Goal: Task Accomplishment & Management: Use online tool/utility

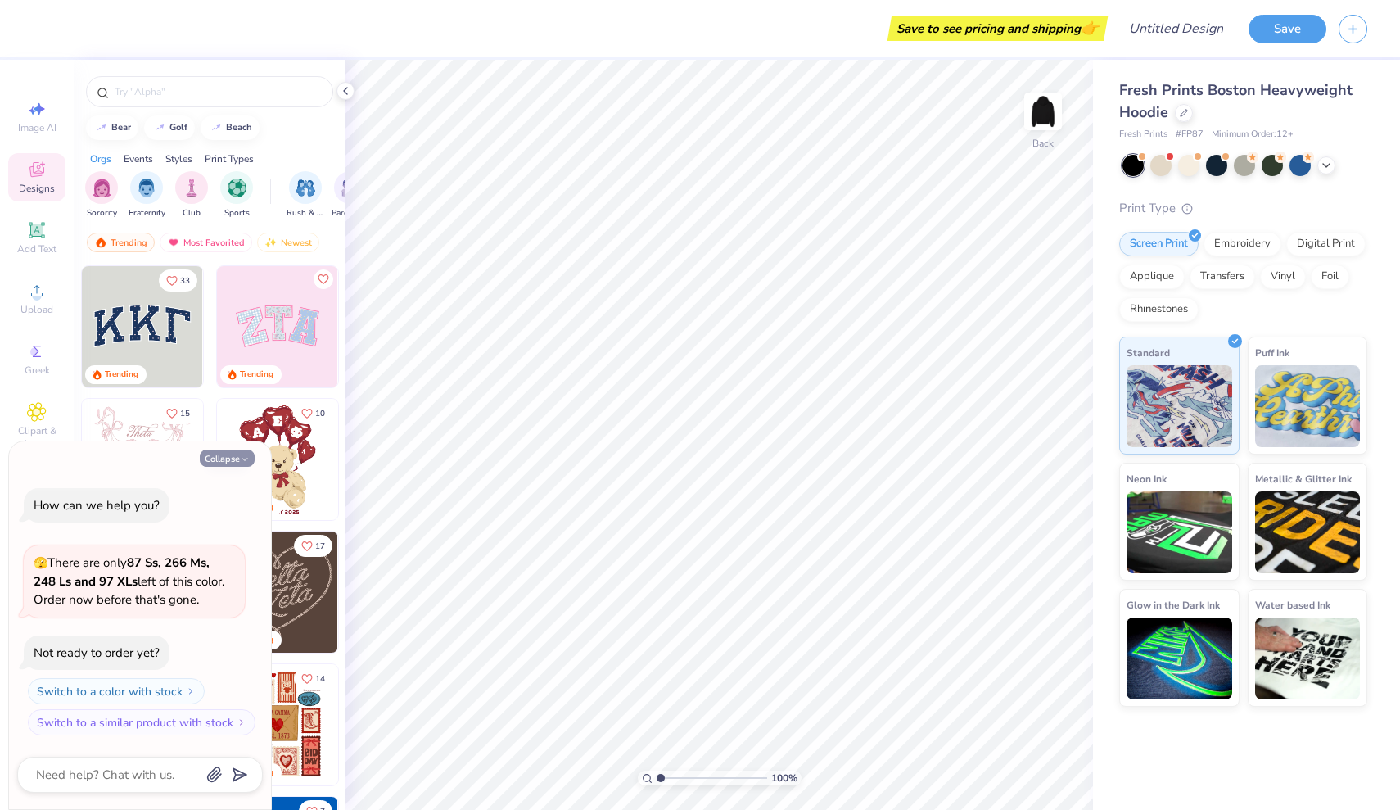
click at [212, 463] on button "Collapse" at bounding box center [227, 458] width 55 height 17
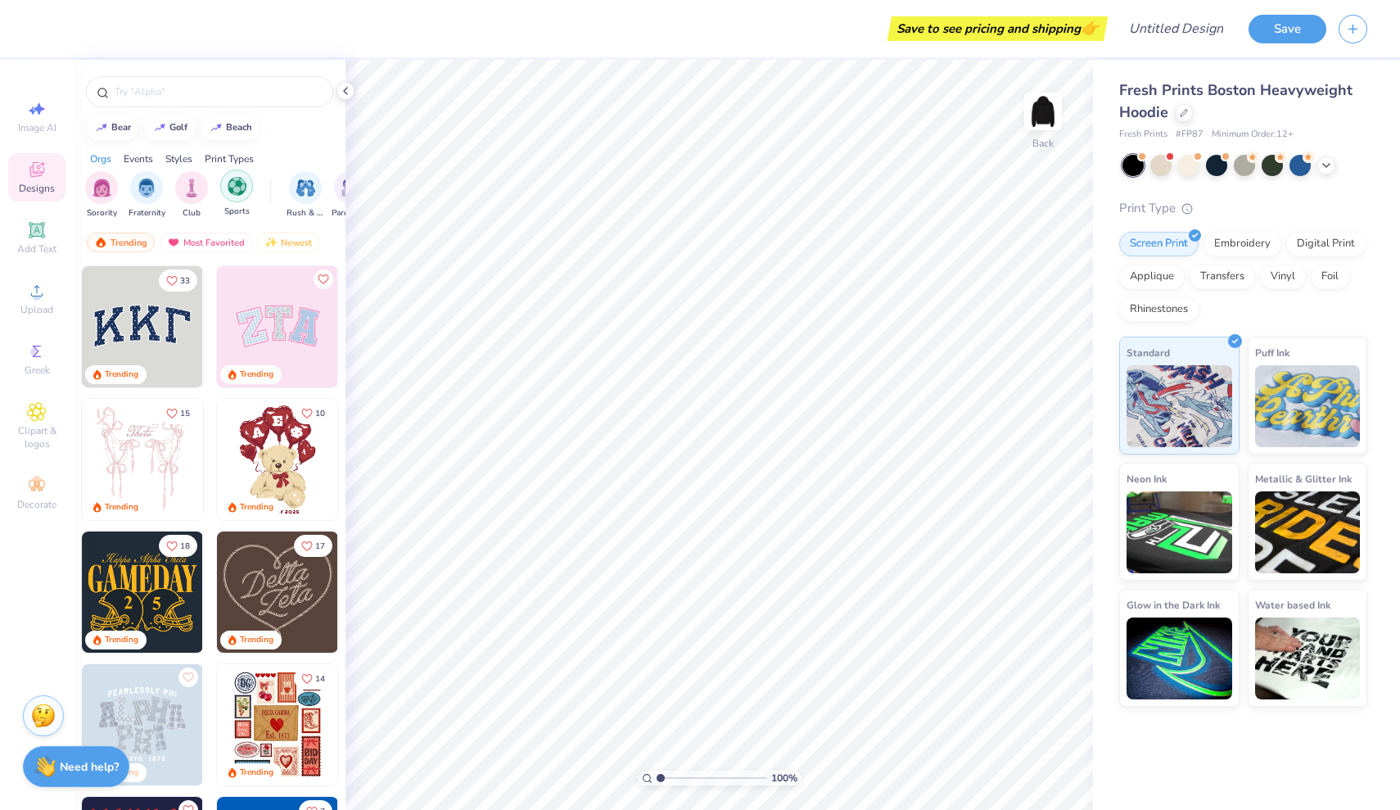
click at [237, 199] on div "filter for Sports" at bounding box center [236, 185] width 33 height 33
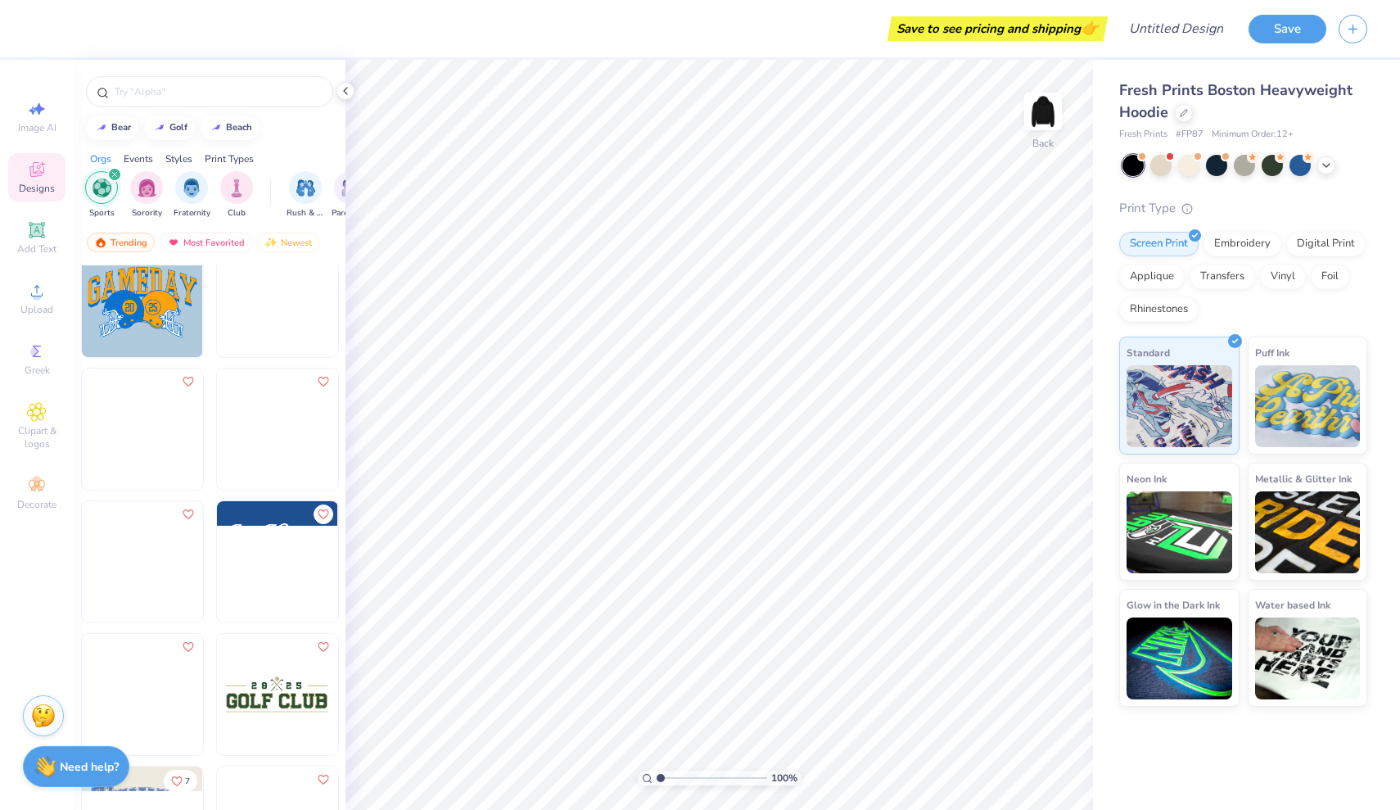
scroll to position [2655, 0]
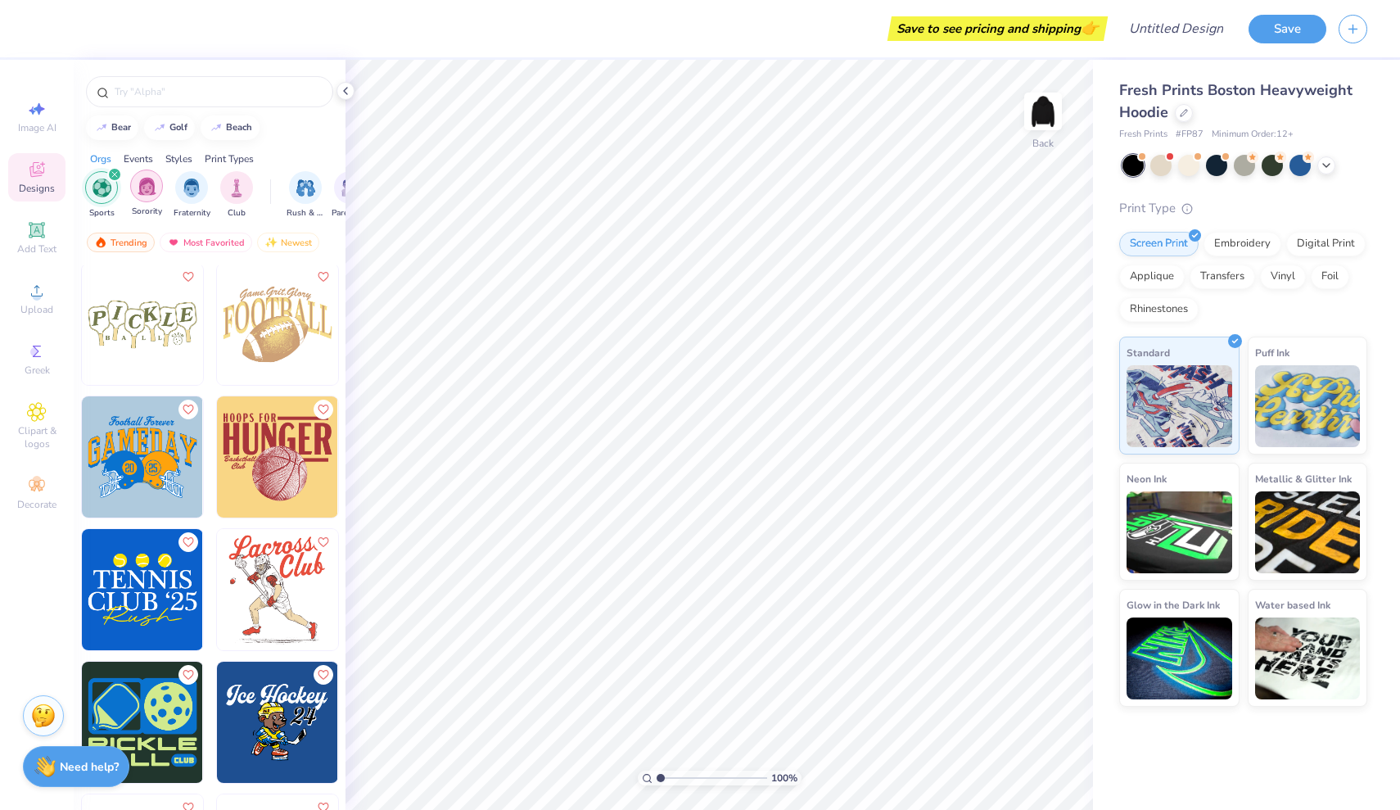
click at [149, 188] on img "filter for Sorority" at bounding box center [147, 186] width 19 height 19
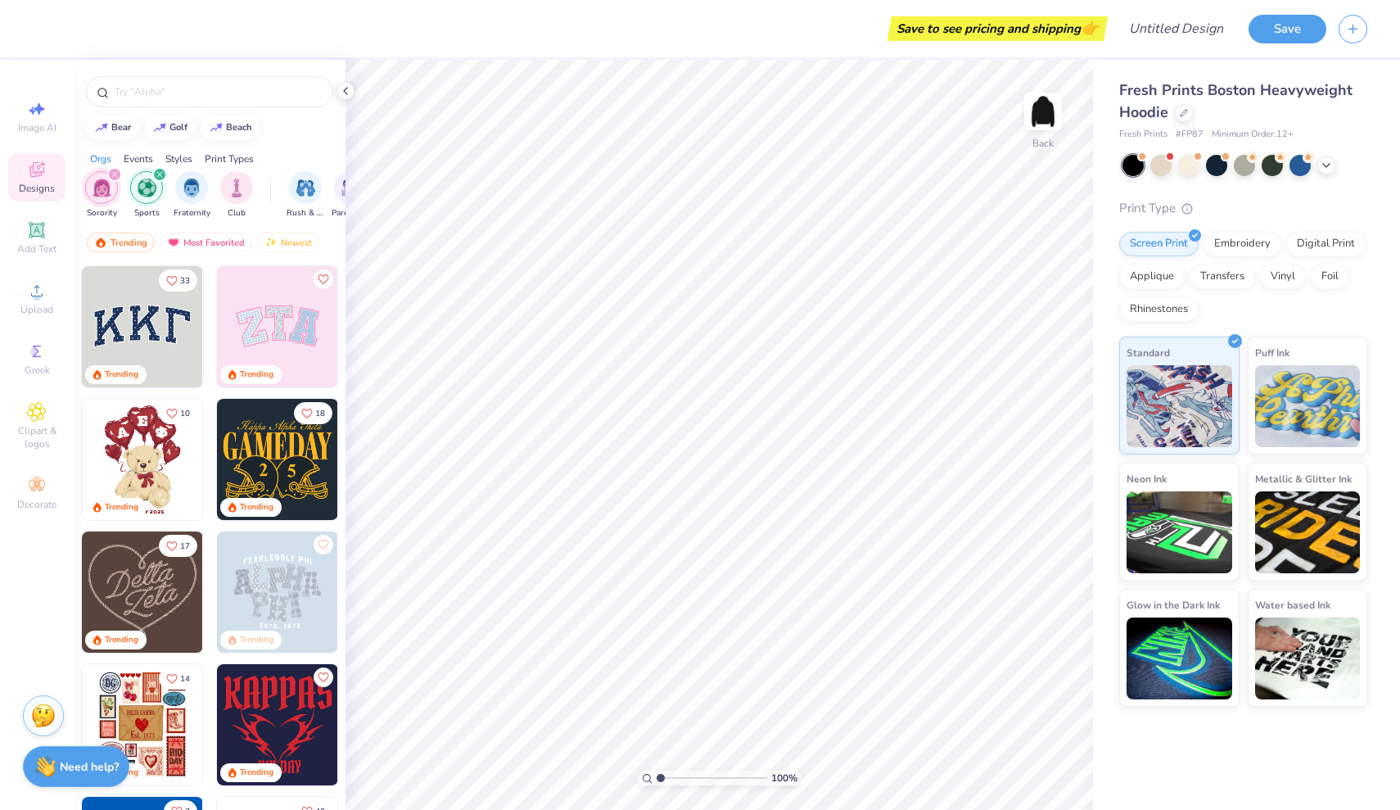
click at [105, 192] on img "filter for Sorority" at bounding box center [102, 187] width 19 height 19
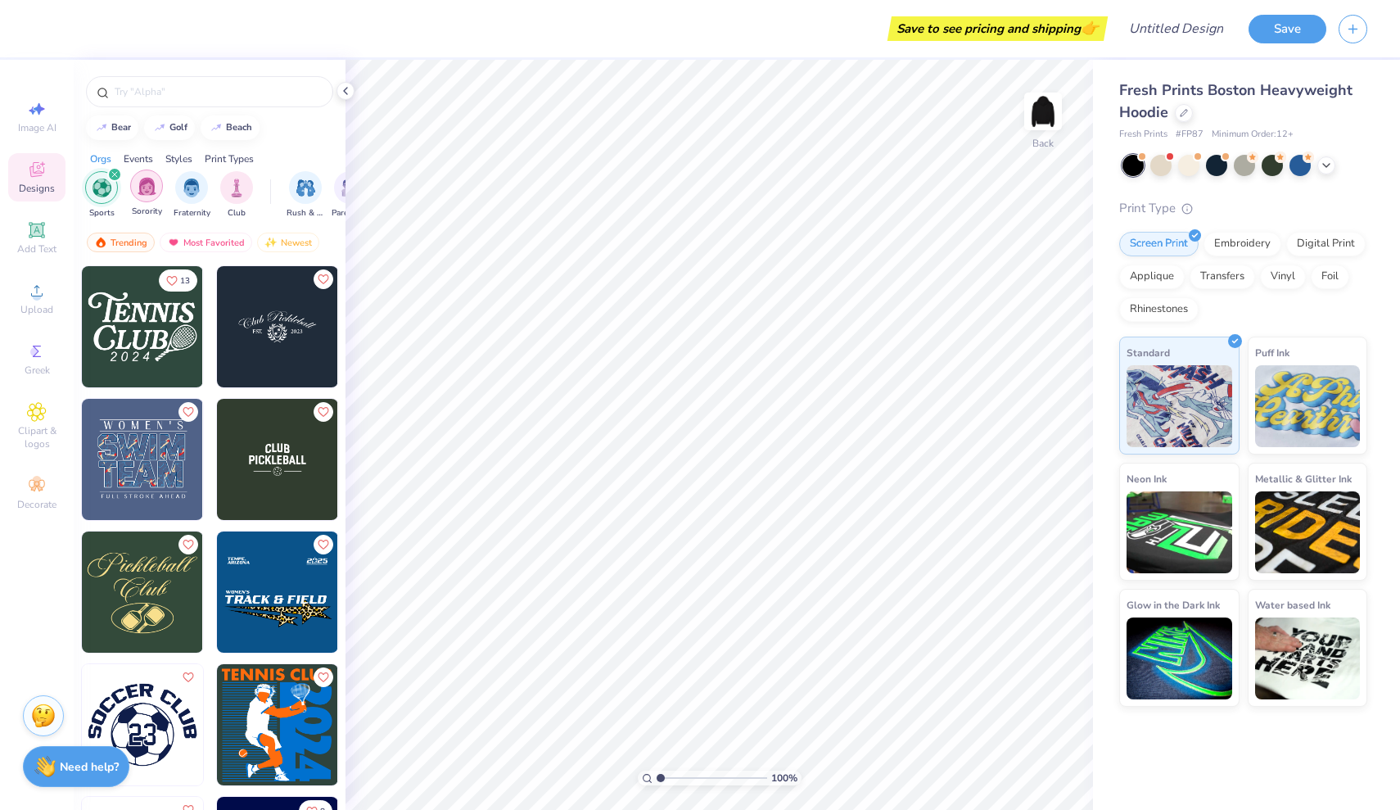
click at [145, 183] on img "filter for Sorority" at bounding box center [147, 186] width 19 height 19
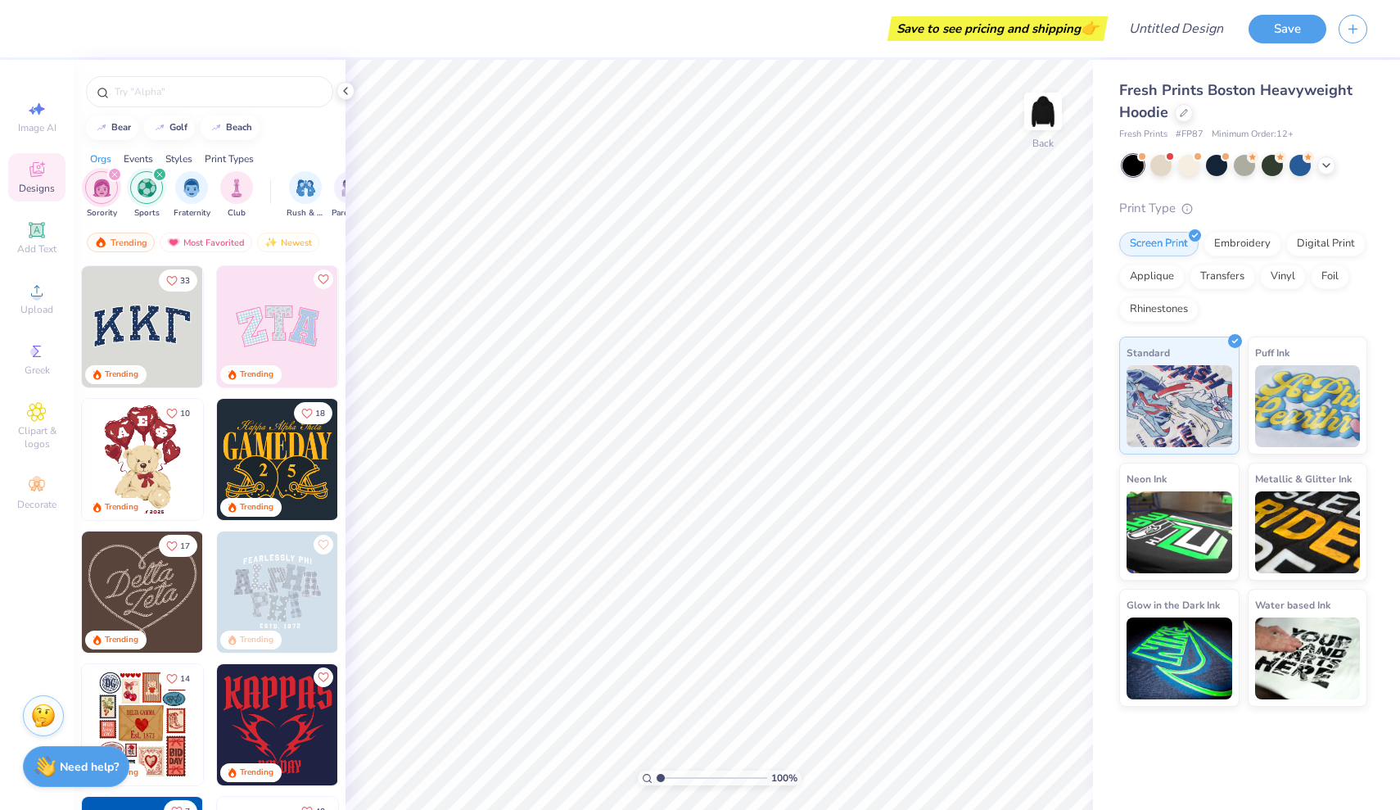
click at [158, 174] on icon "filter for Sports" at bounding box center [159, 174] width 5 height 5
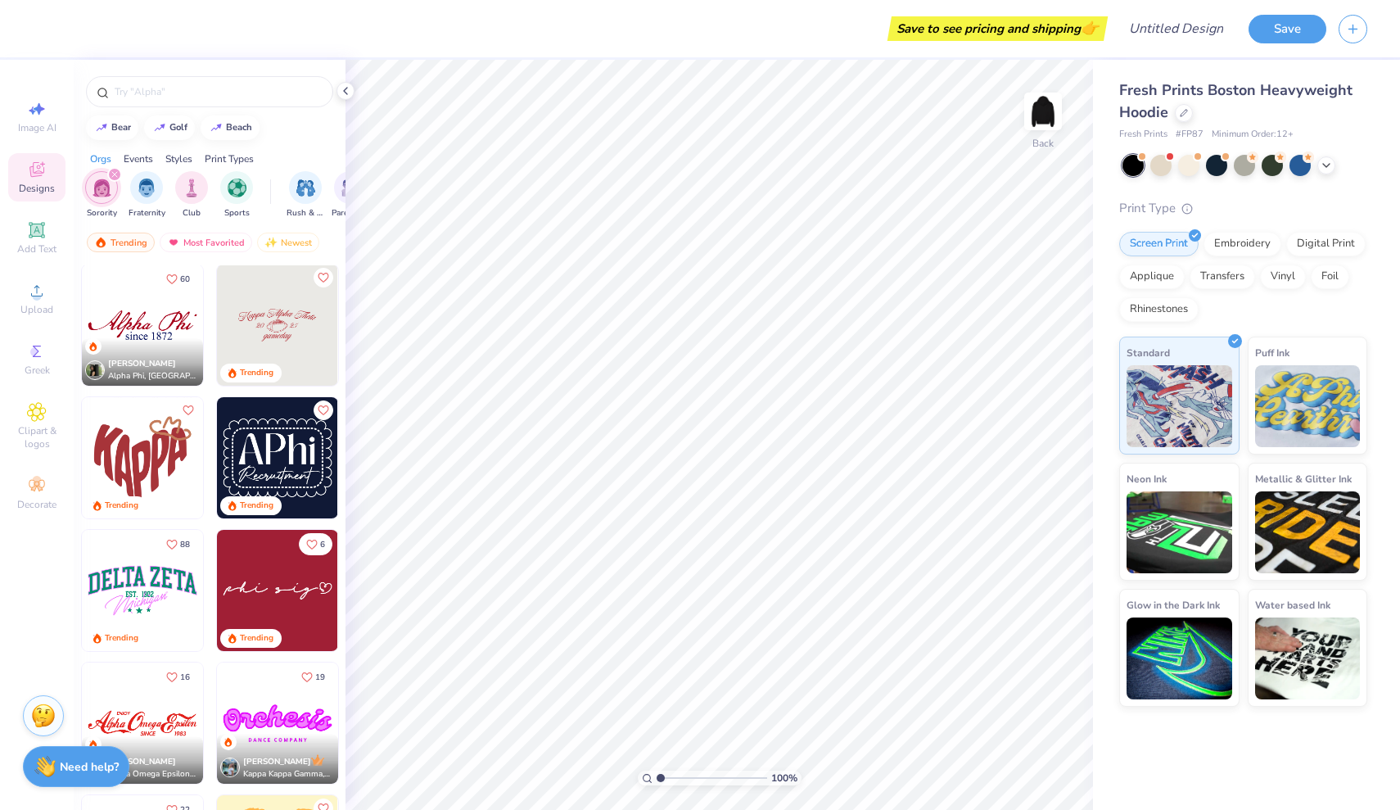
scroll to position [931, 0]
click at [149, 596] on img at bounding box center [142, 589] width 121 height 121
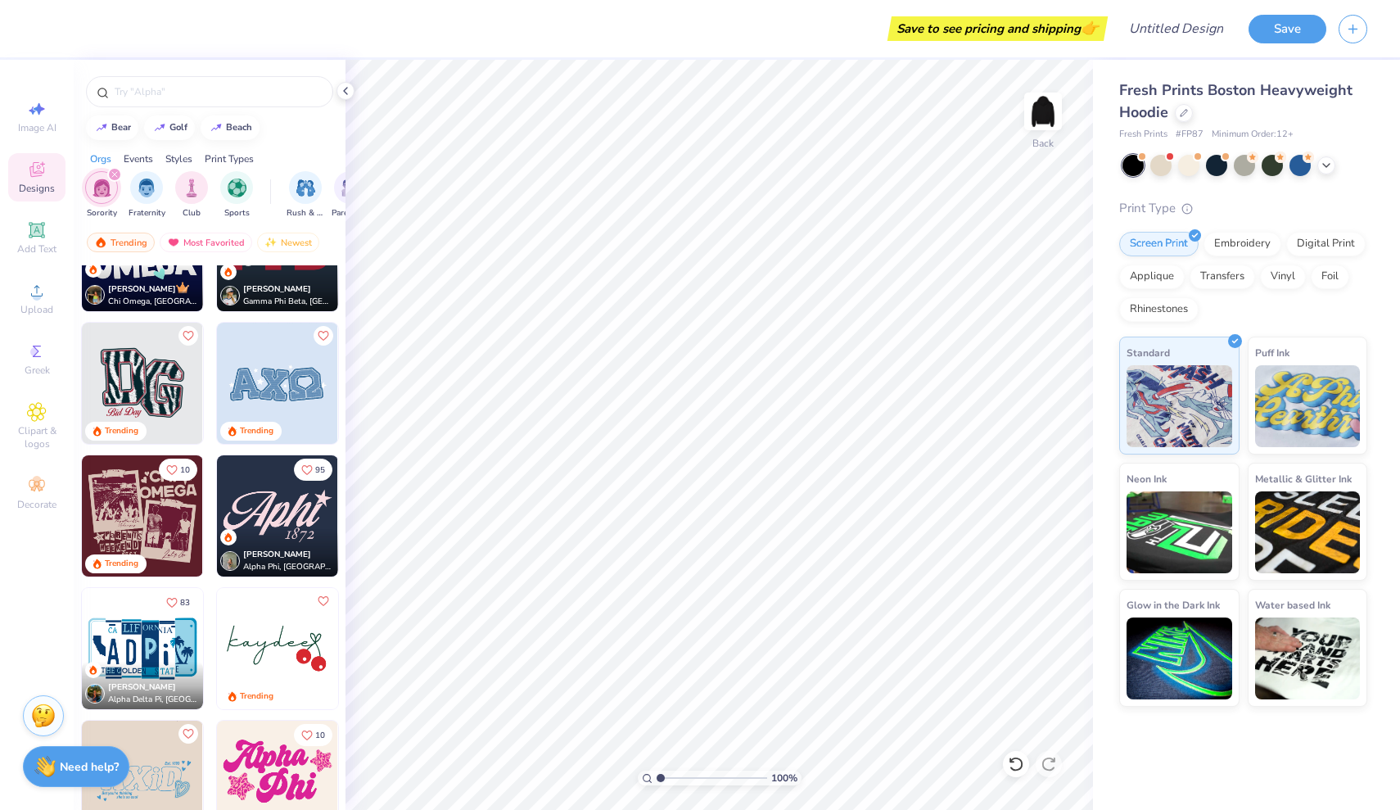
scroll to position [1671, 0]
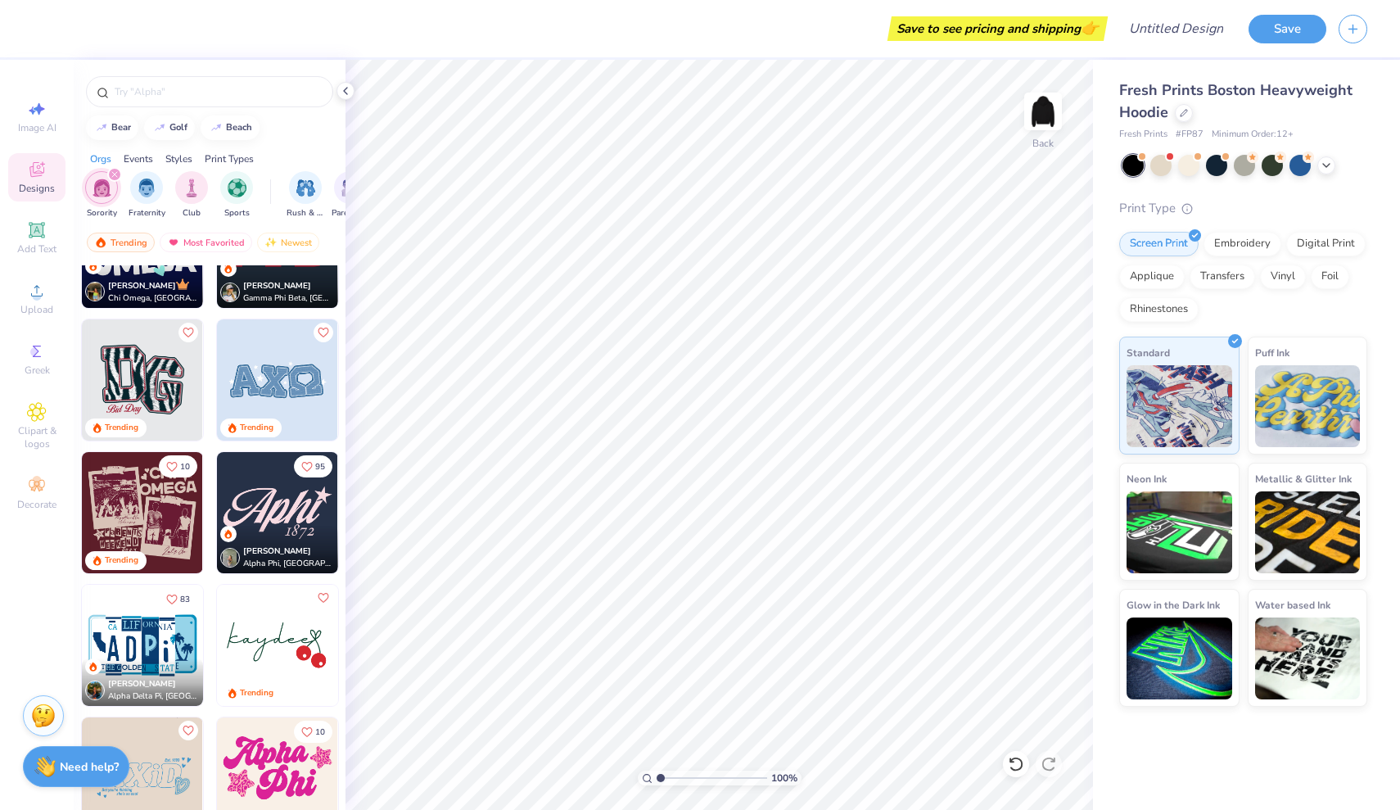
click at [290, 507] on img at bounding box center [277, 512] width 121 height 121
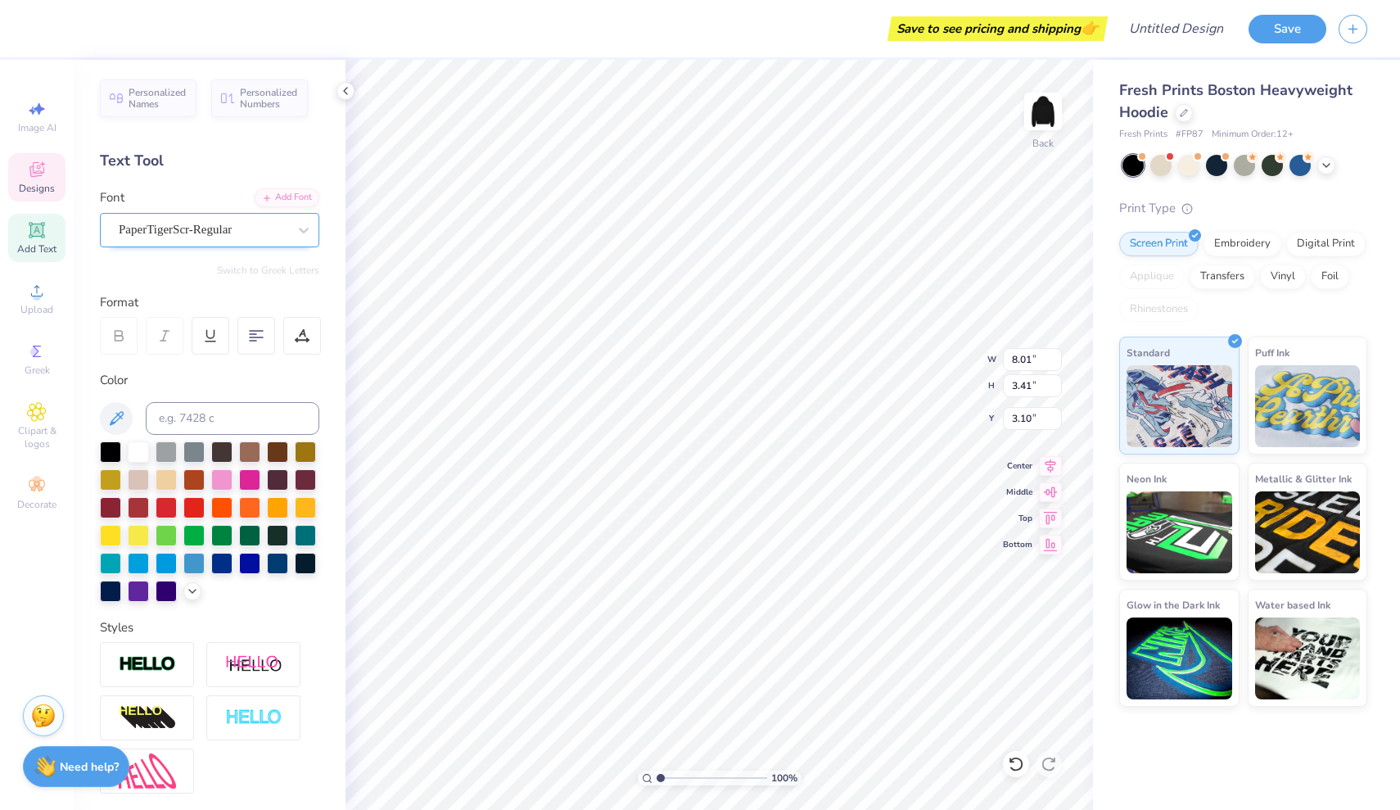
click at [256, 230] on div "PaperTigerScr-Regular" at bounding box center [203, 229] width 172 height 25
click at [256, 230] on div "PaperTigerScr-Regular" at bounding box center [203, 229] width 169 height 19
click at [219, 155] on div "Text Tool" at bounding box center [209, 161] width 219 height 22
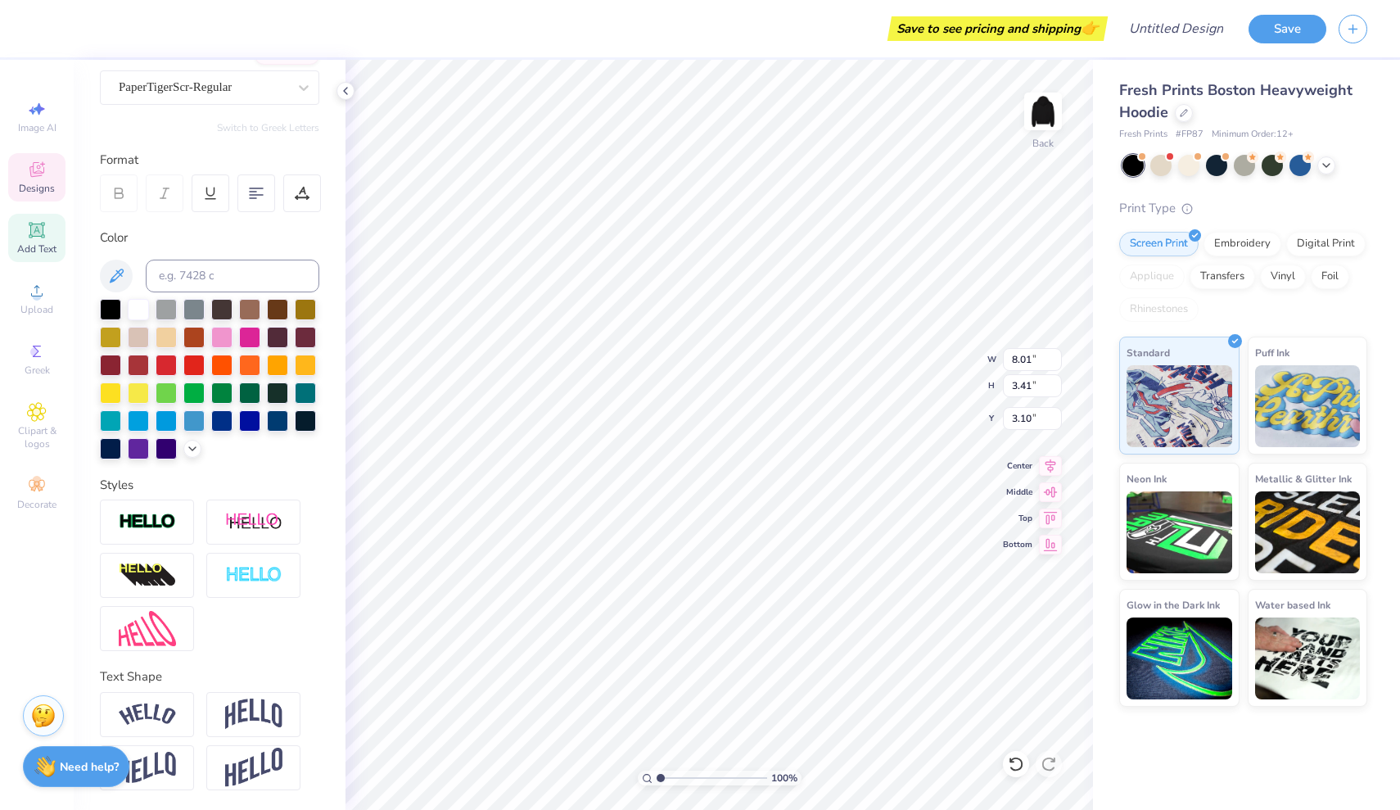
scroll to position [142, 0]
click at [48, 509] on span "Decorate" at bounding box center [36, 504] width 39 height 13
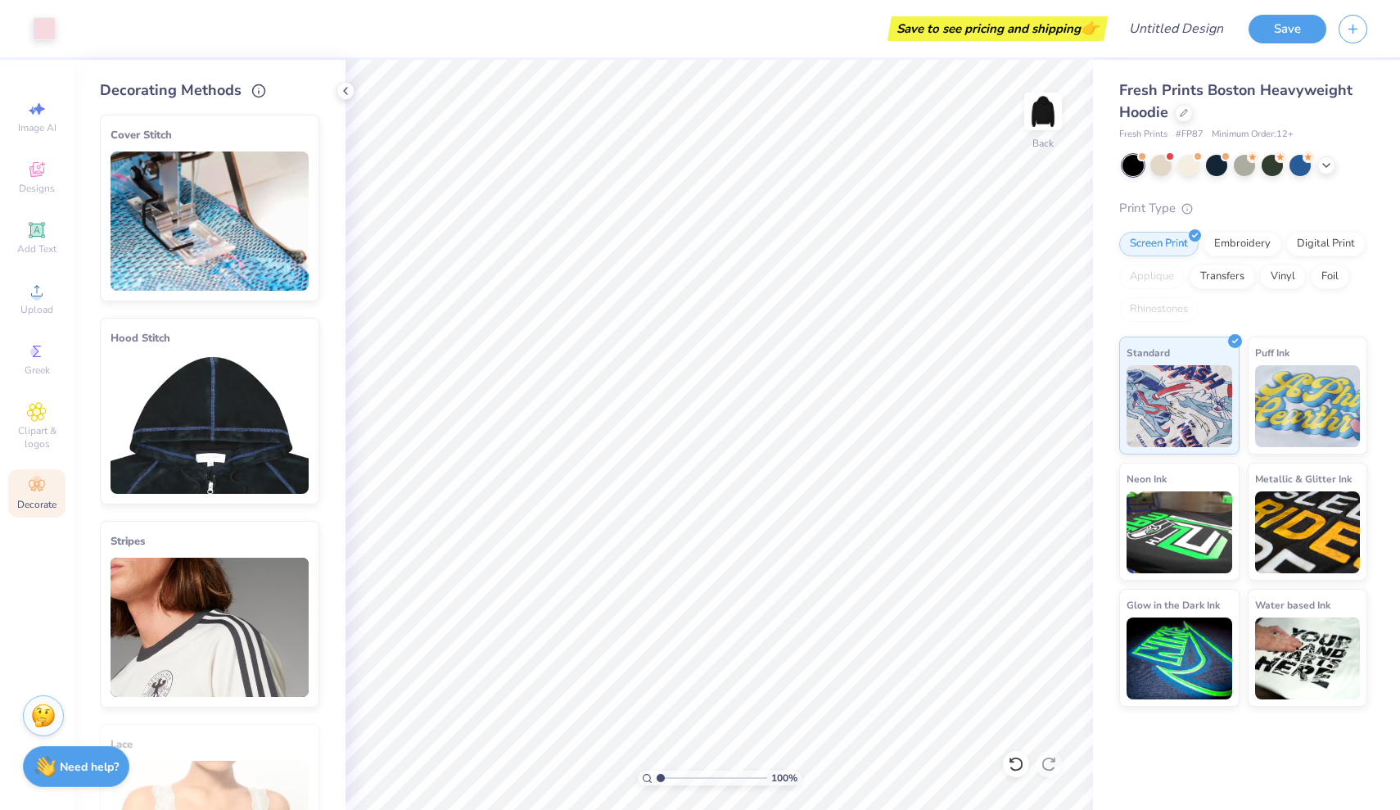
click at [208, 415] on img at bounding box center [210, 424] width 198 height 139
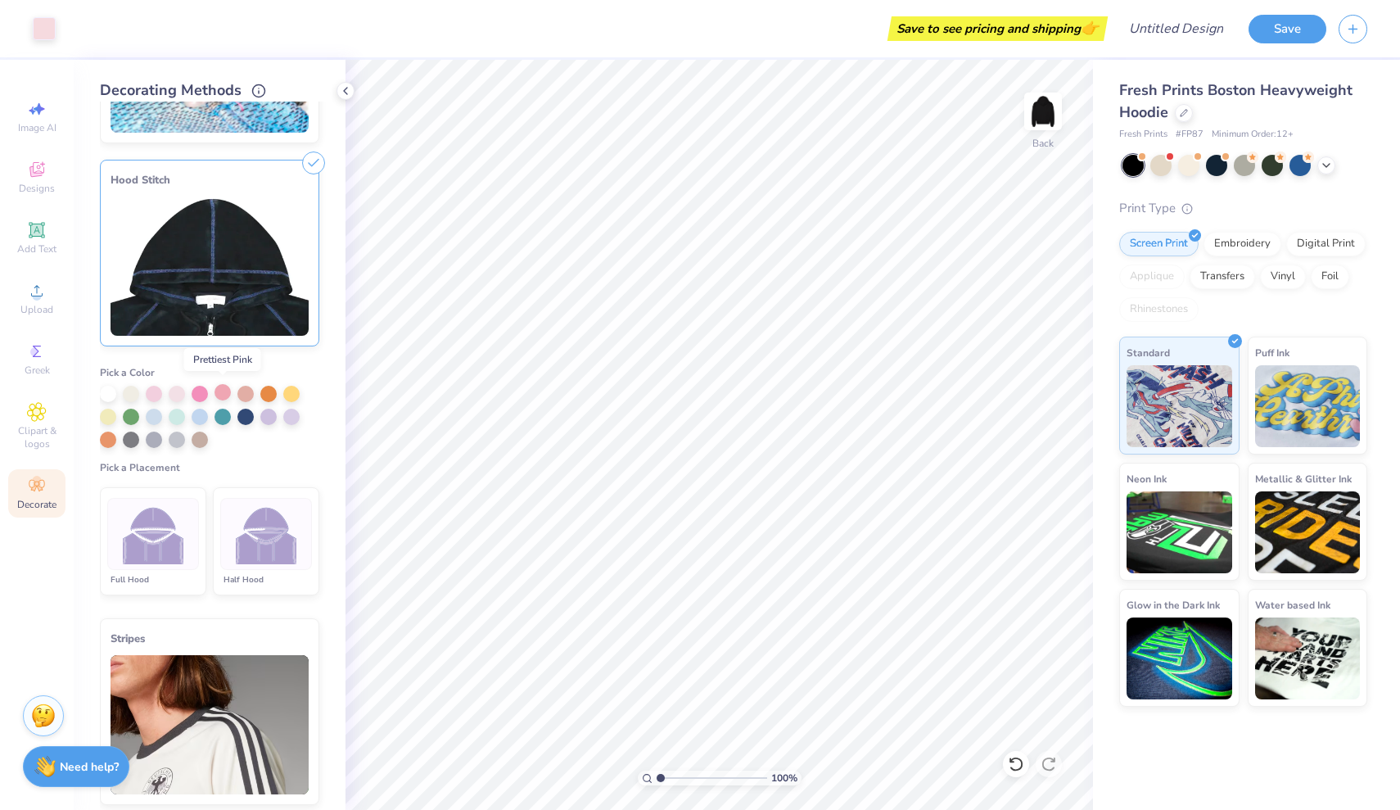
scroll to position [161, 0]
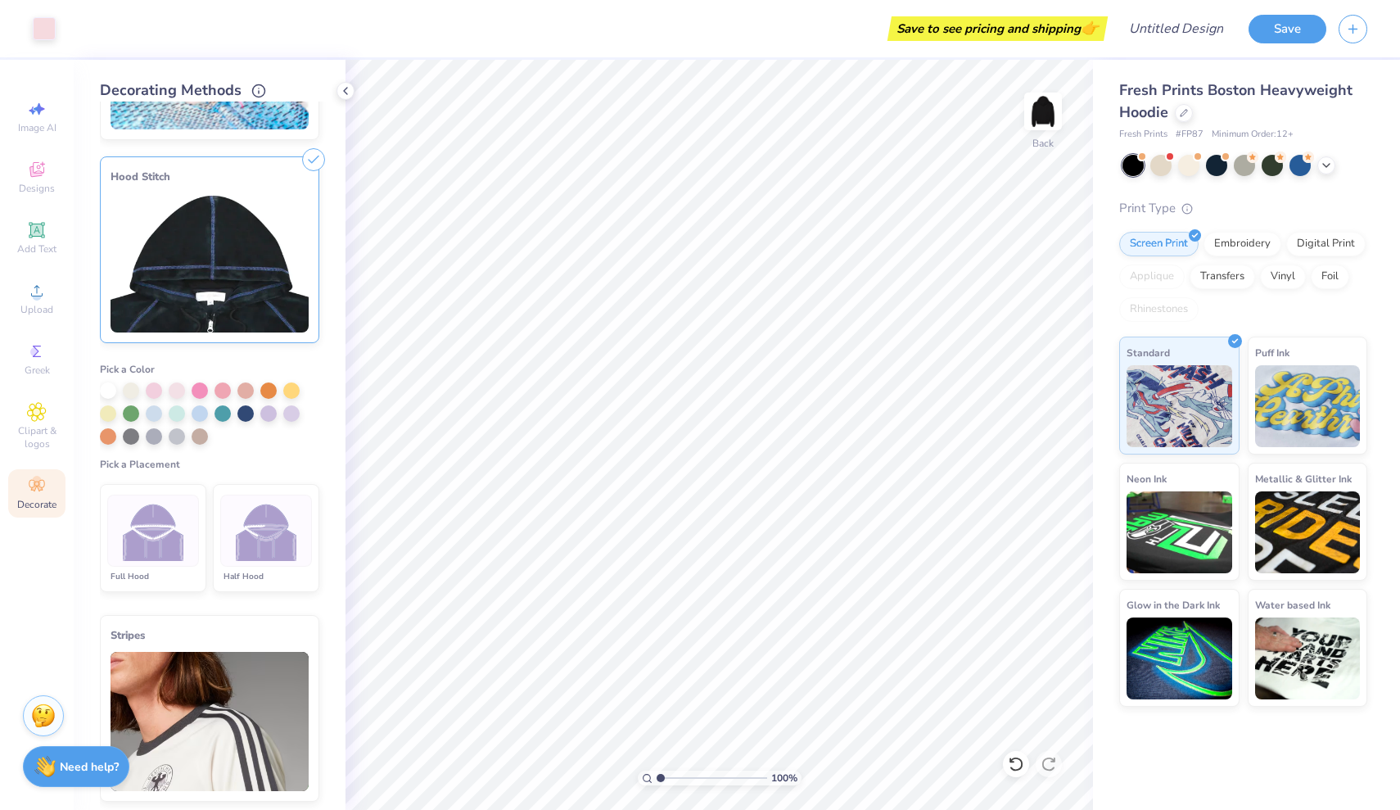
click at [268, 546] on img at bounding box center [266, 530] width 61 height 61
click at [201, 413] on div at bounding box center [200, 412] width 16 height 16
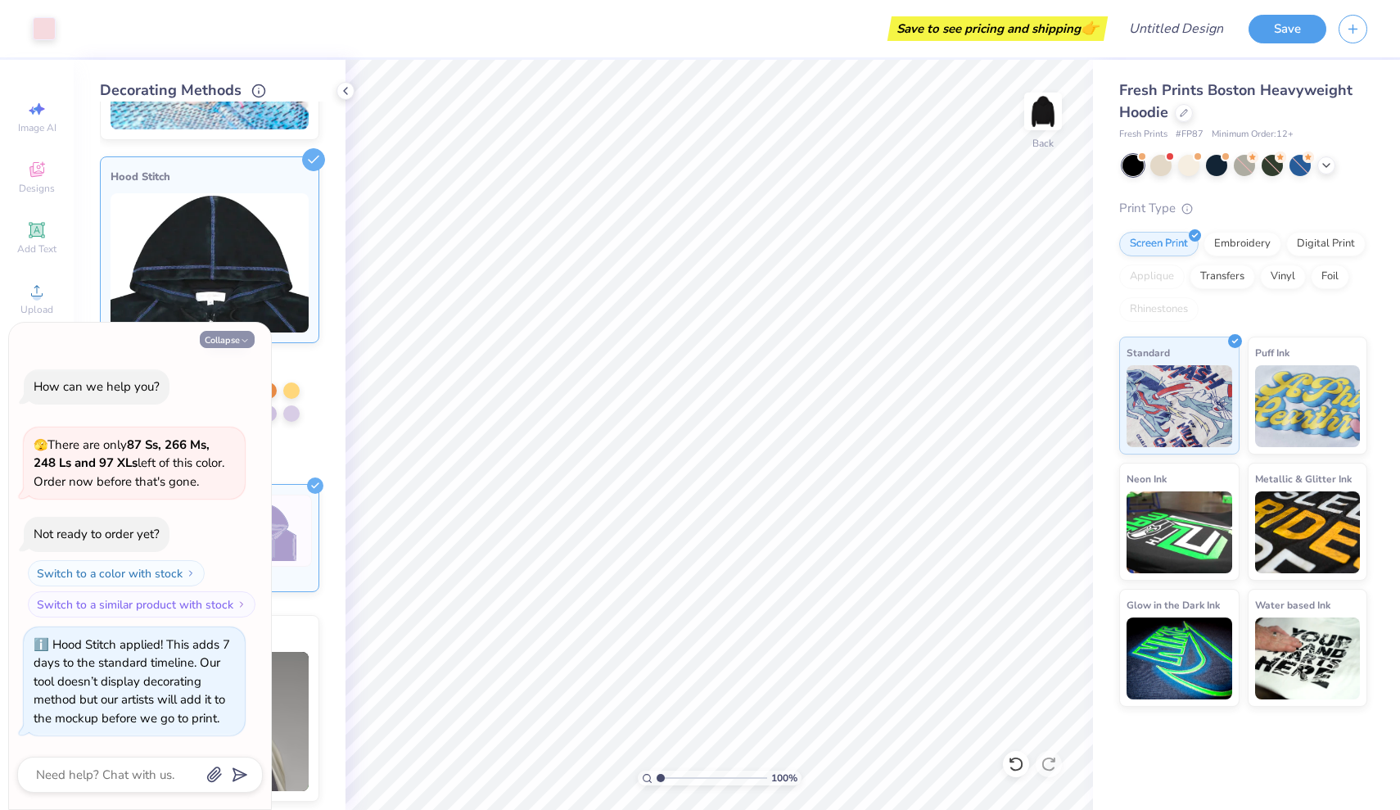
click at [228, 341] on button "Collapse" at bounding box center [227, 339] width 55 height 17
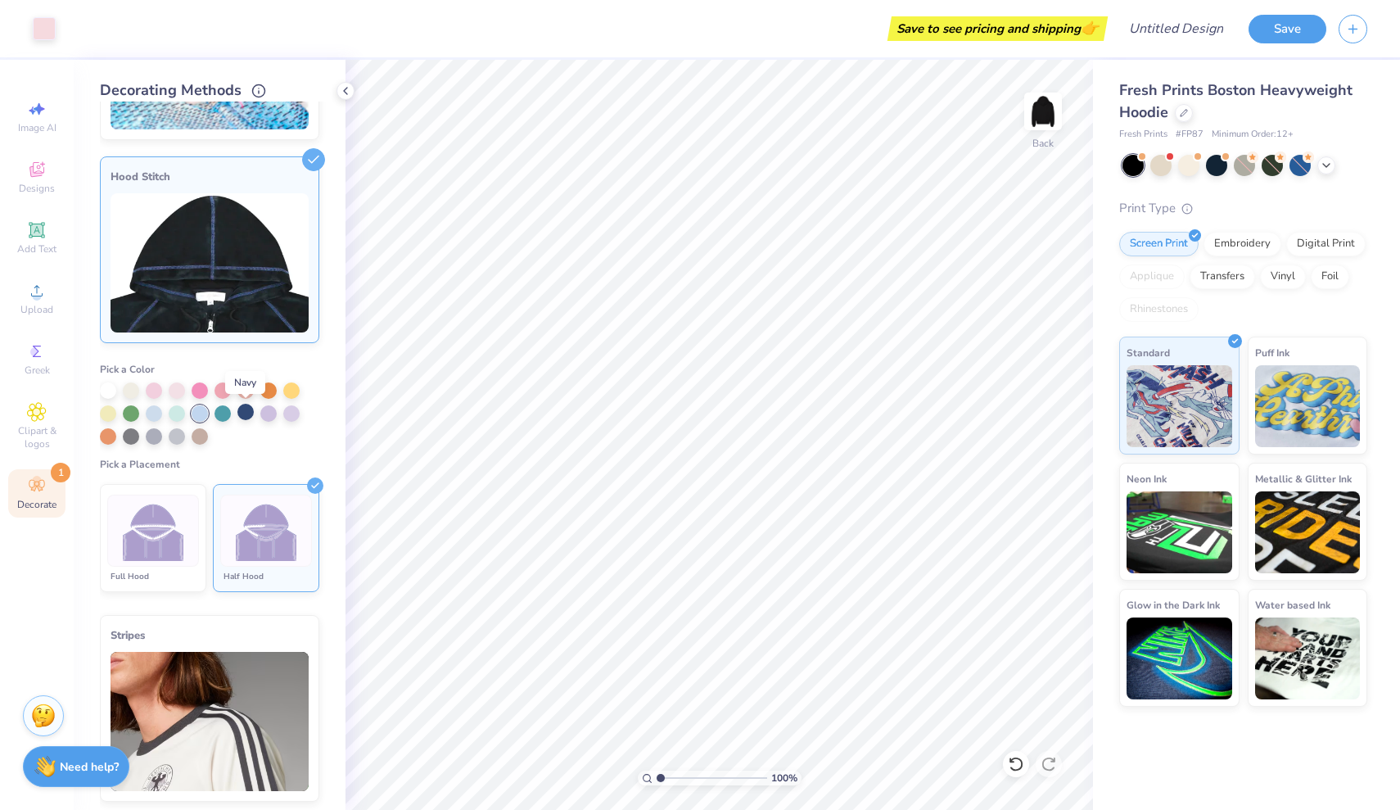
click at [247, 413] on div at bounding box center [245, 412] width 16 height 16
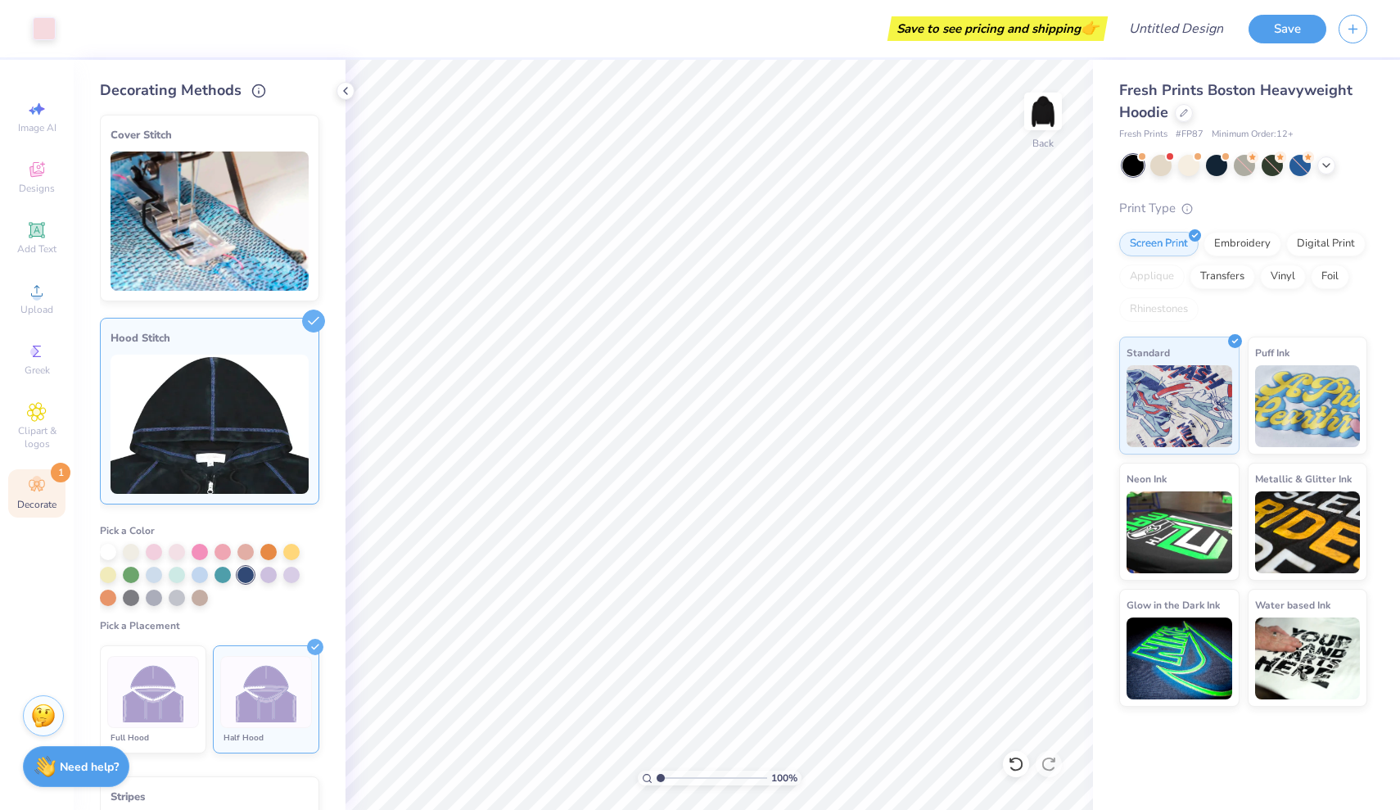
scroll to position [0, 0]
click at [228, 216] on img at bounding box center [210, 220] width 198 height 139
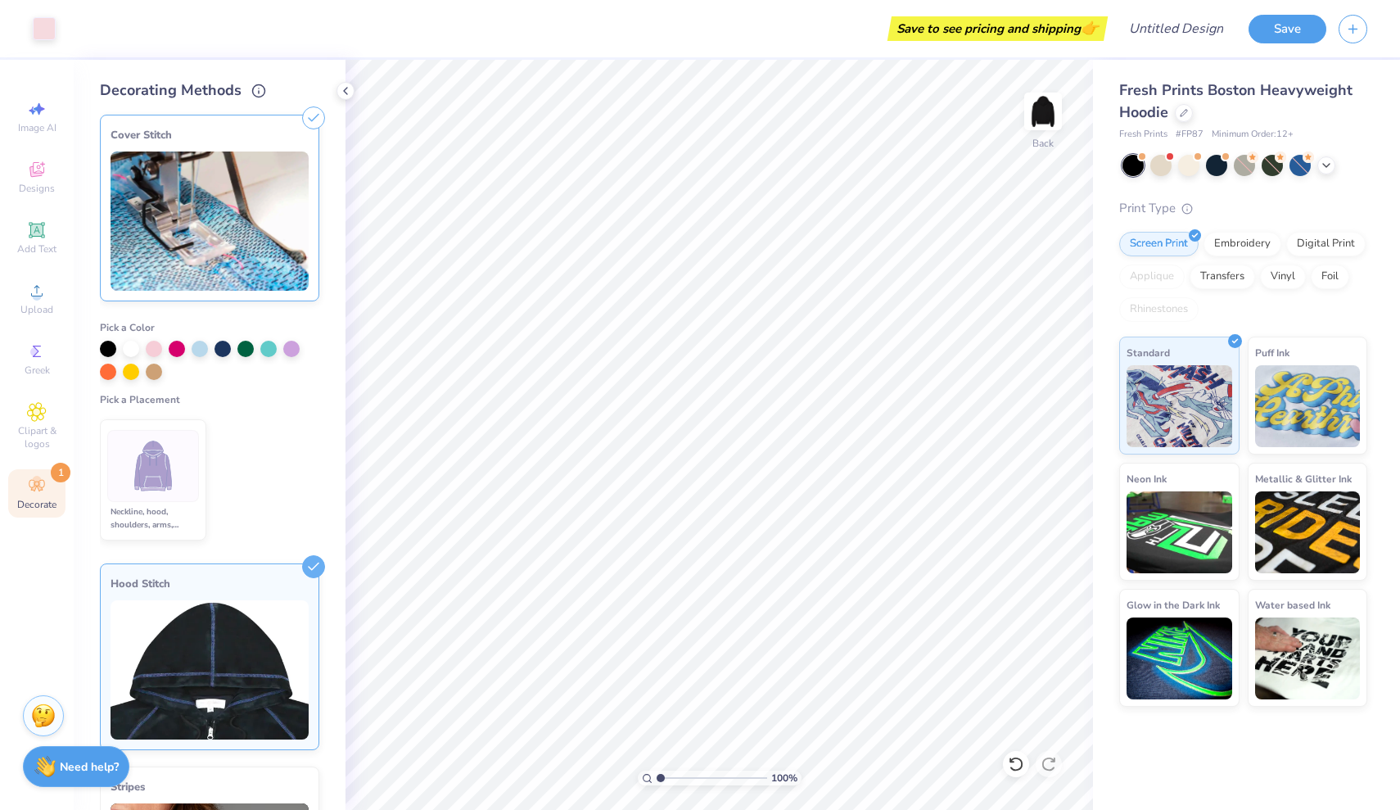
click at [258, 244] on img at bounding box center [210, 220] width 198 height 139
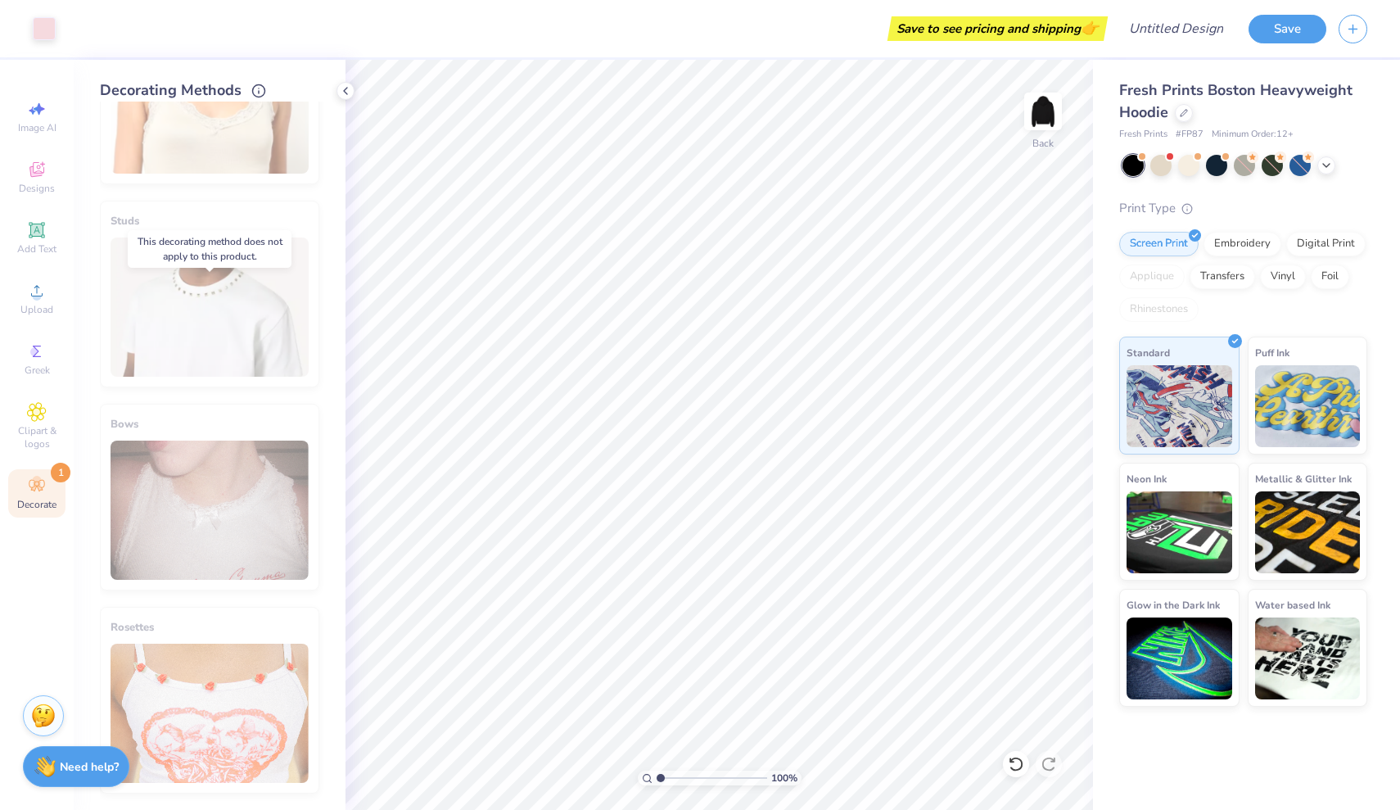
scroll to position [850, 0]
click at [350, 87] on icon at bounding box center [345, 90] width 13 height 13
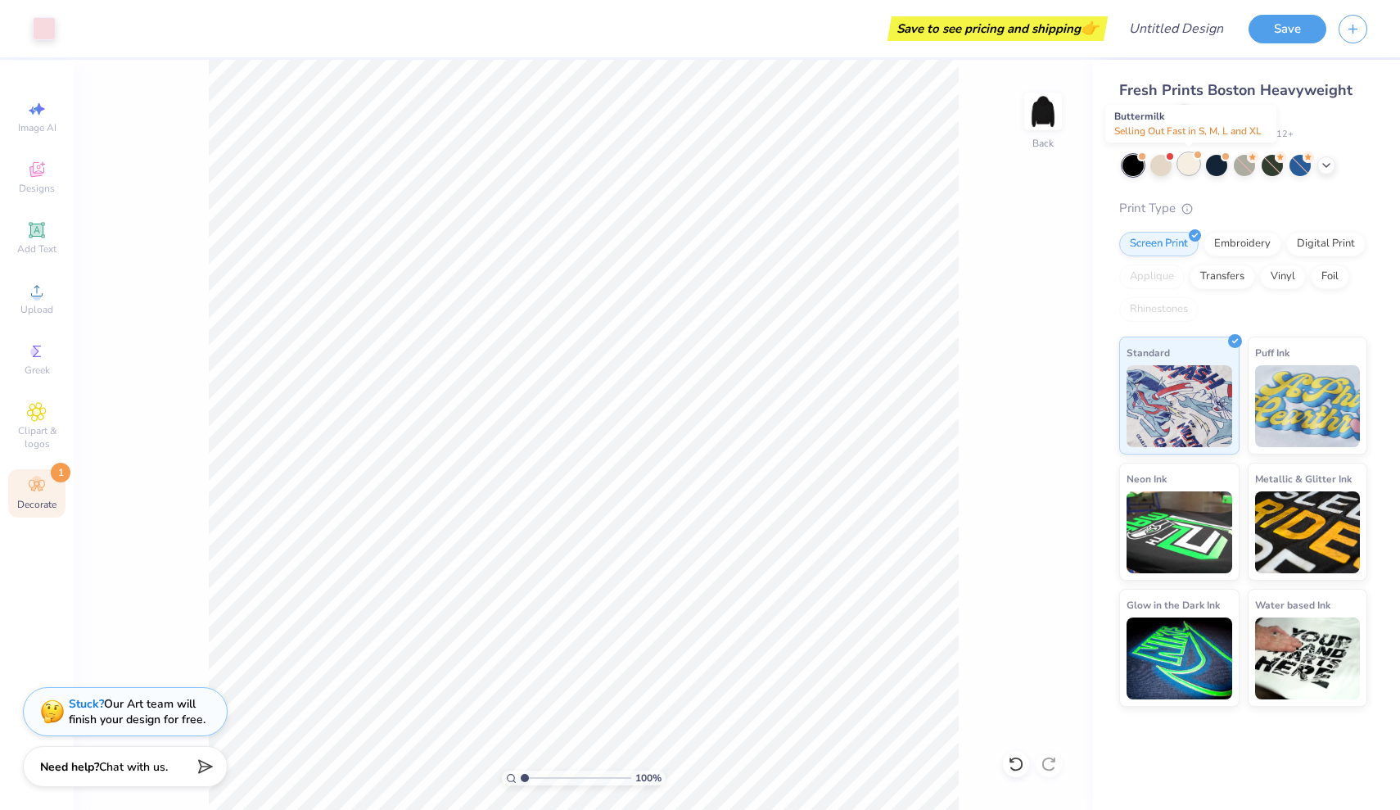
click at [1191, 159] on div at bounding box center [1188, 163] width 21 height 21
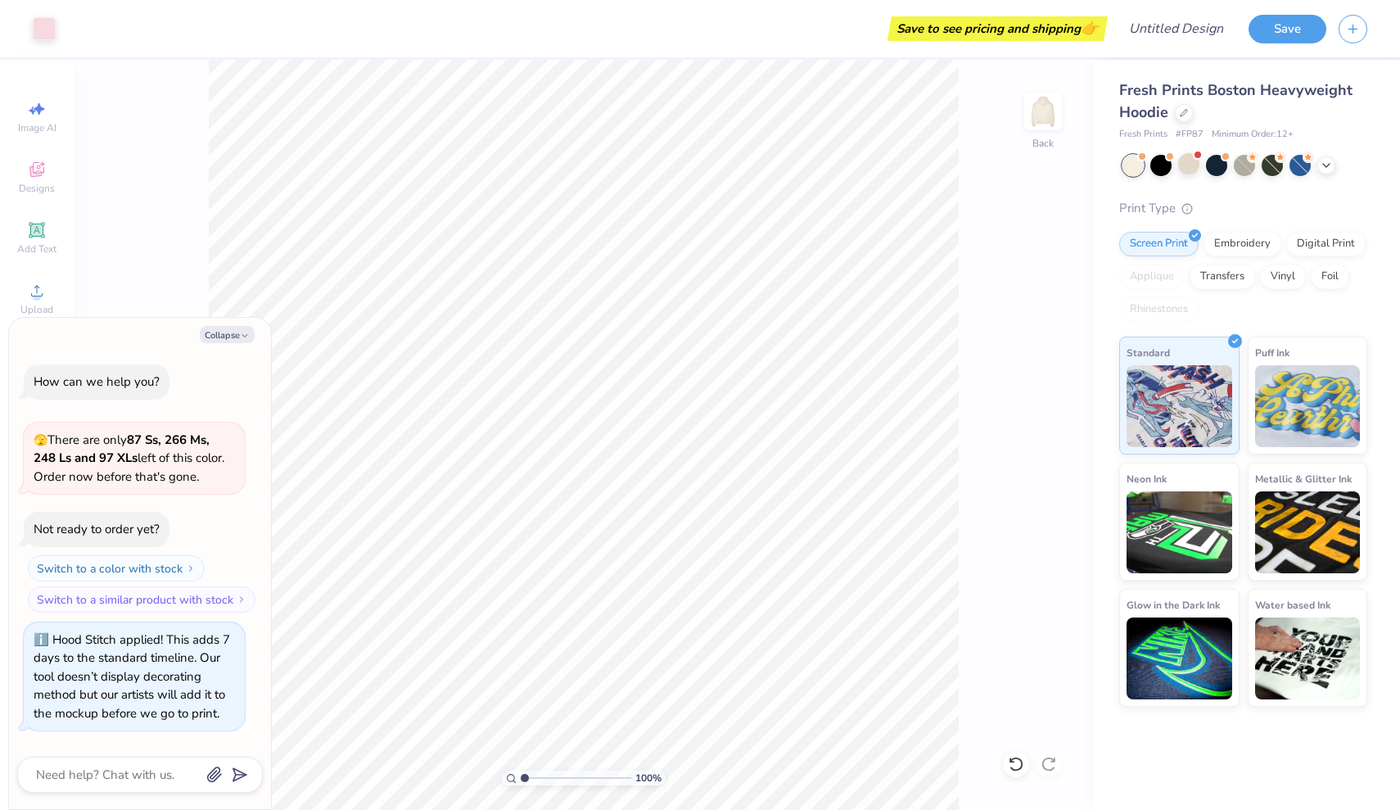
scroll to position [202, 0]
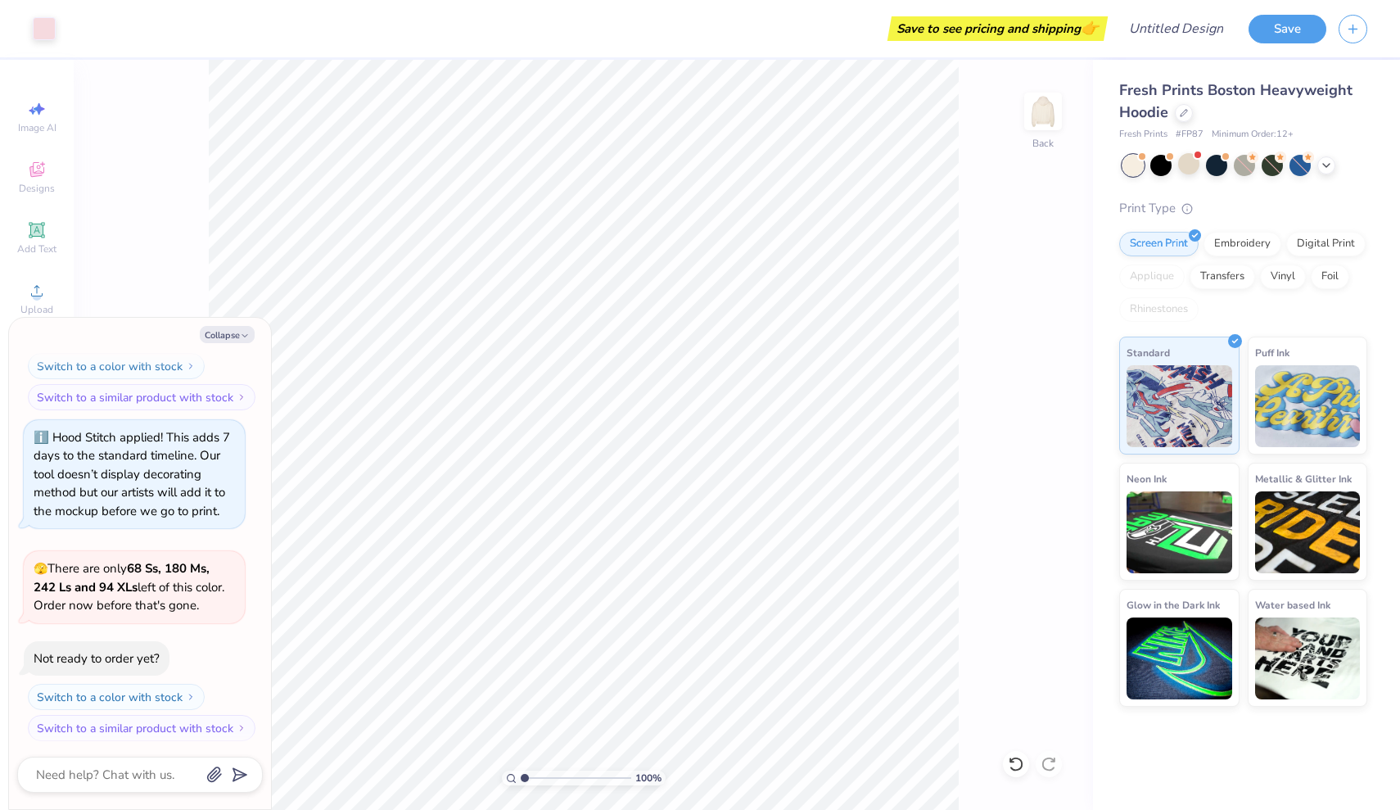
click at [1136, 167] on div at bounding box center [1133, 165] width 21 height 21
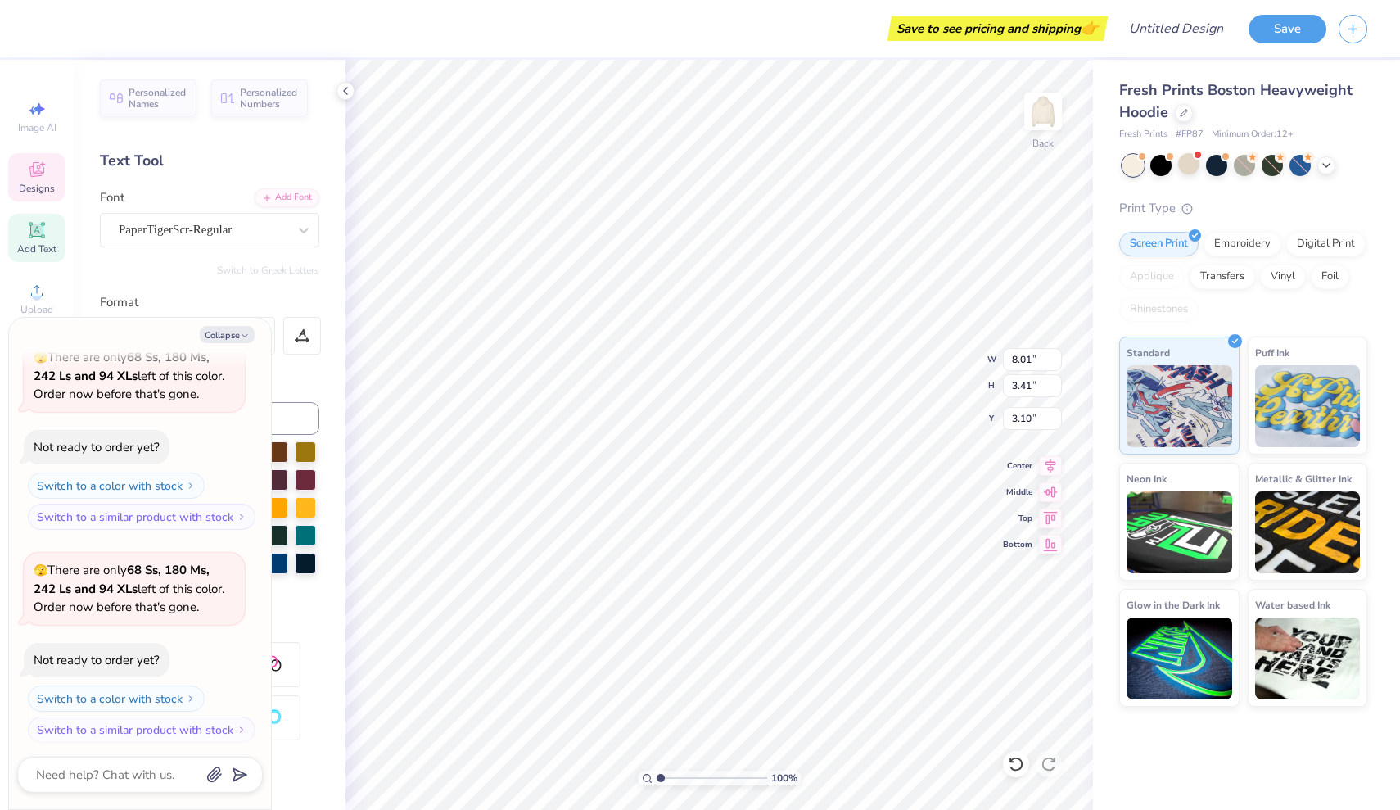
type textarea "x"
type input "11.17"
type input "4.76"
type textarea "x"
type input "2.28"
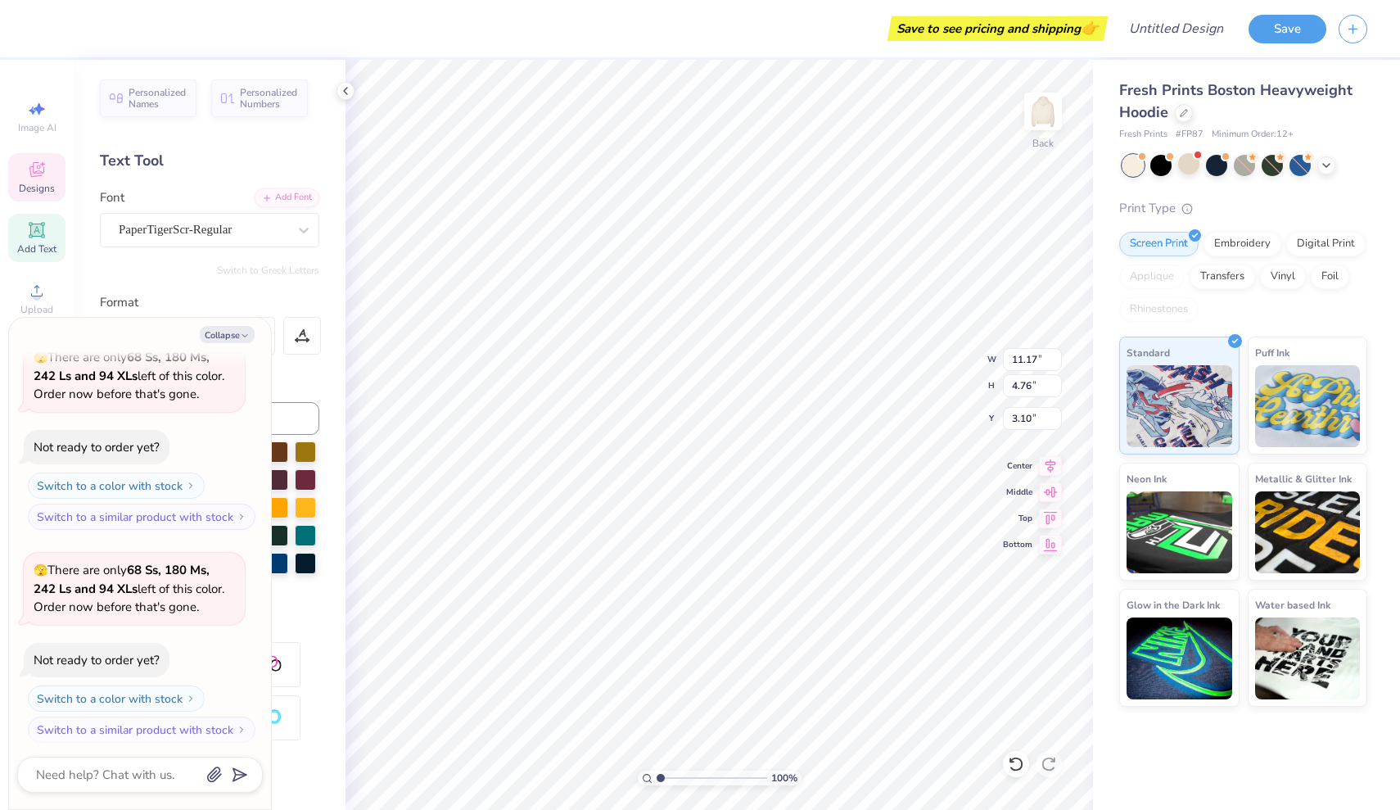
type input "1.19"
type input "6.06"
type textarea "x"
type input "6.16"
type textarea "x"
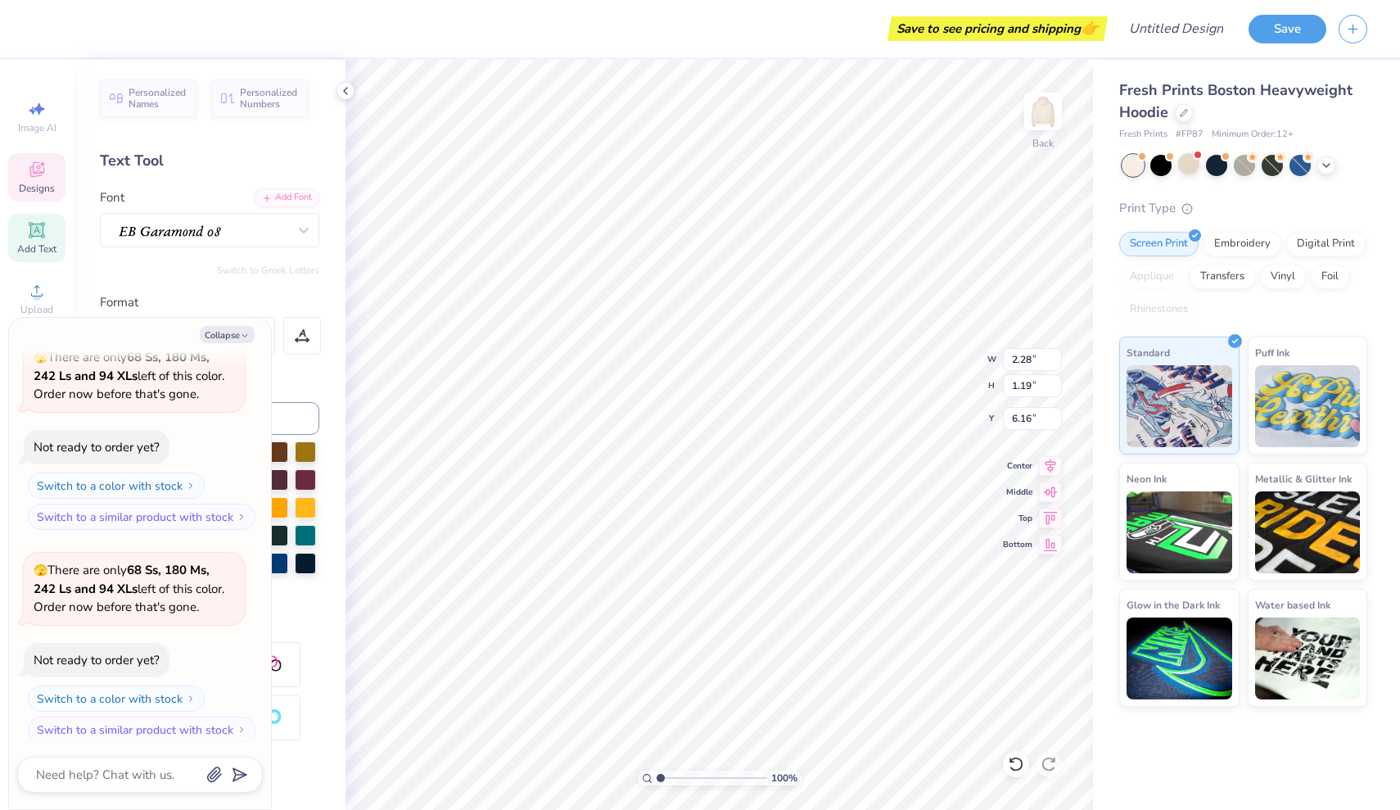
type input "7.62"
type textarea "x"
type input "11.17"
type input "4.76"
type input "3.10"
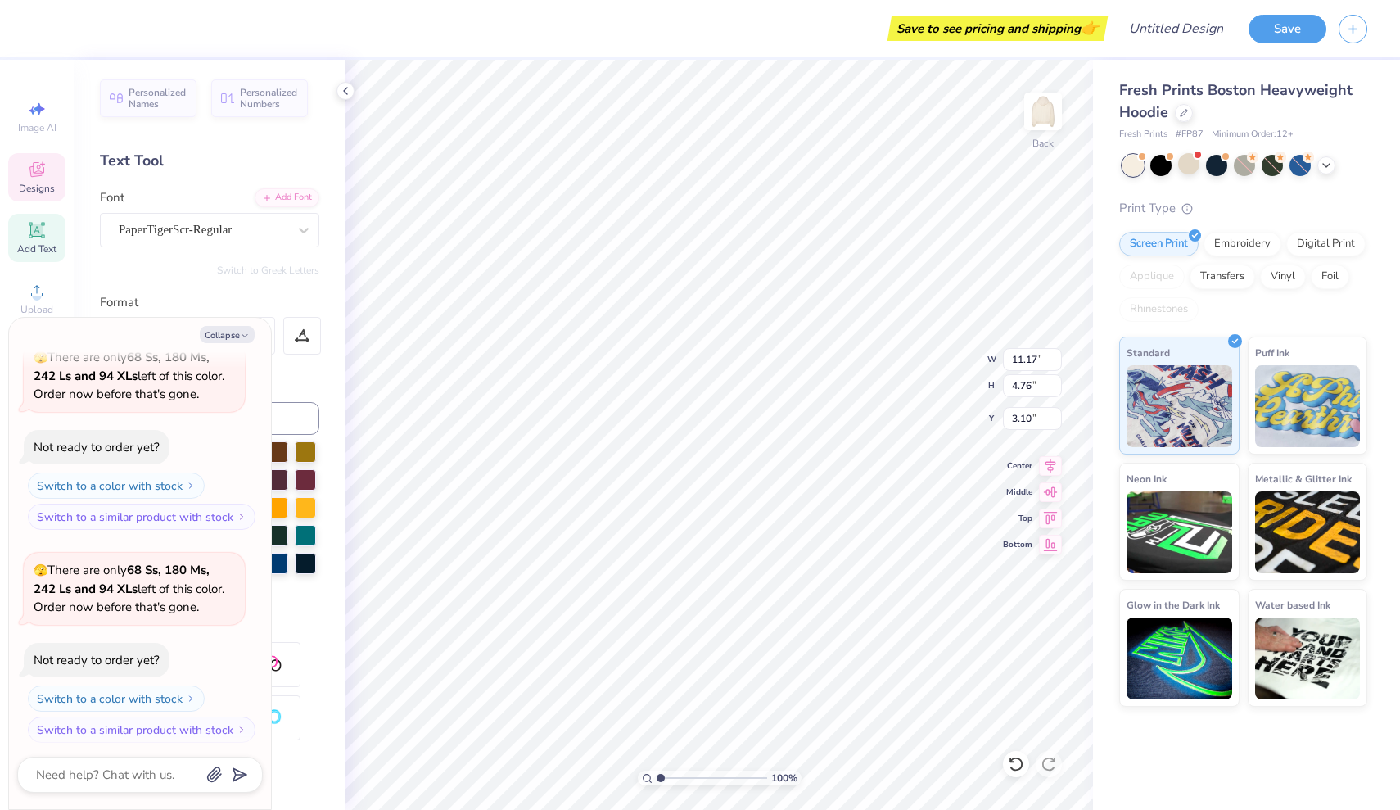
type textarea "x"
type input "3.00"
type textarea "x"
type input "2.28"
type input "1.19"
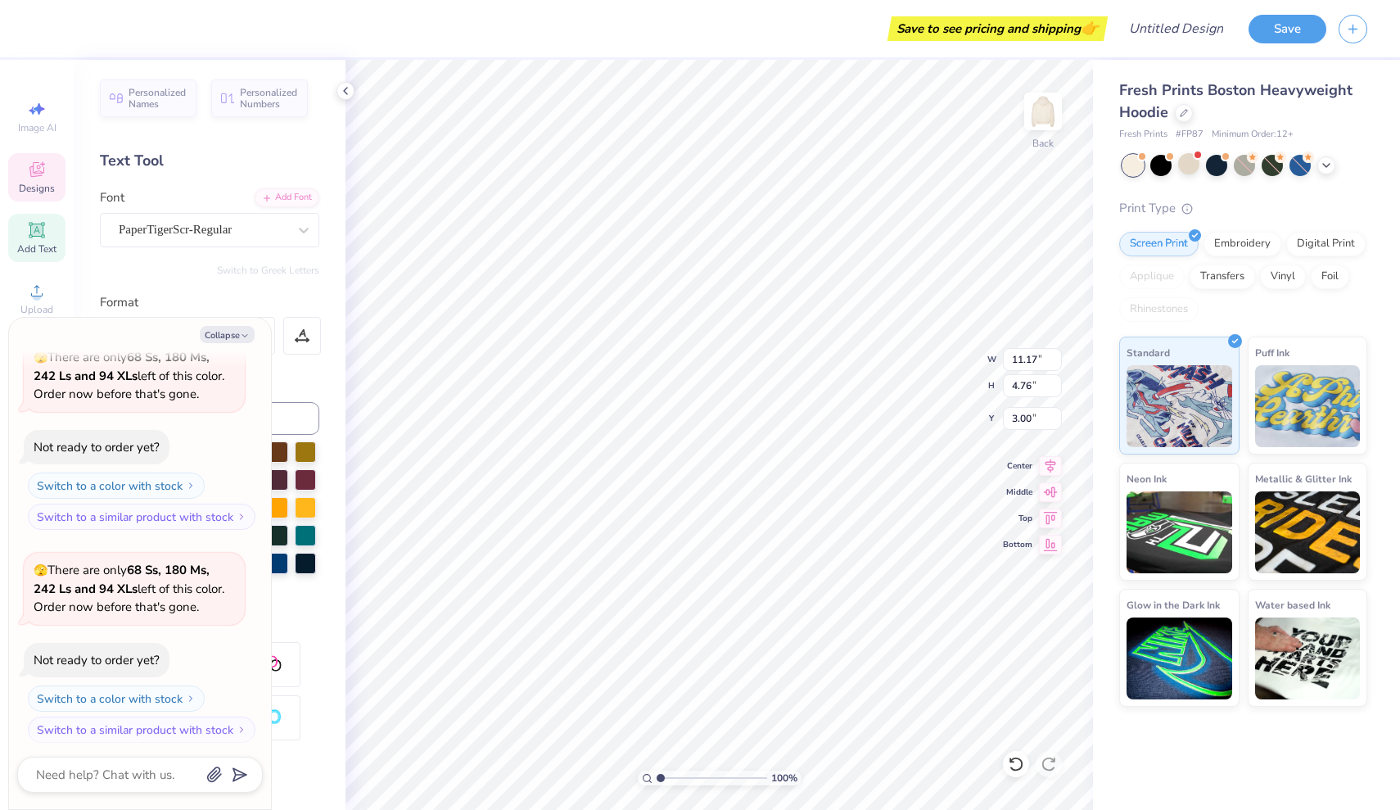
type input "7.62"
type textarea "x"
type input "7.50"
type textarea "x"
type input "11.17"
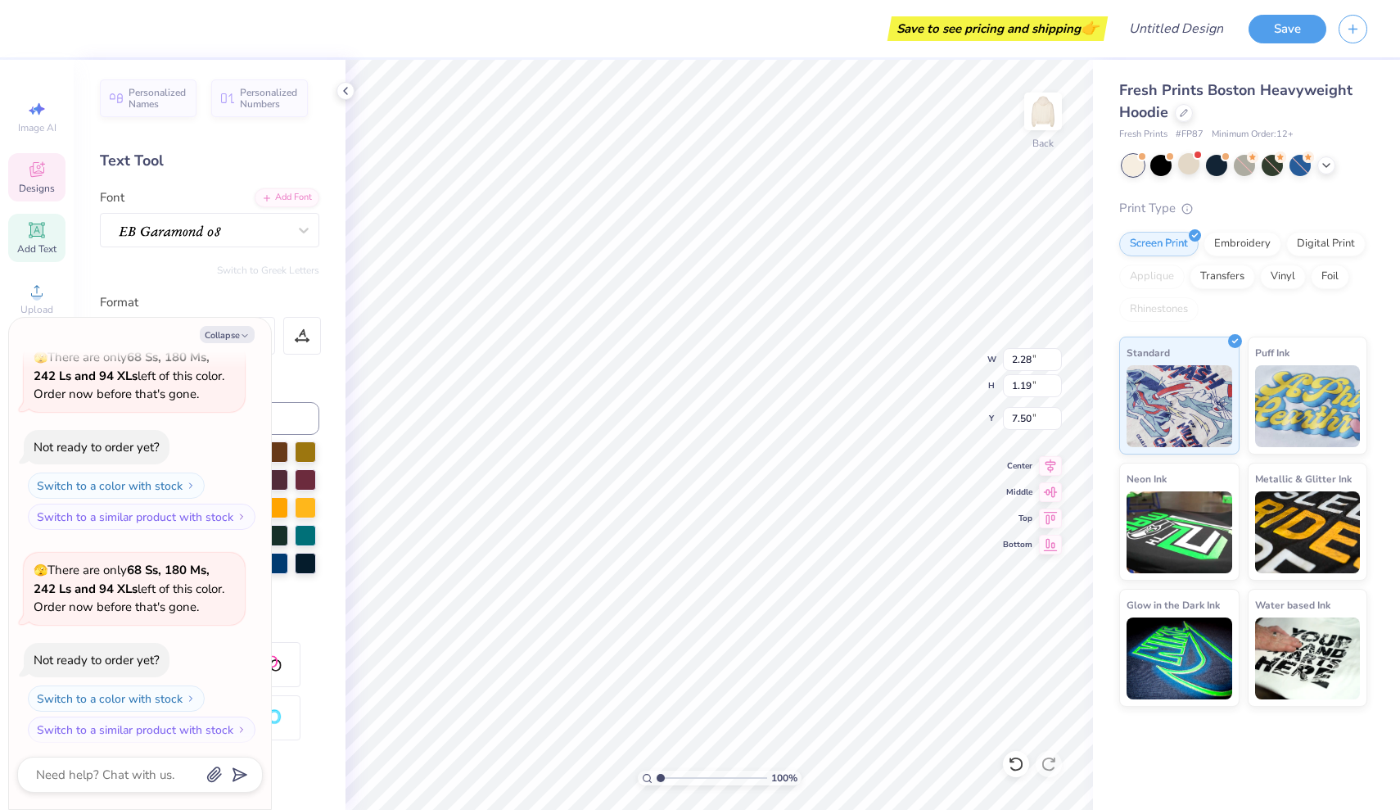
type input "4.76"
type input "3.00"
type textarea "x"
type input "1.34"
type input "1.32"
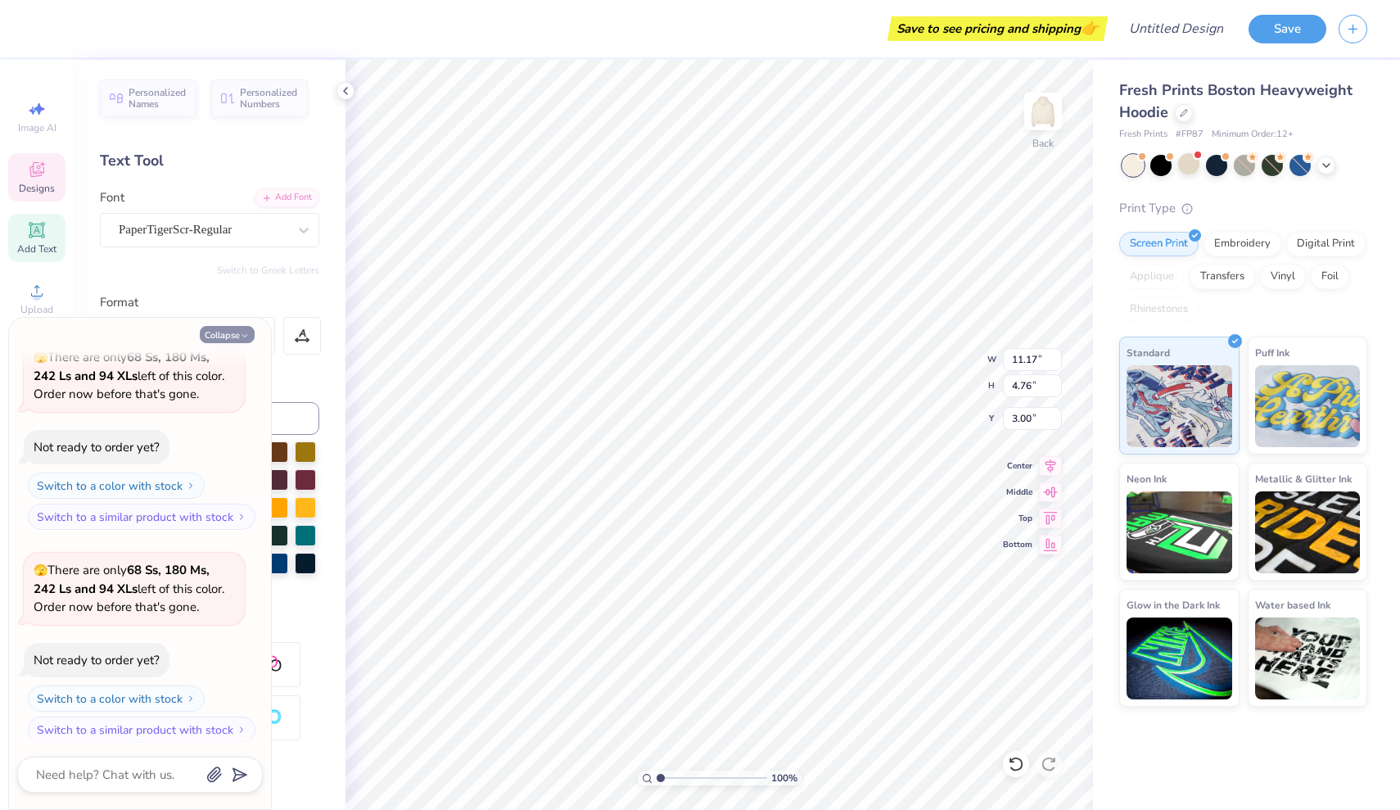
click at [244, 332] on icon "button" at bounding box center [245, 336] width 10 height 10
type textarea "x"
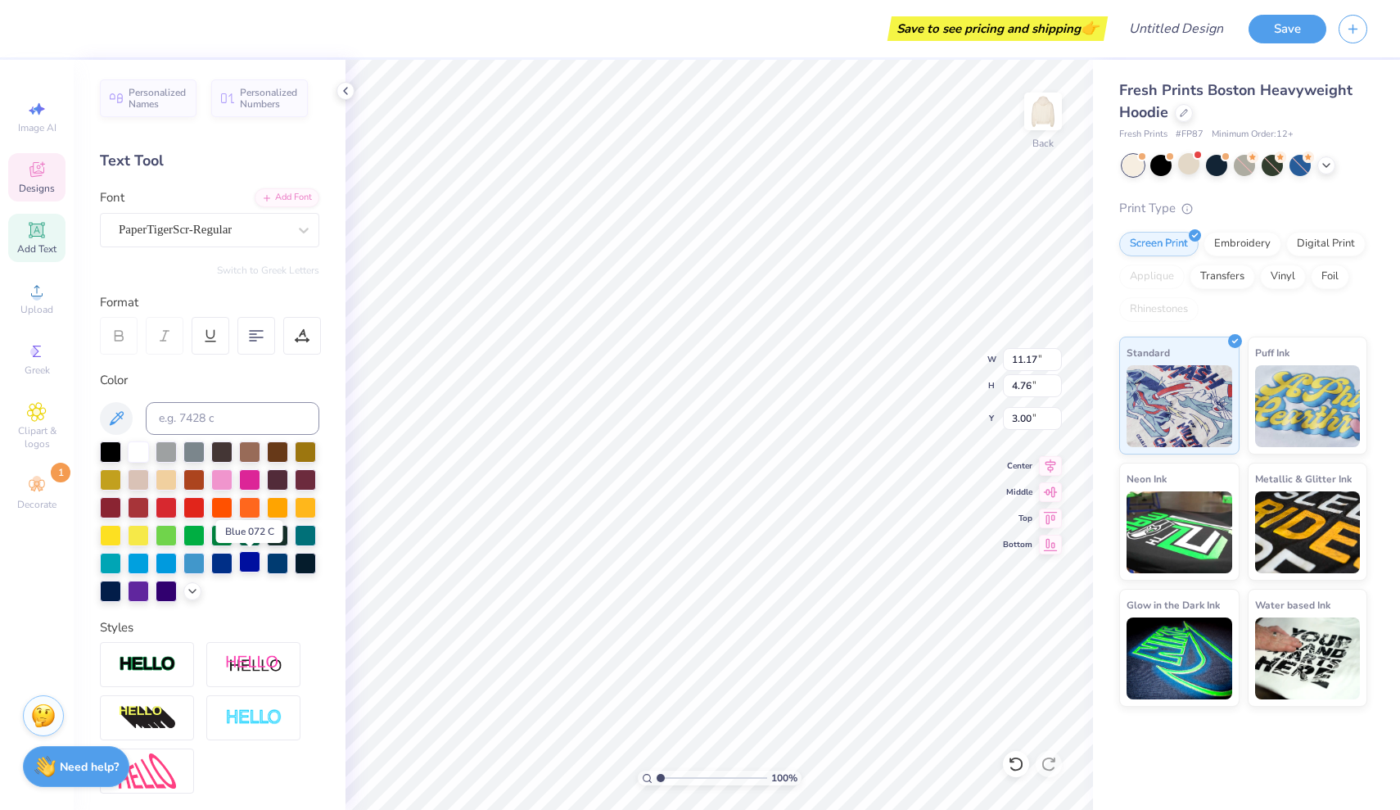
scroll to position [0, 0]
click at [172, 99] on span "Personalized Names" at bounding box center [158, 95] width 58 height 23
type input "12.43"
type input "2.00"
type input "5.75"
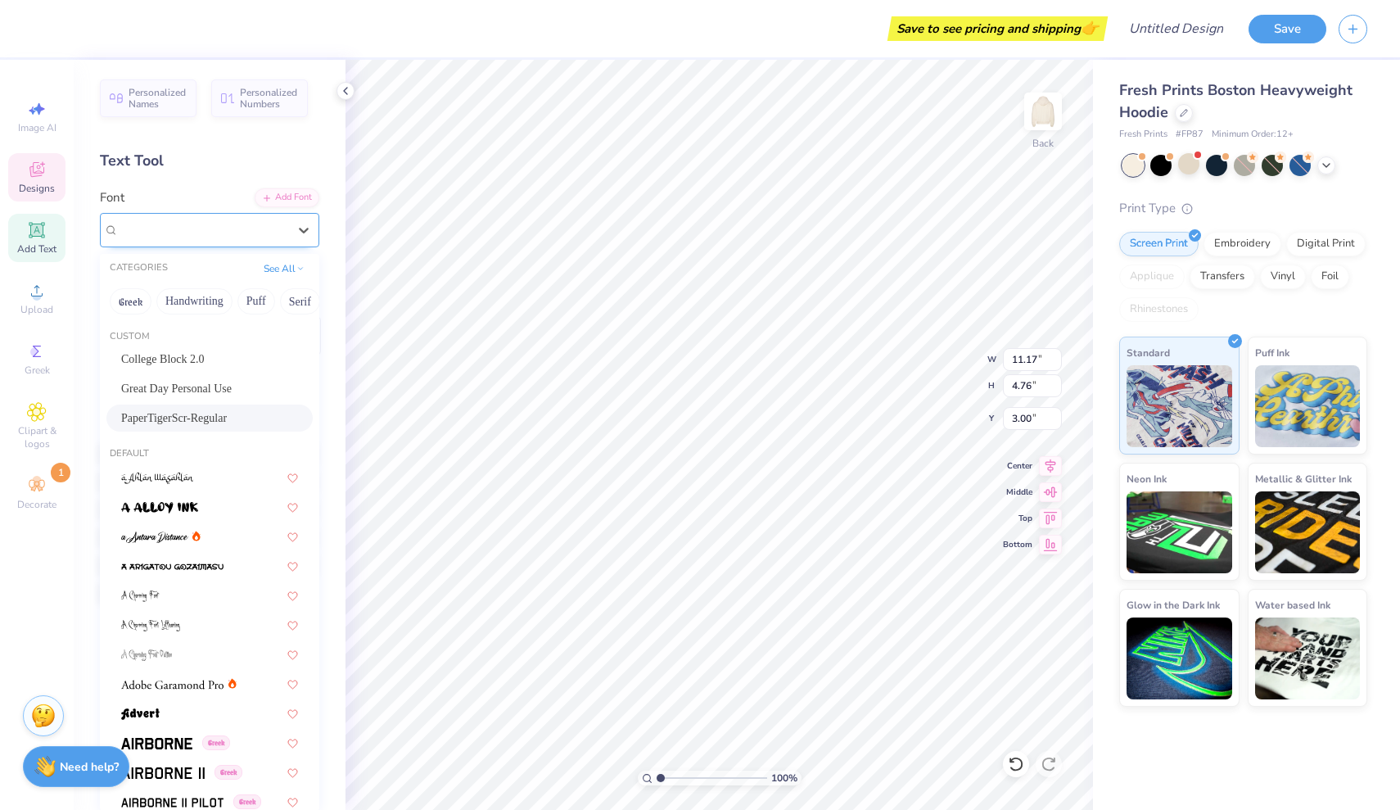
click at [266, 225] on div "PaperTigerScr-Regular" at bounding box center [203, 229] width 172 height 25
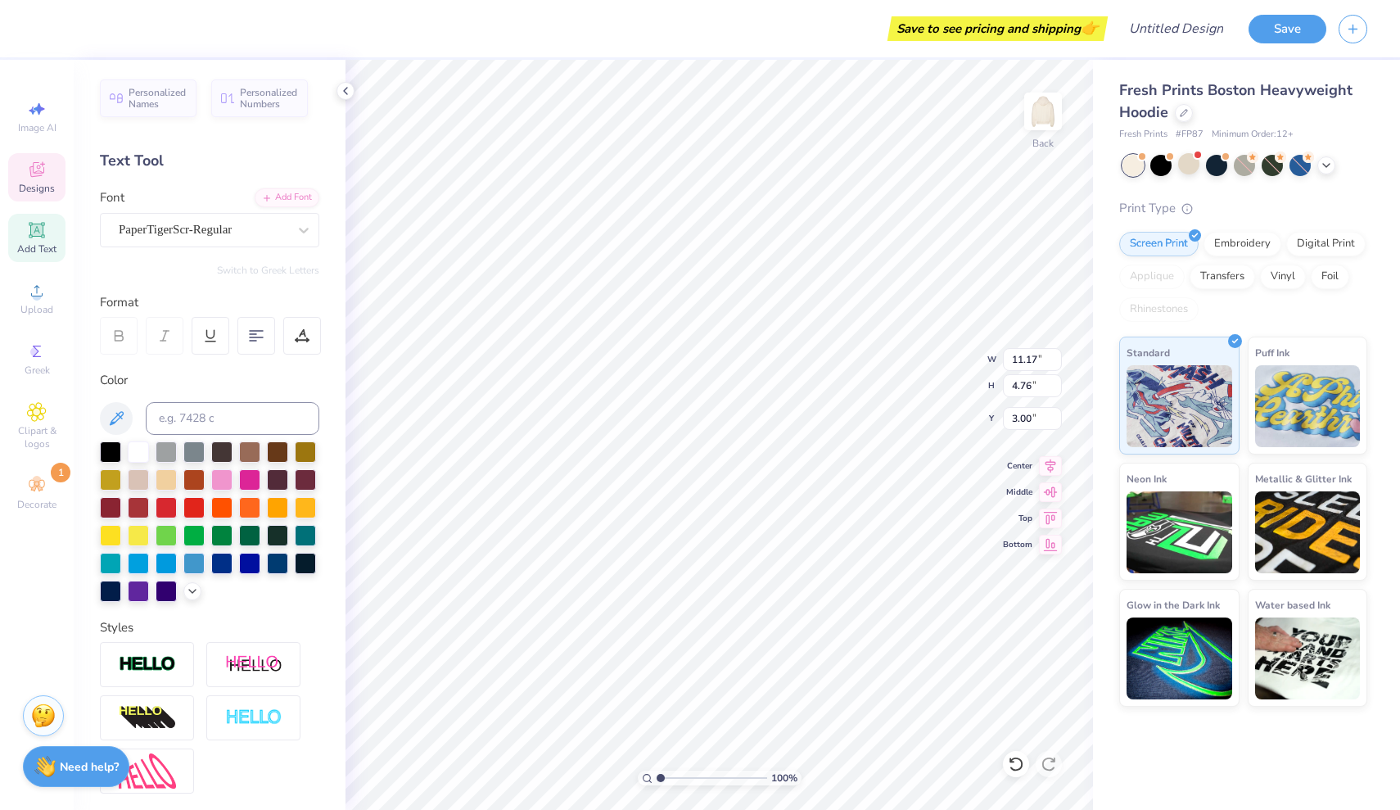
click at [28, 240] on div "Add Text" at bounding box center [36, 238] width 57 height 48
type input "7.05"
type input "2.04"
type input "5.73"
click at [220, 243] on div "Super Dream" at bounding box center [209, 230] width 219 height 34
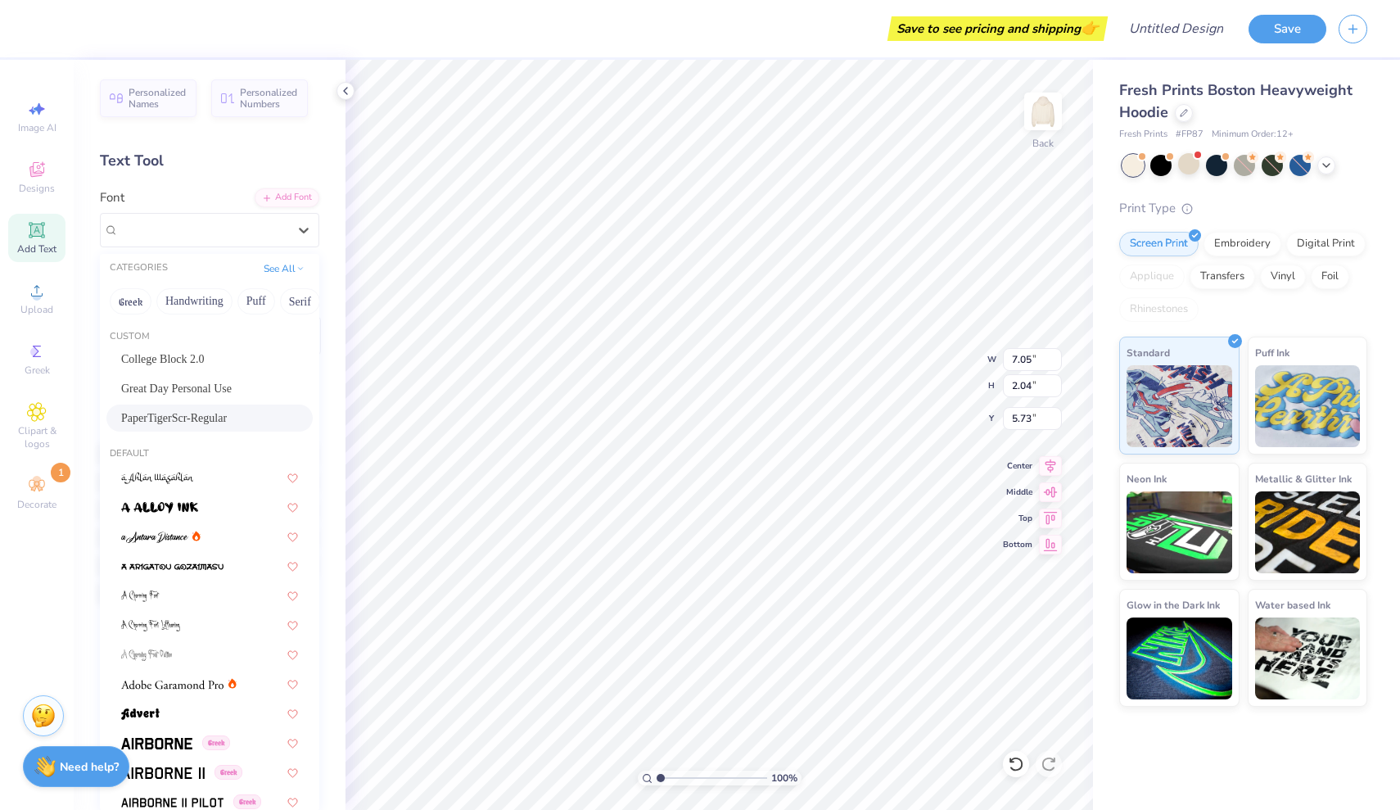
click at [231, 409] on div "PaperTigerScr-Regular" at bounding box center [209, 417] width 206 height 27
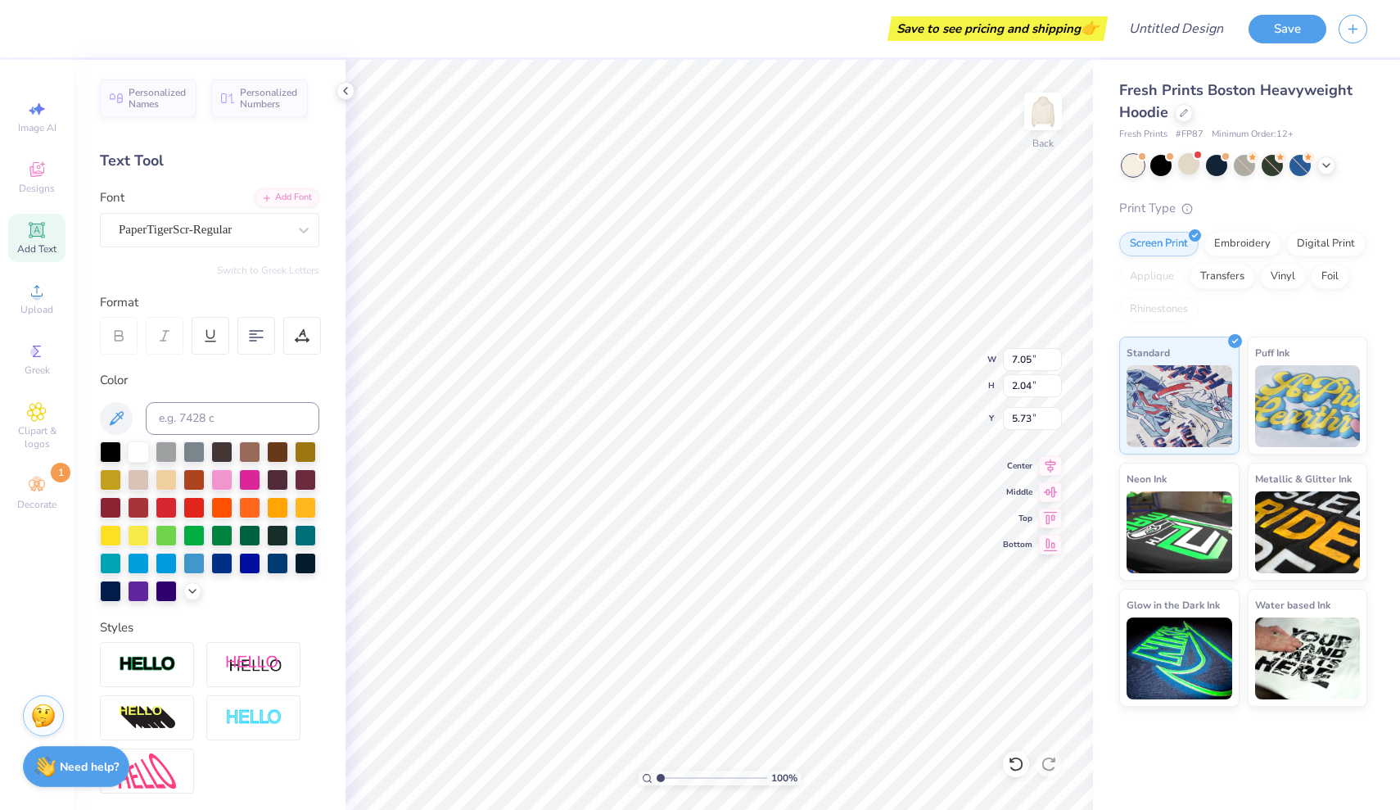
type input "8.16"
type input "2.20"
type input "5.65"
type textarea "TT"
type textarea "BUSB"
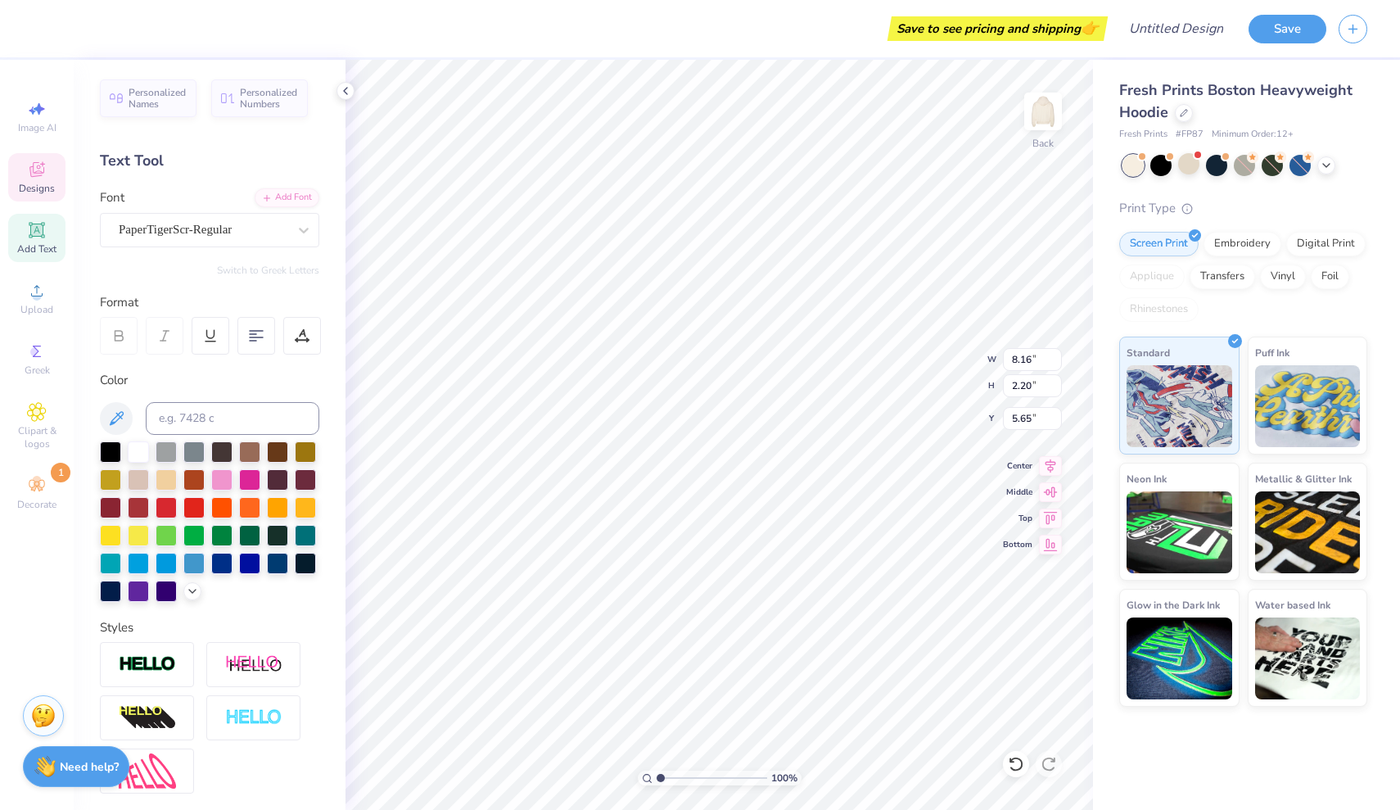
type input "11.17"
type input "4.76"
type input "3.00"
type textarea "Busb"
type input "4.85"
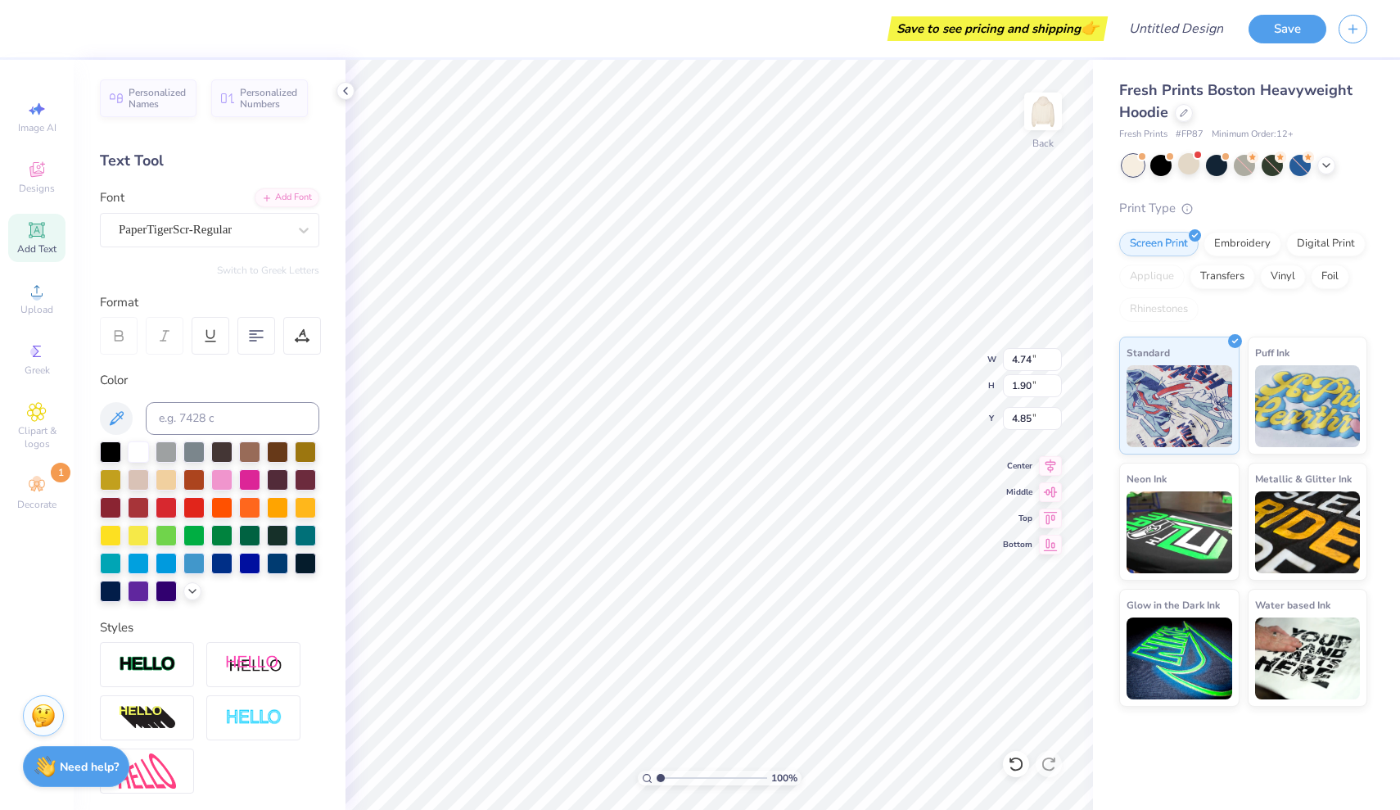
scroll to position [0, 1]
type textarea "BuSB"
type input "4.32"
click at [218, 563] on div at bounding box center [221, 561] width 21 height 21
click at [248, 562] on div at bounding box center [249, 561] width 21 height 21
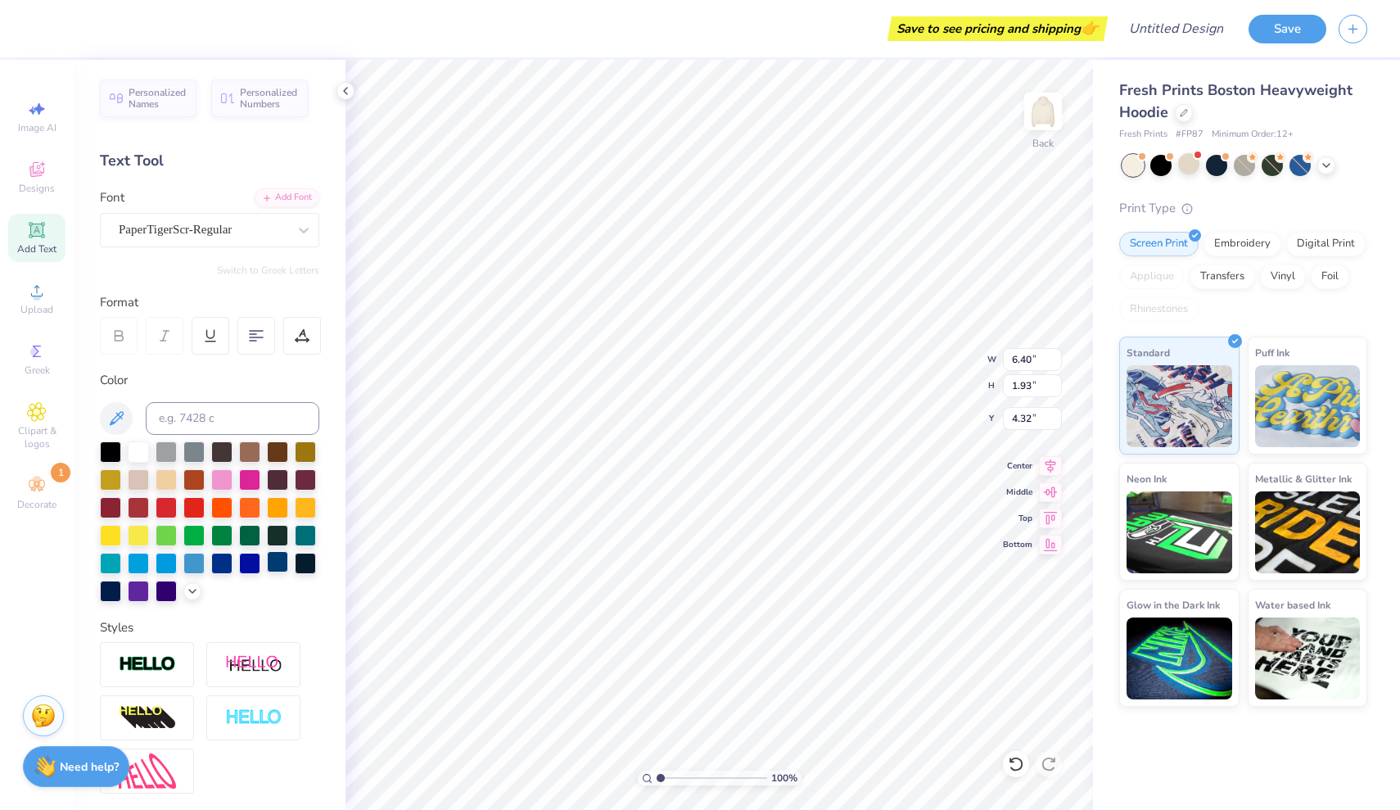
click at [282, 563] on div at bounding box center [277, 561] width 21 height 21
click at [1326, 162] on icon at bounding box center [1326, 163] width 13 height 13
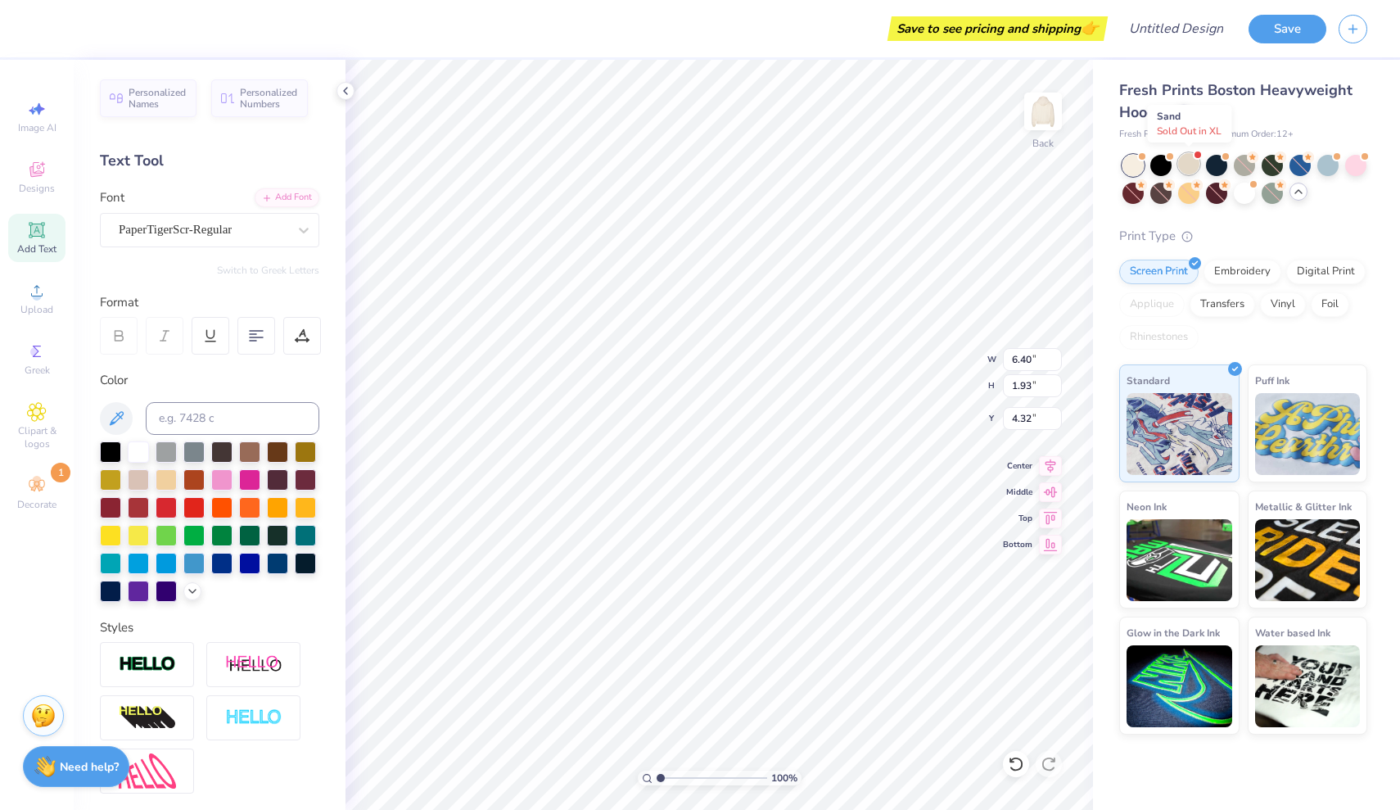
click at [1186, 163] on div at bounding box center [1188, 163] width 21 height 21
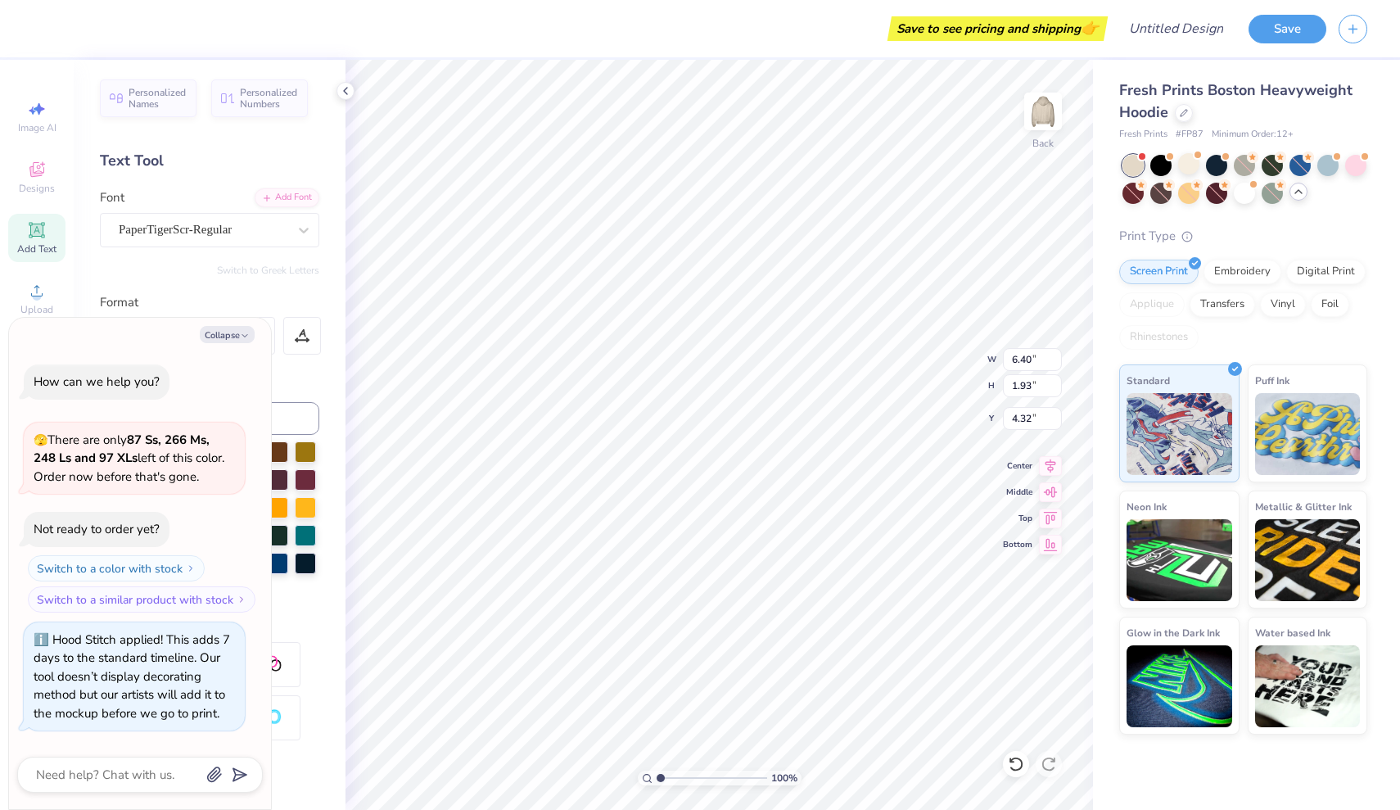
scroll to position [643, 0]
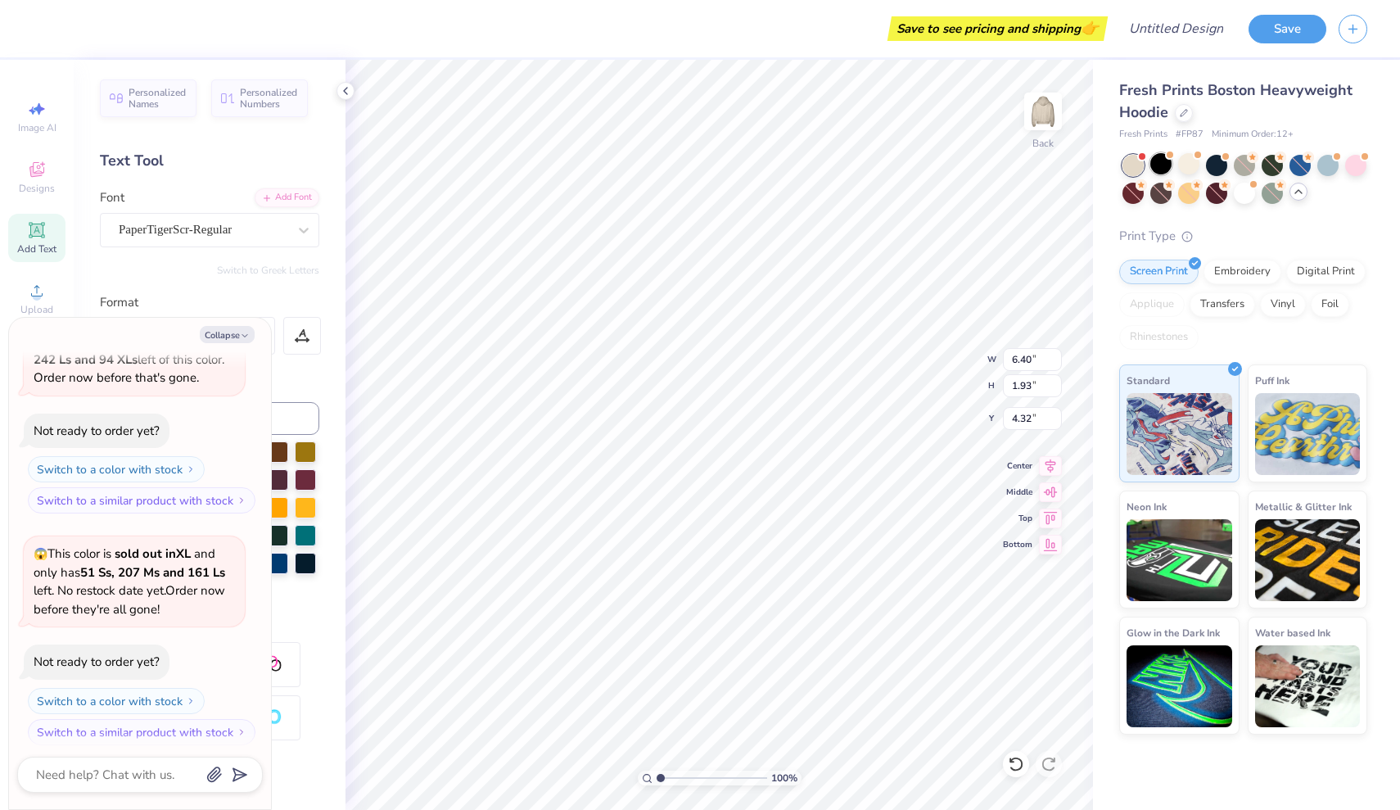
click at [1157, 157] on div at bounding box center [1160, 163] width 21 height 21
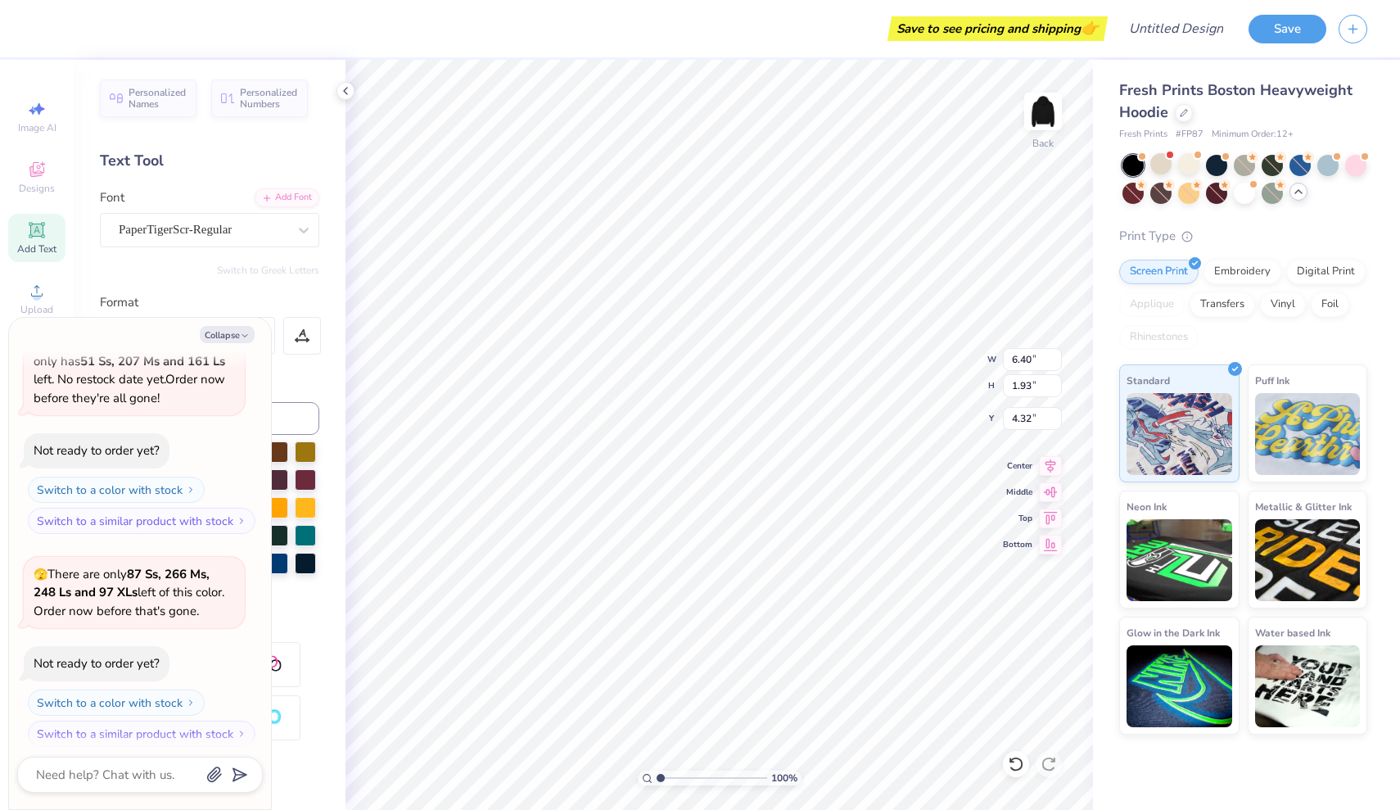
click at [1126, 157] on div at bounding box center [1133, 165] width 21 height 21
type textarea "x"
click at [1158, 163] on div at bounding box center [1160, 163] width 21 height 21
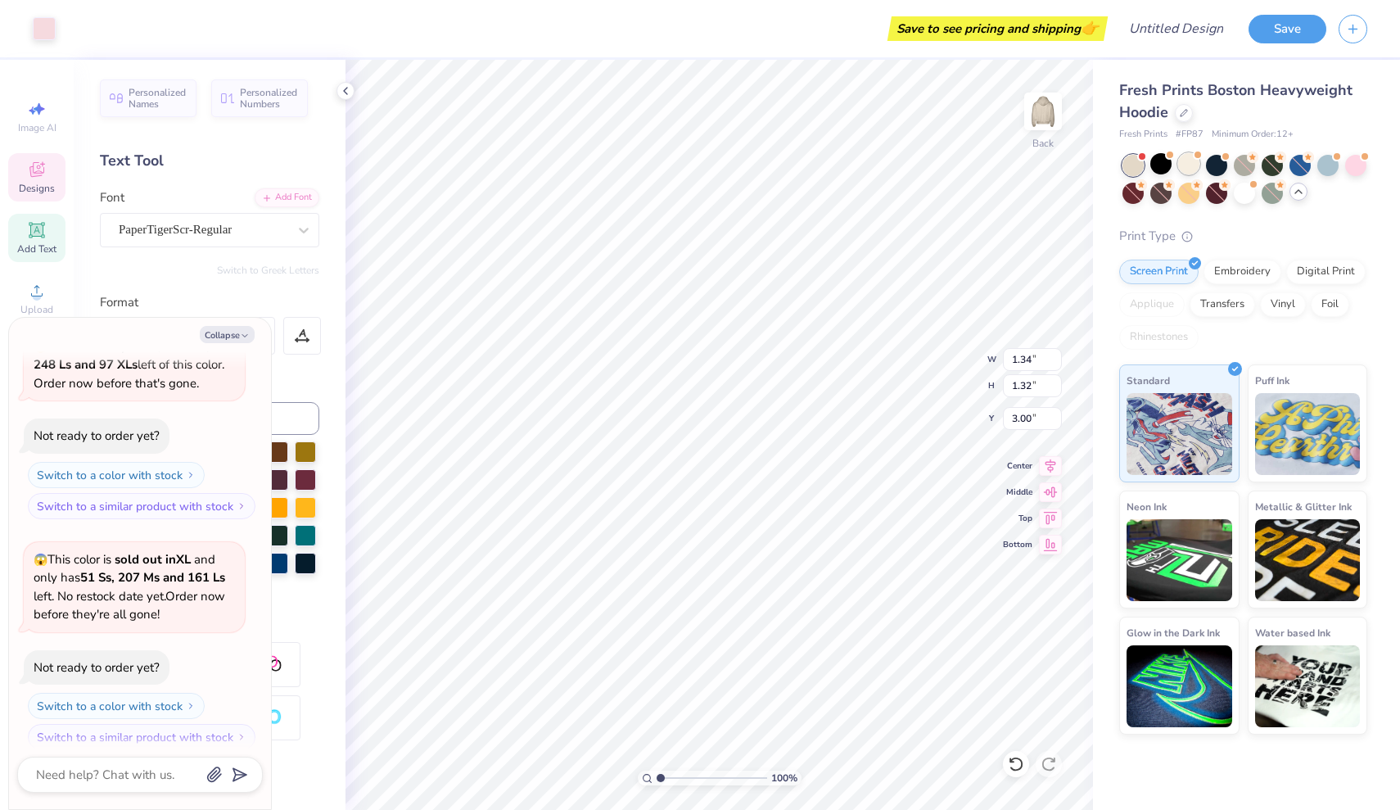
click at [1193, 165] on div at bounding box center [1188, 163] width 21 height 21
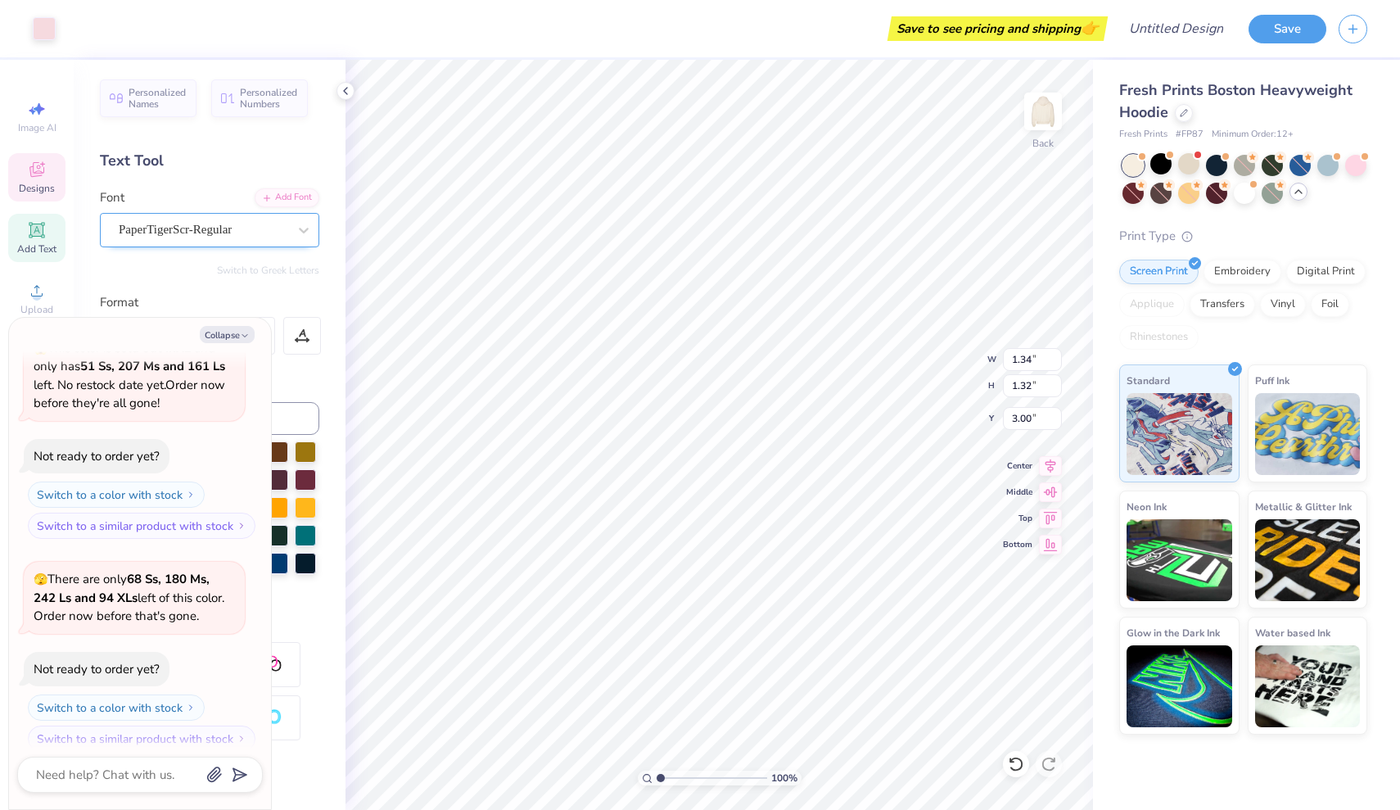
click at [258, 231] on div "PaperTigerScr-Regular" at bounding box center [203, 229] width 172 height 25
click at [238, 330] on button "Collapse" at bounding box center [227, 334] width 55 height 17
type textarea "x"
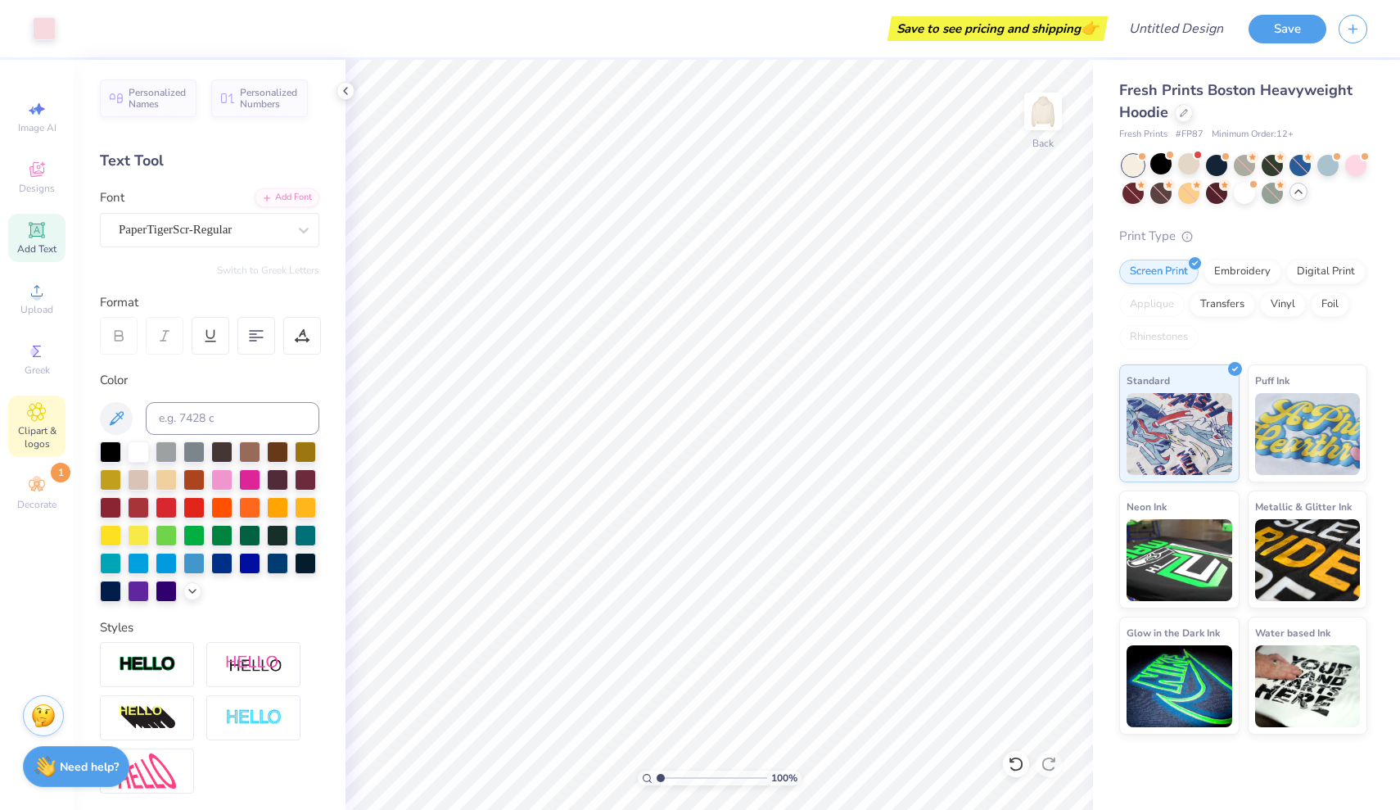
scroll to position [0, 0]
click at [38, 365] on span "Greek" at bounding box center [37, 370] width 25 height 13
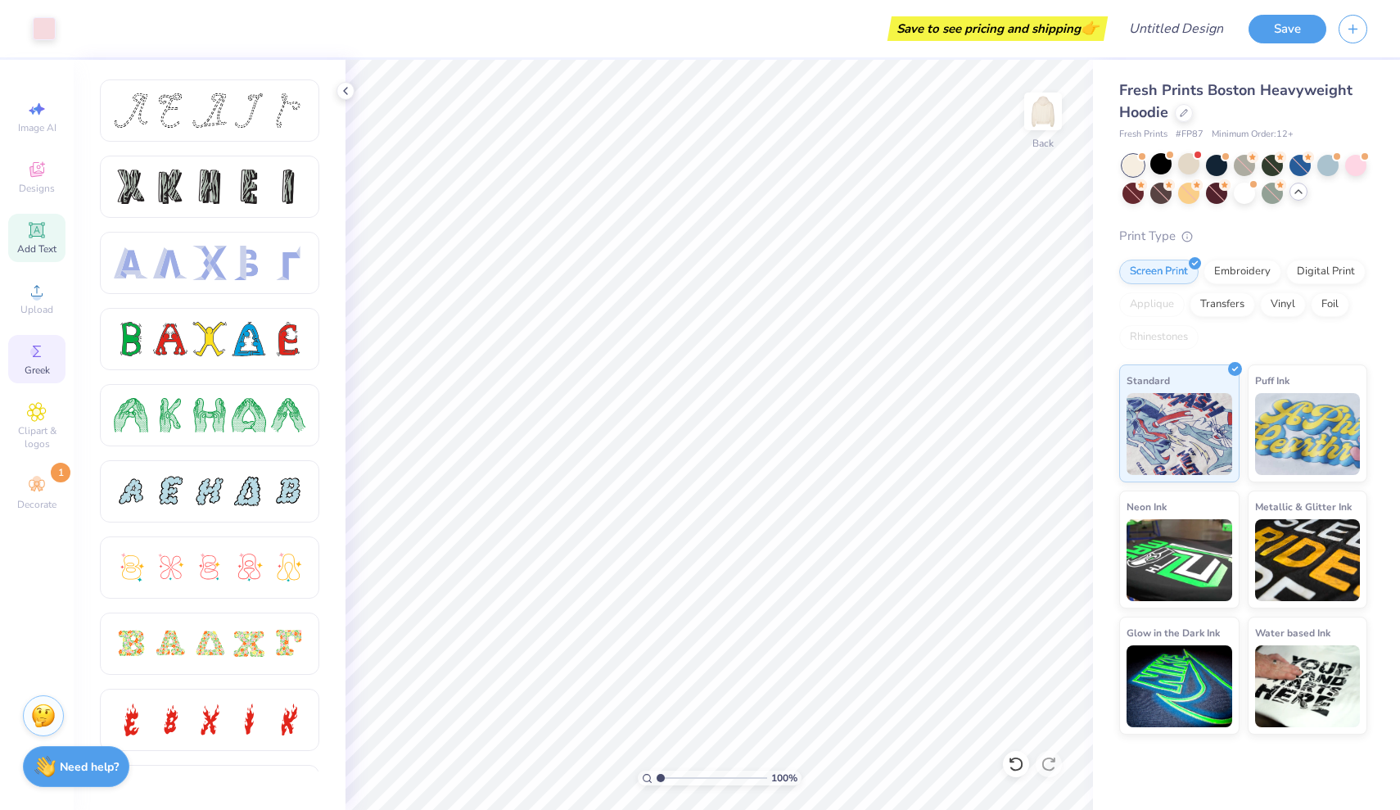
click at [43, 231] on icon at bounding box center [36, 230] width 12 height 12
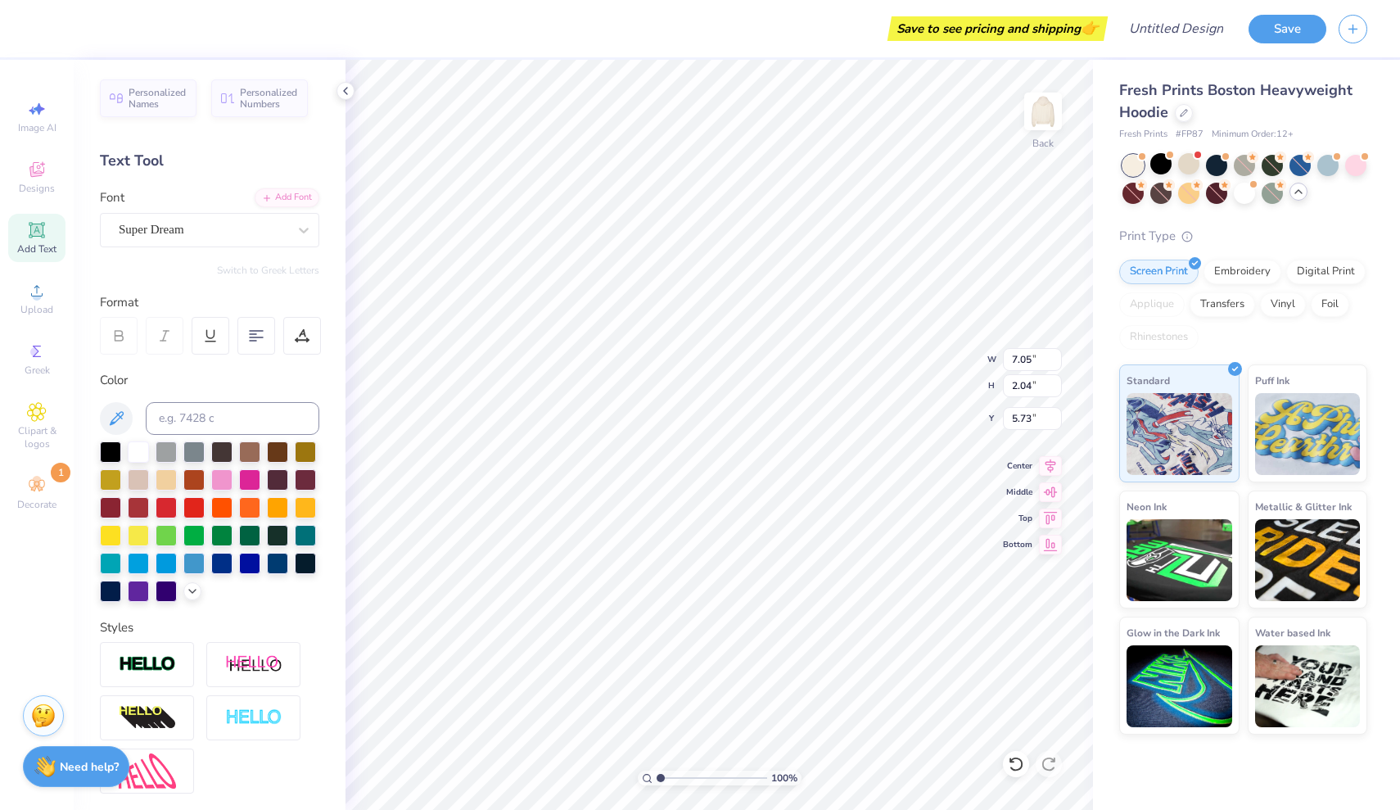
scroll to position [0, 2]
type textarea "Bucknell"
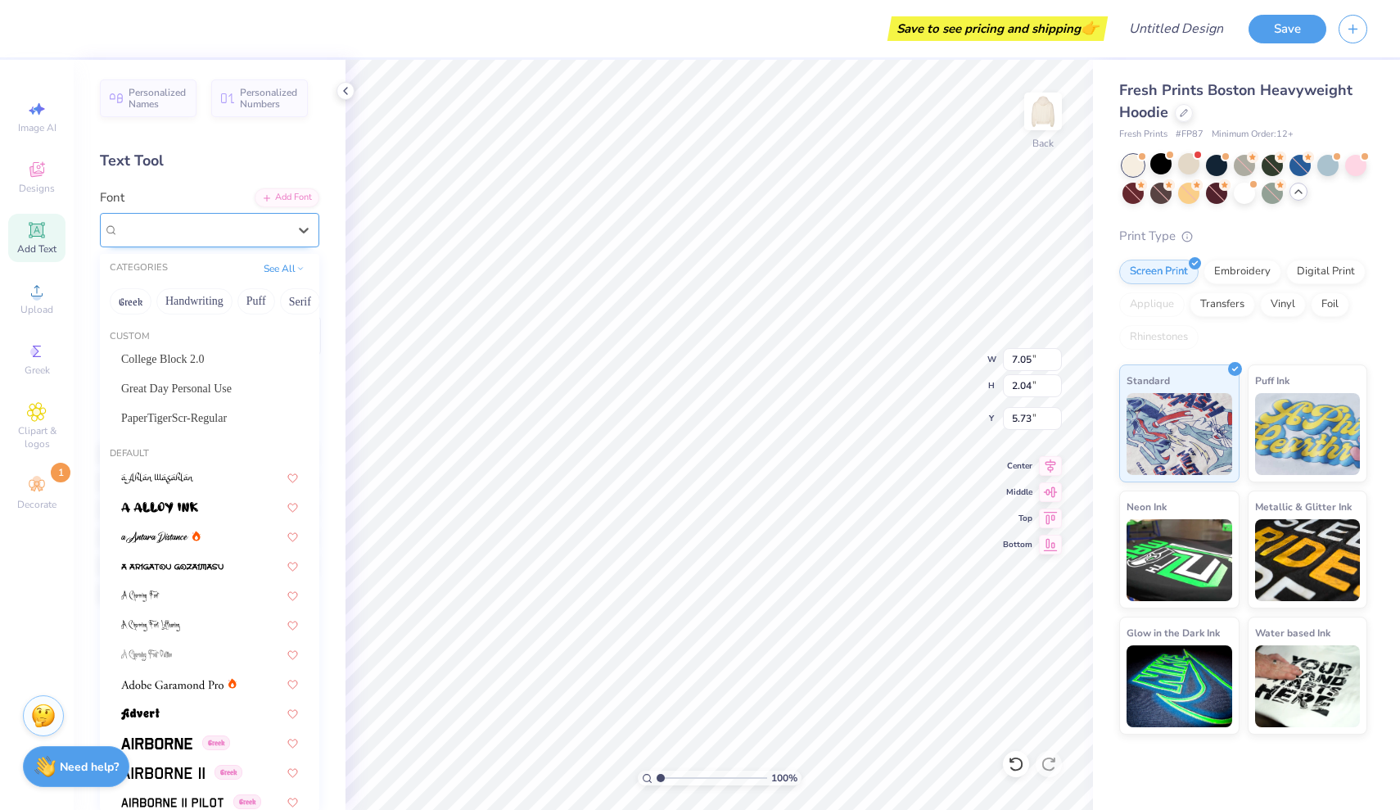
click at [280, 222] on div "Super Dream" at bounding box center [203, 229] width 172 height 25
click at [201, 423] on span "PaperTigerScr-Regular" at bounding box center [174, 417] width 106 height 17
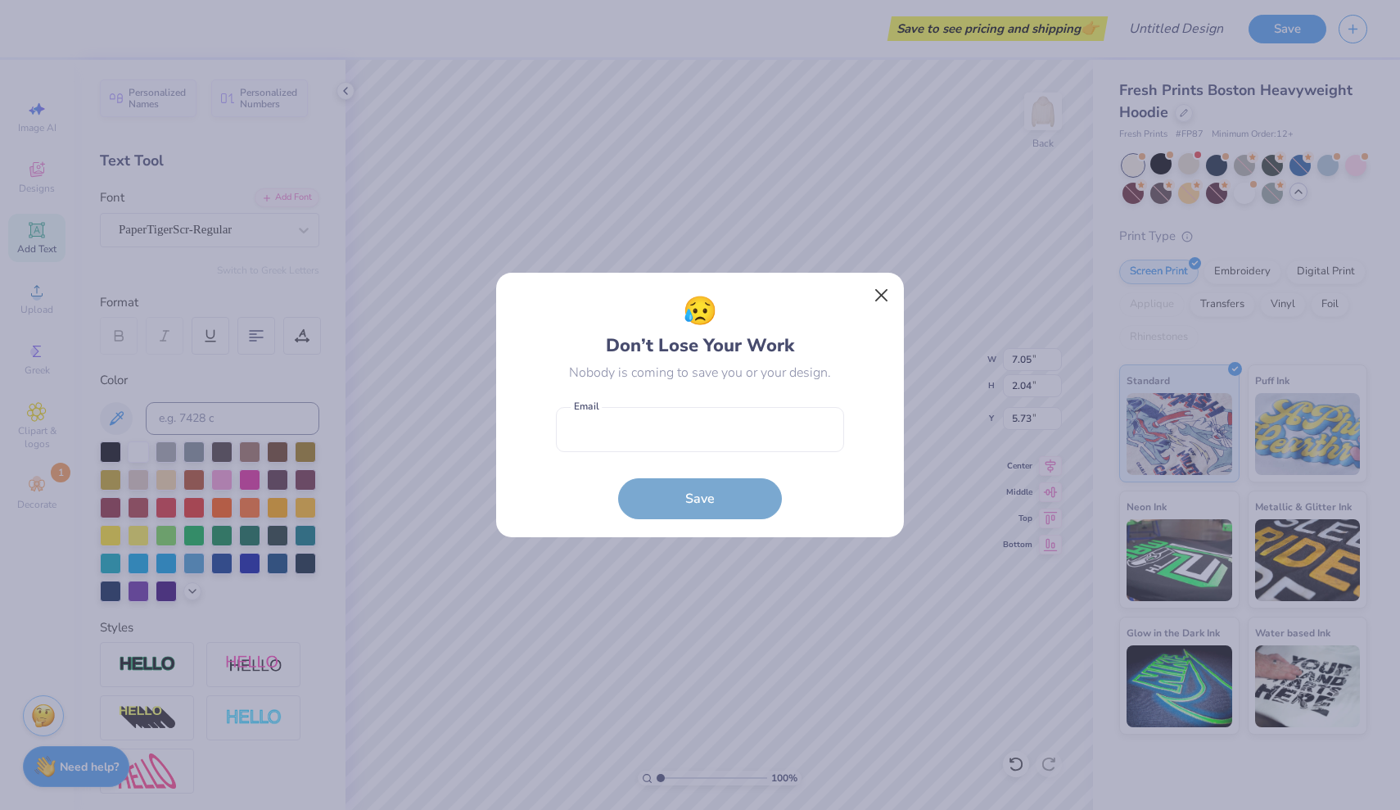
click at [889, 290] on button "Close" at bounding box center [881, 295] width 31 height 31
type input "8.02"
type input "1.90"
type input "5.80"
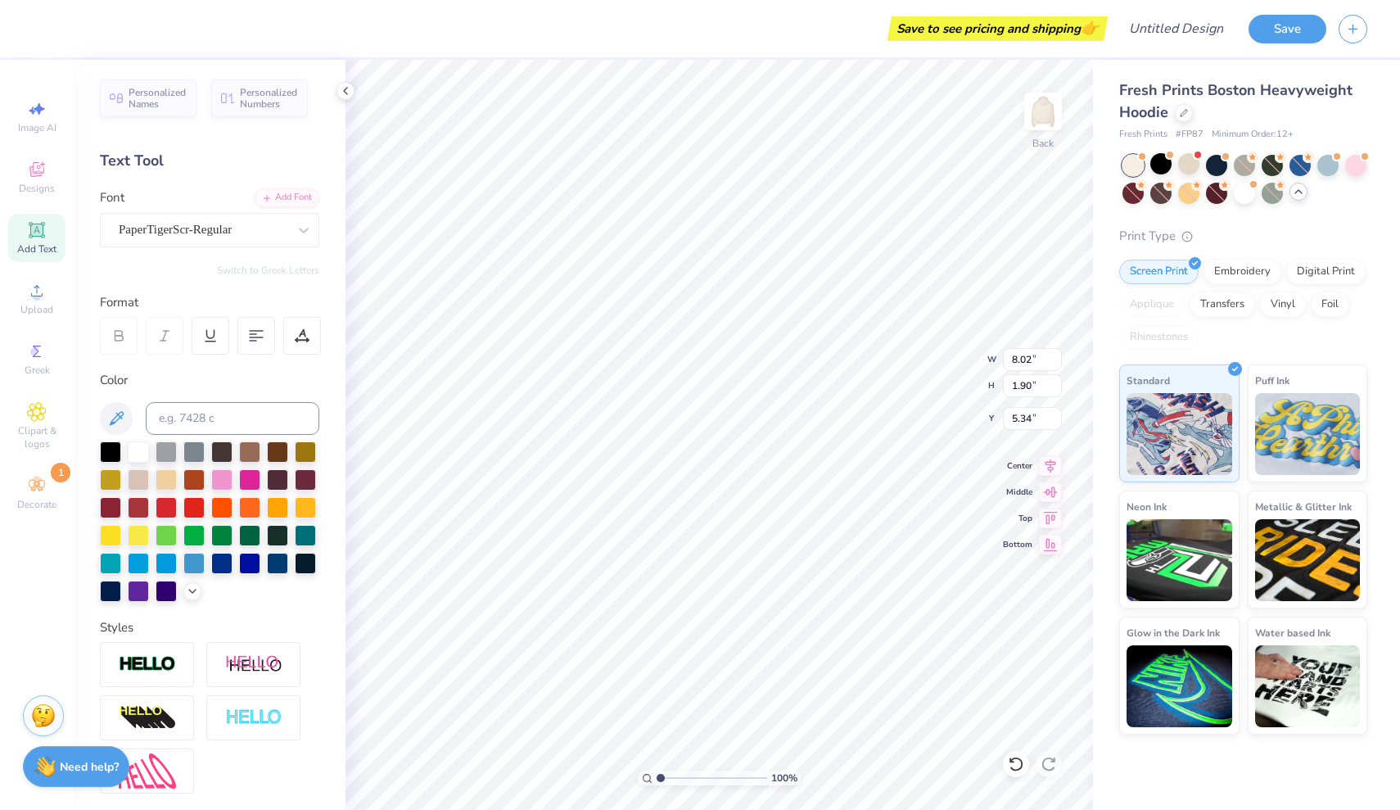
type input "4.85"
type input "9.79"
type input "2.32"
type input "4.72"
type input "11.38"
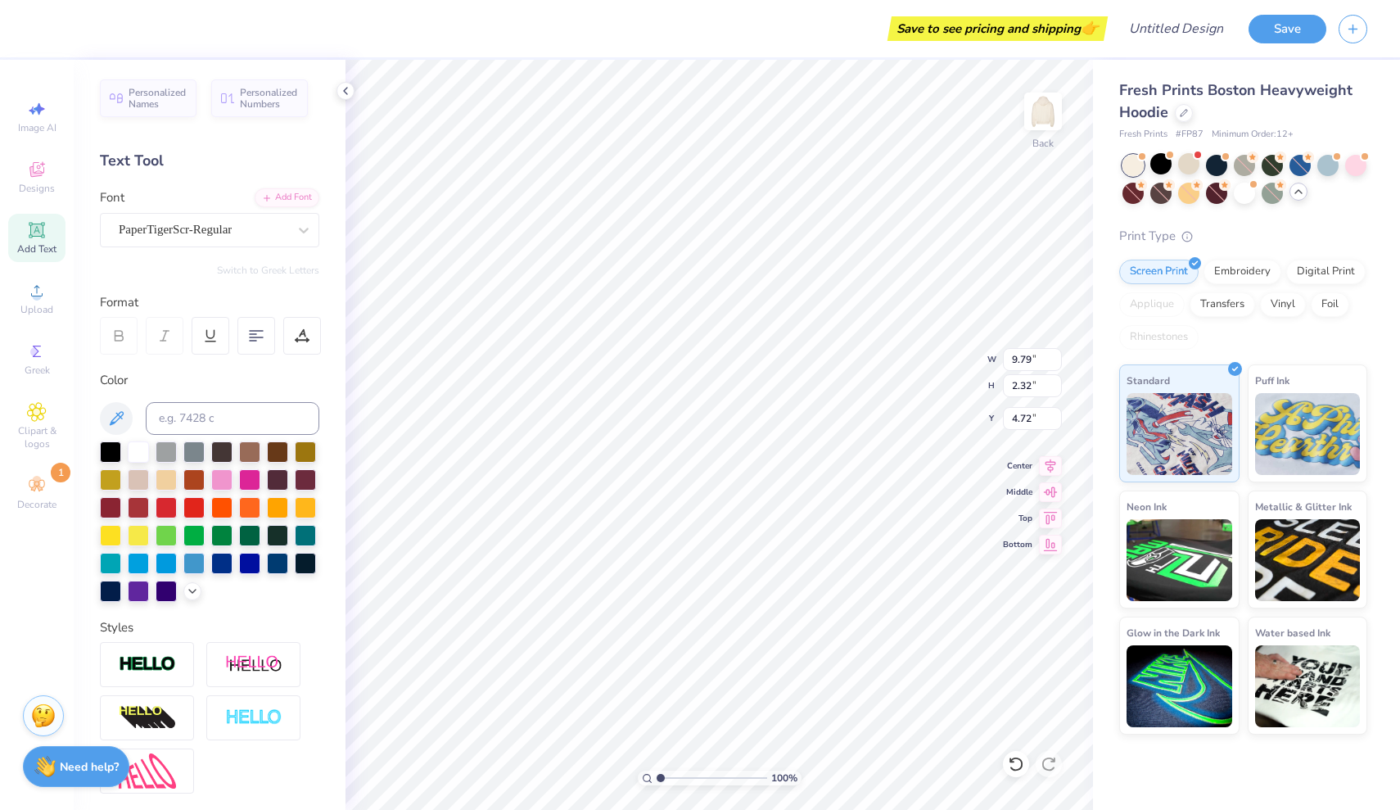
type input "2.70"
type input "4.32"
type input "1.34"
type input "1.32"
type input "3.66"
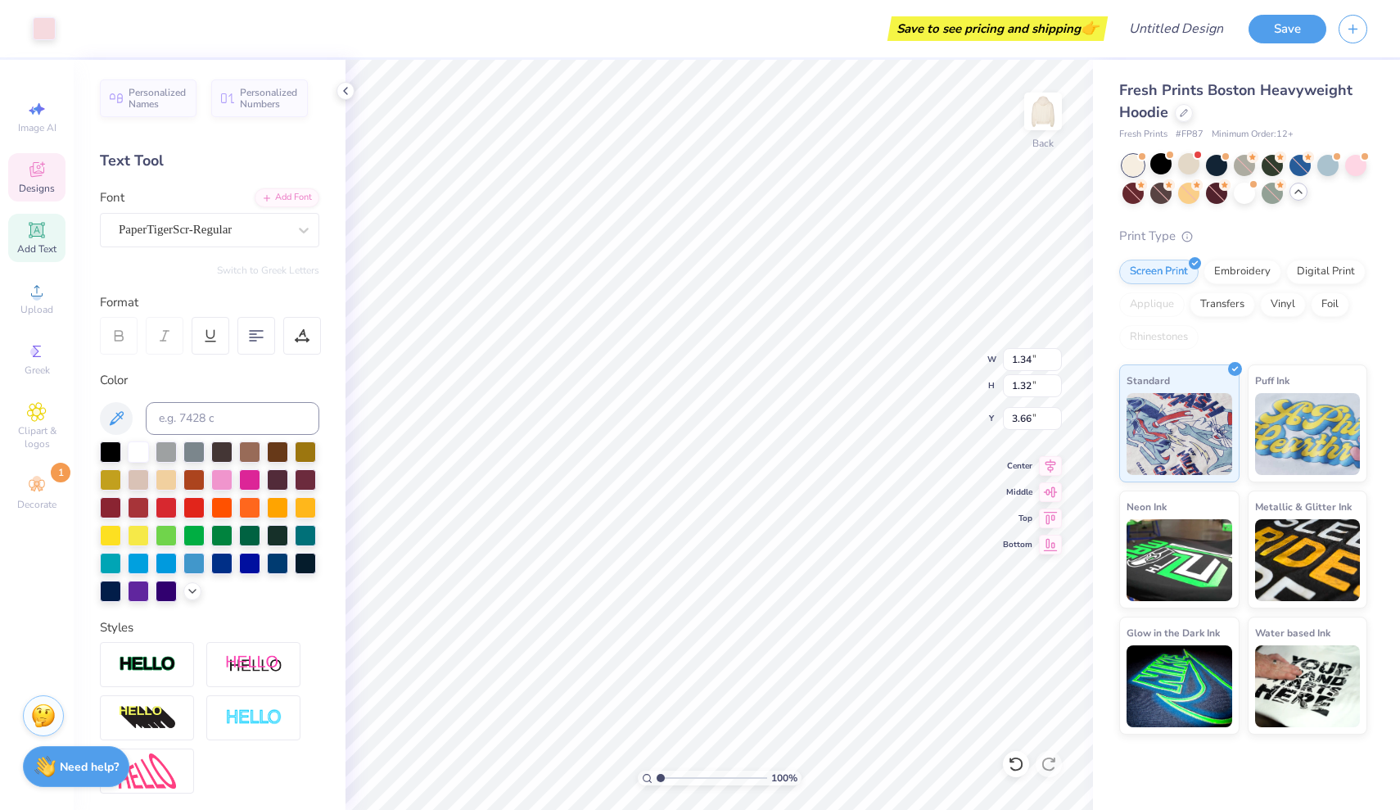
type input "2.28"
type input "1.19"
type input "7.29"
type textarea "9"
type textarea "1846"
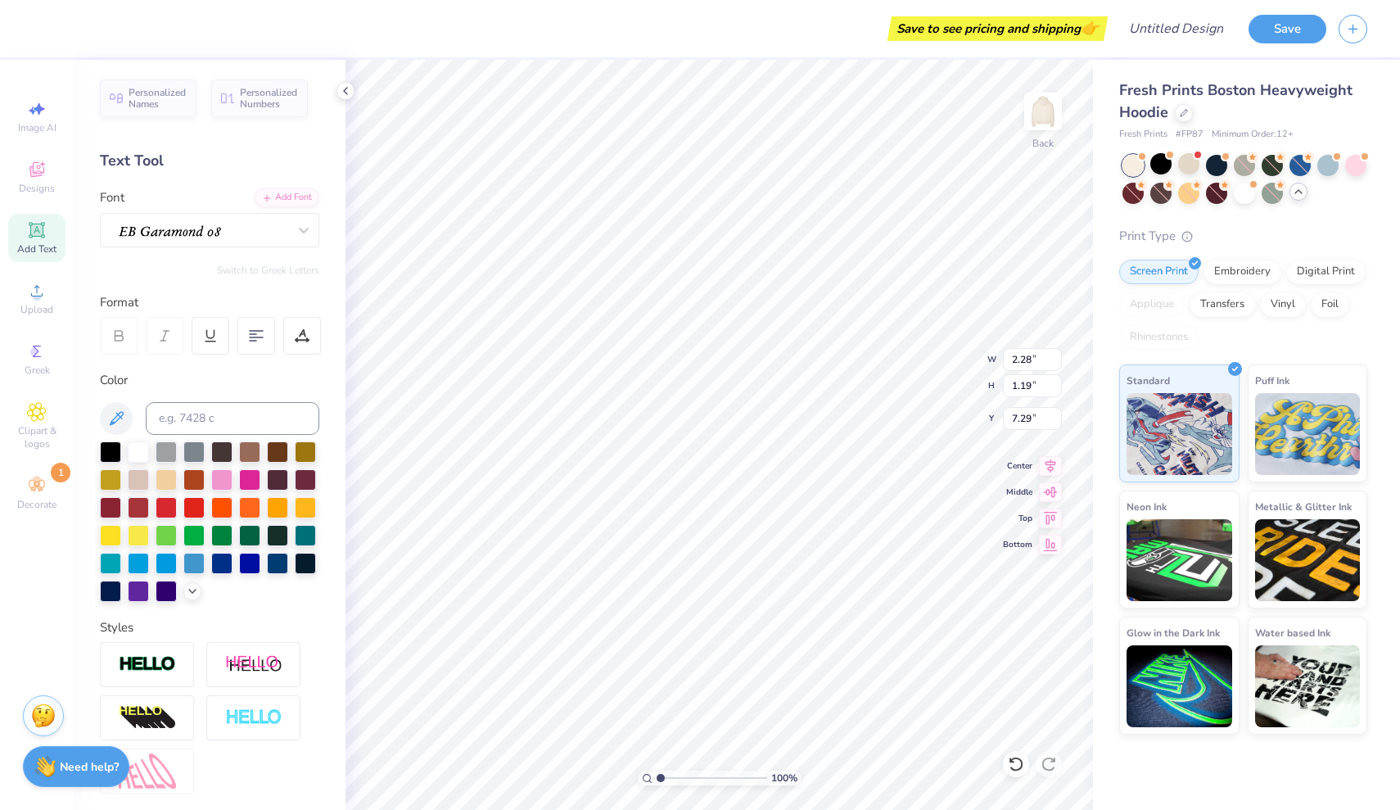
type input "11.38"
type input "2.70"
type input "4.32"
type input "2.37"
type input "1.17"
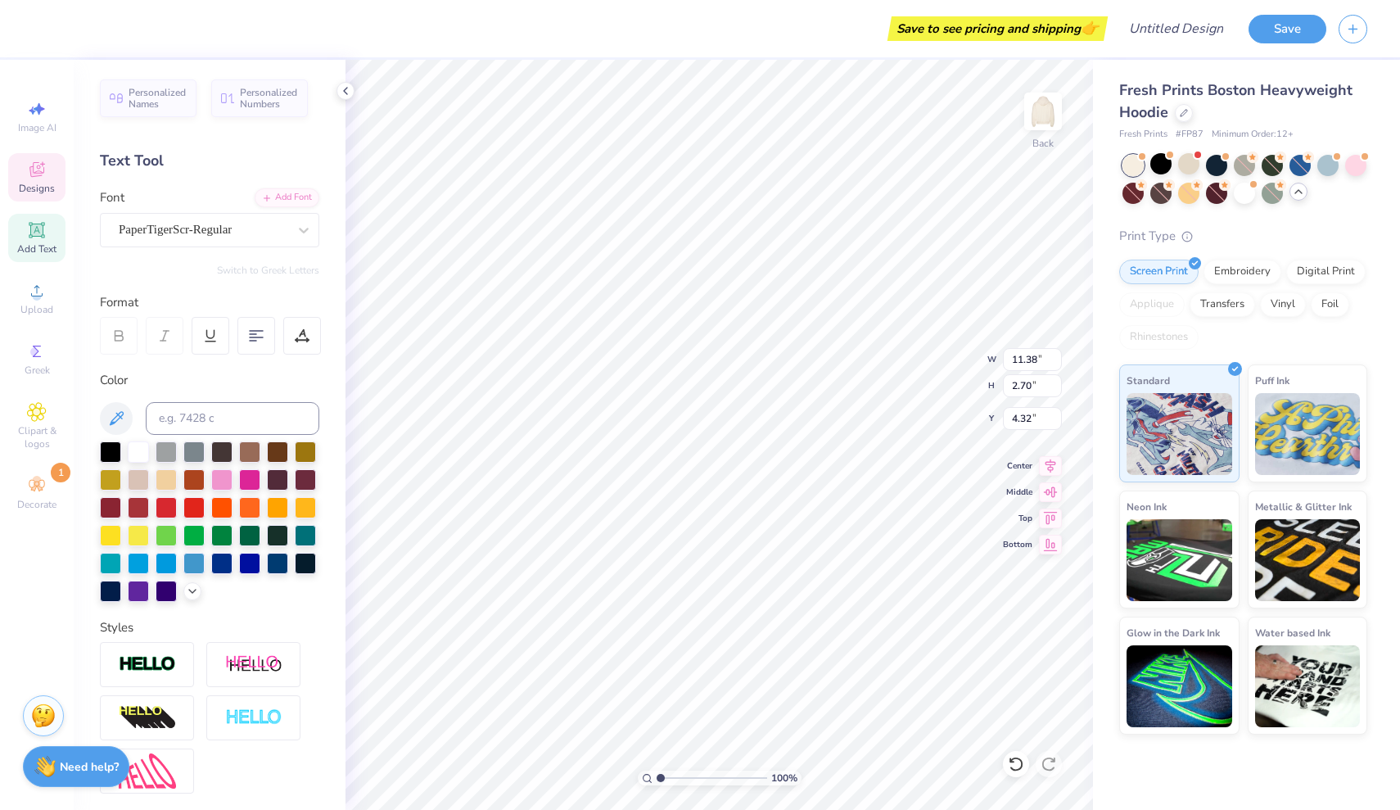
type input "7.29"
click at [224, 571] on div at bounding box center [221, 561] width 21 height 21
click at [107, 585] on div at bounding box center [110, 589] width 21 height 21
type input "11.38"
type input "2.70"
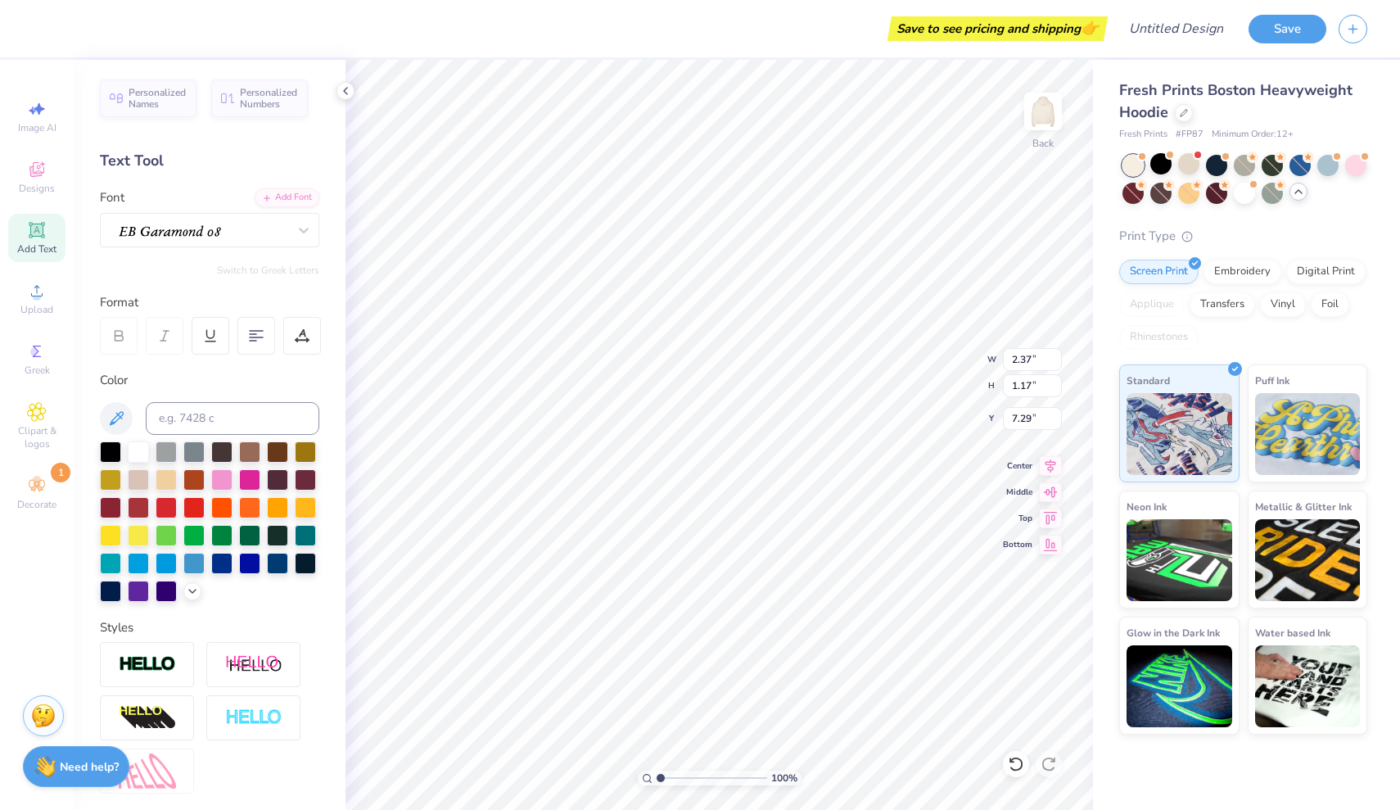
type input "4.32"
click at [109, 588] on div at bounding box center [110, 589] width 21 height 21
click at [111, 599] on div at bounding box center [110, 589] width 21 height 21
click at [114, 587] on div at bounding box center [110, 589] width 21 height 21
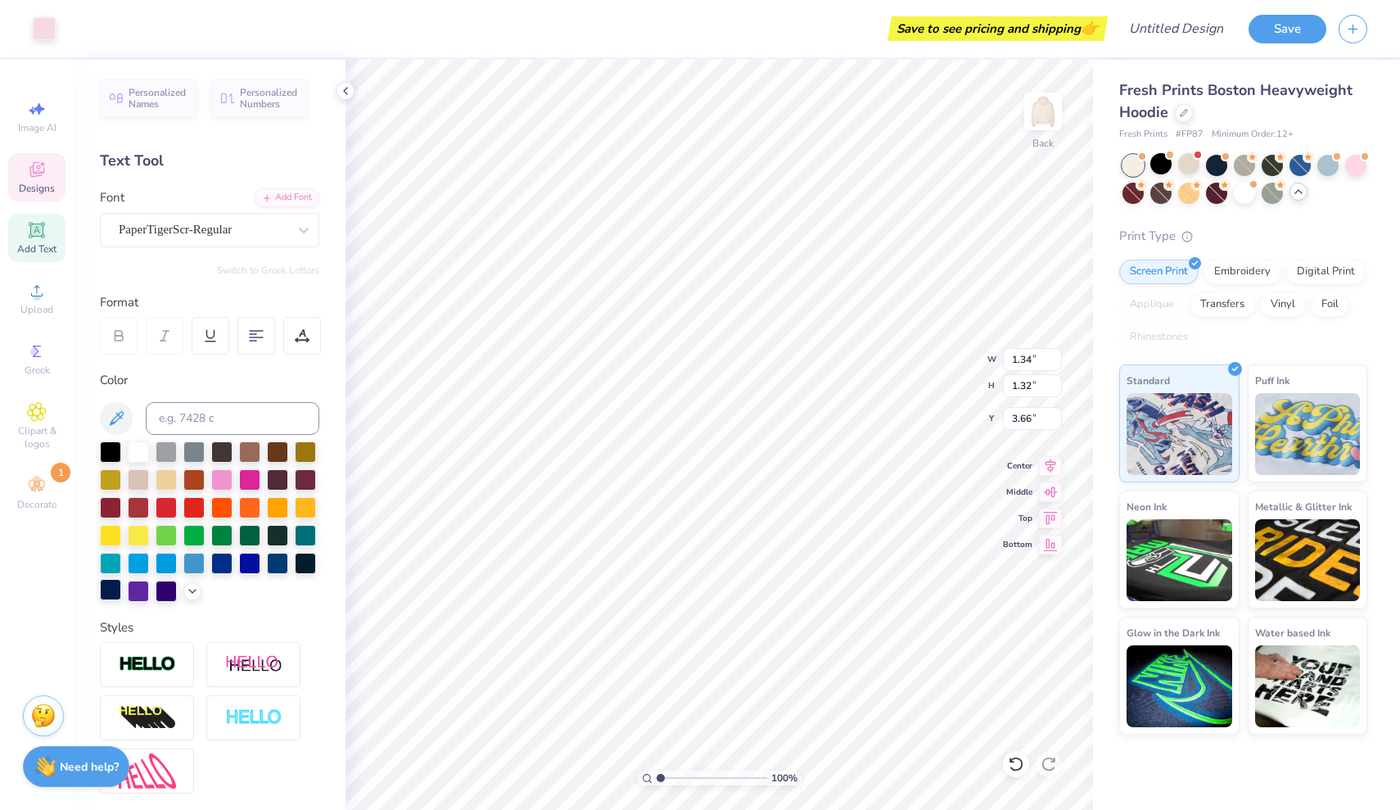
click at [106, 594] on div at bounding box center [110, 589] width 21 height 21
click at [111, 596] on div at bounding box center [110, 589] width 21 height 21
type input "2.11"
type input "2.07"
type input "2.74"
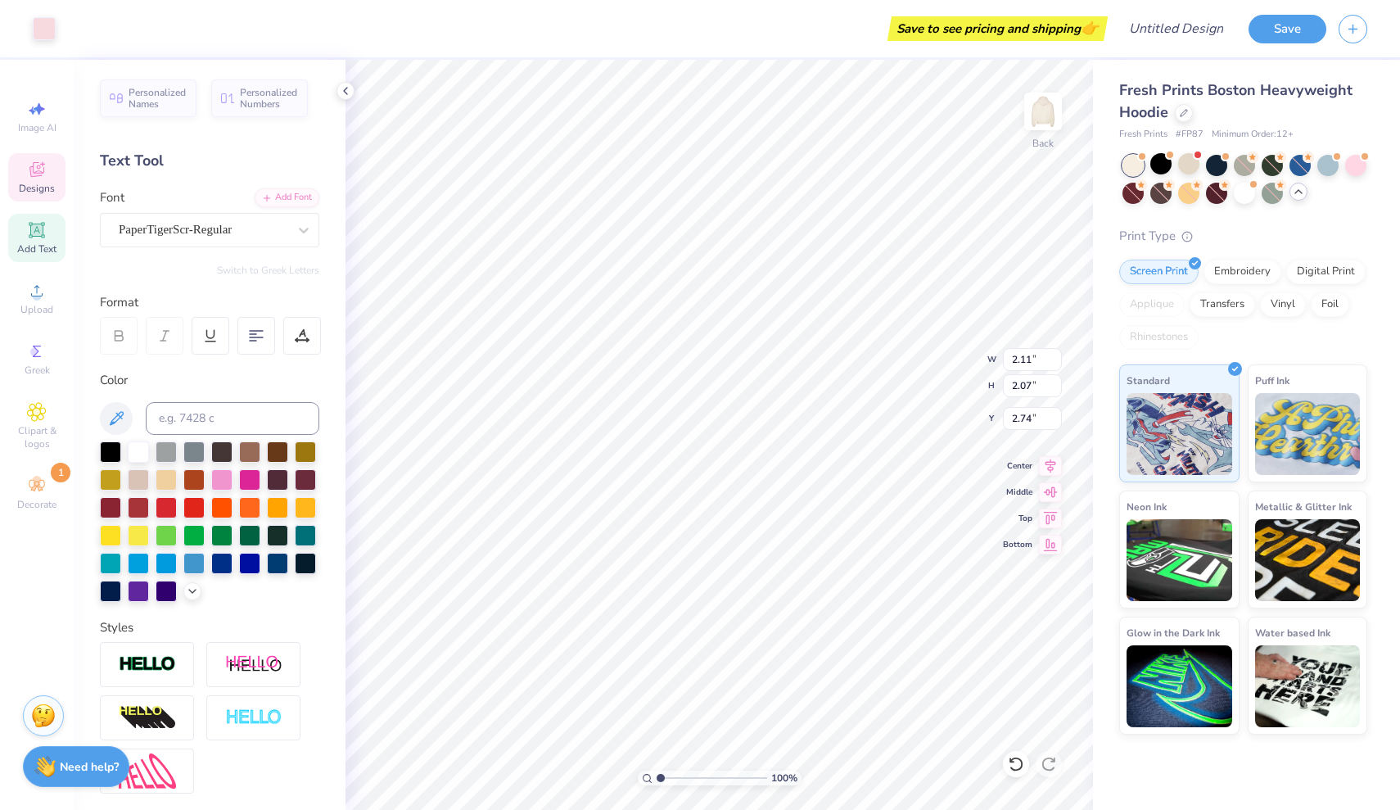
click at [42, 181] on div "Designs" at bounding box center [36, 177] width 57 height 48
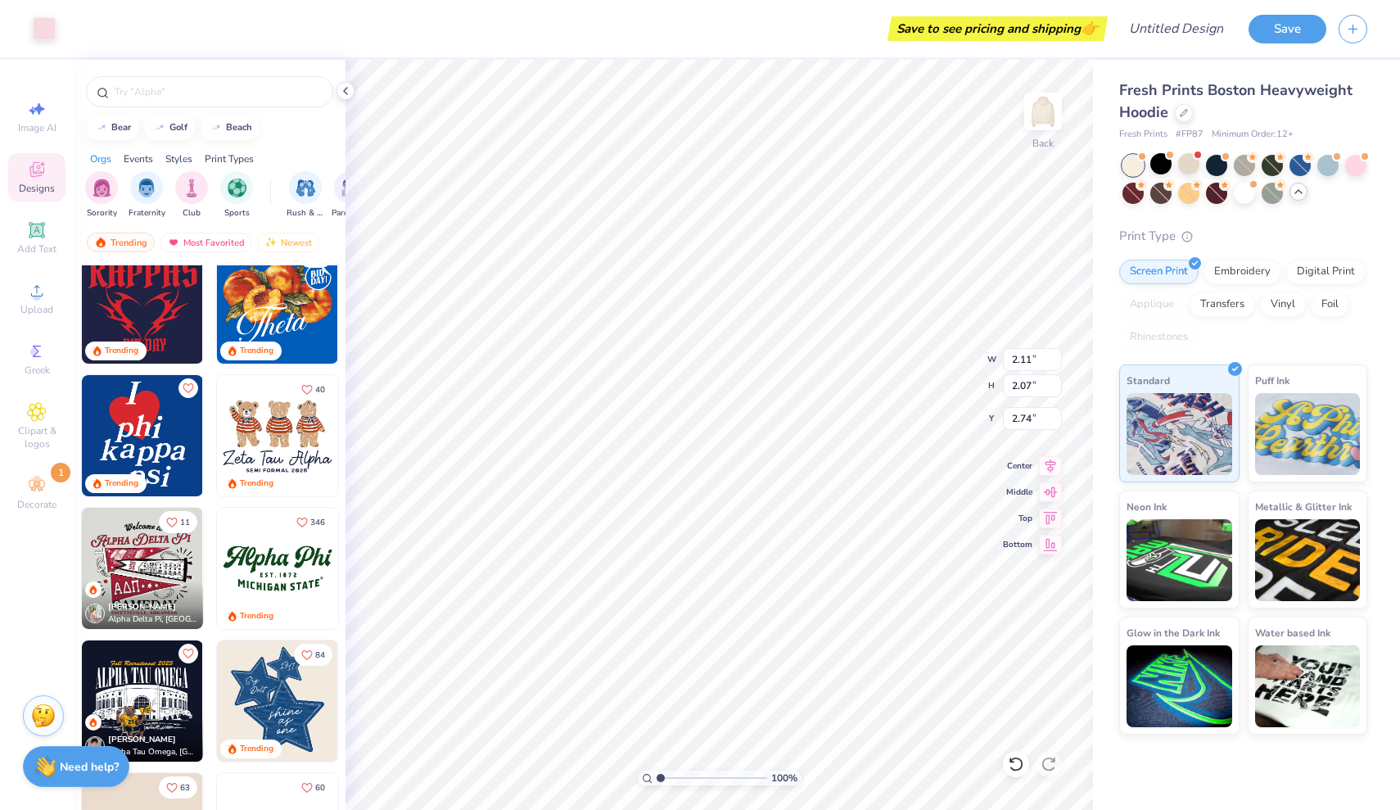
scroll to position [673, 0]
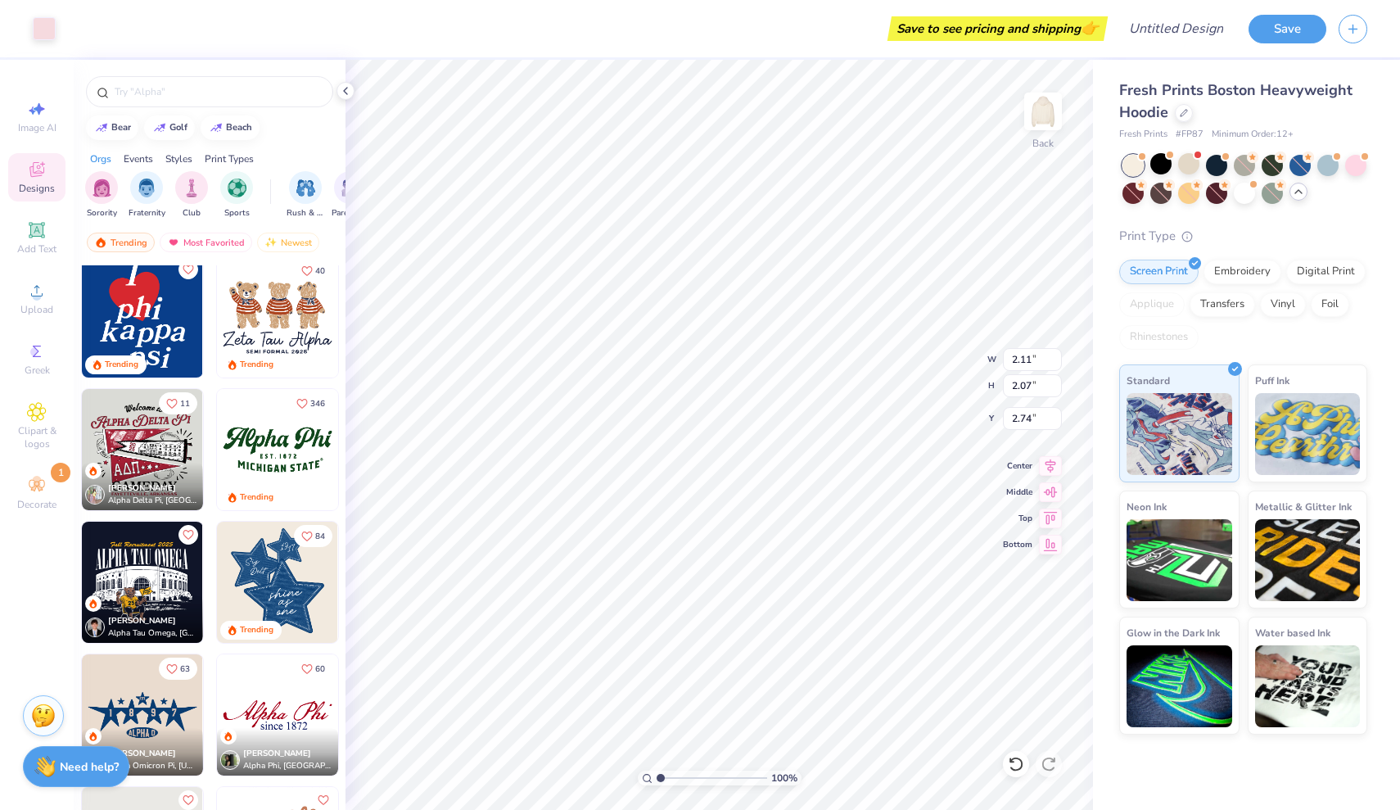
click at [276, 472] on div at bounding box center [399, 449] width 364 height 121
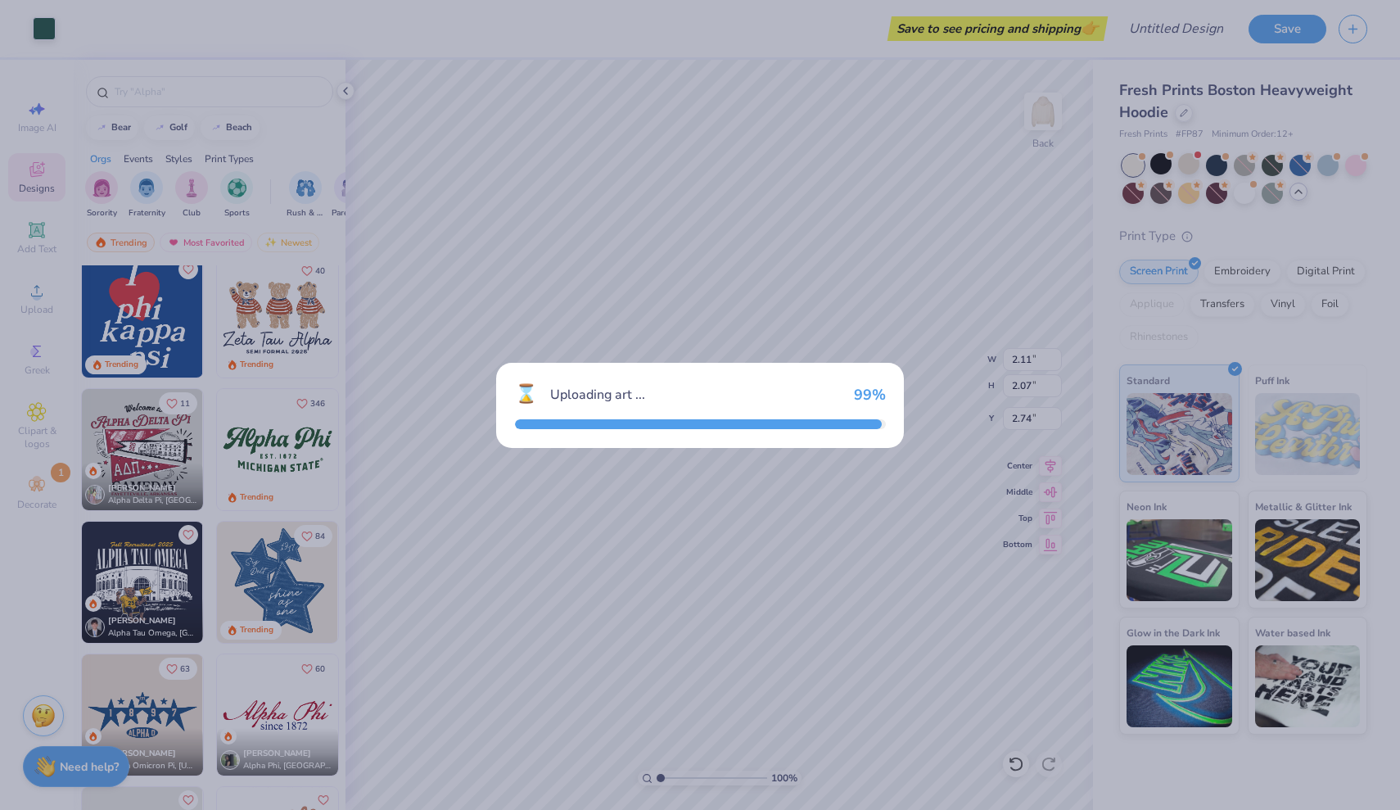
type input "9.65"
type input "4.11"
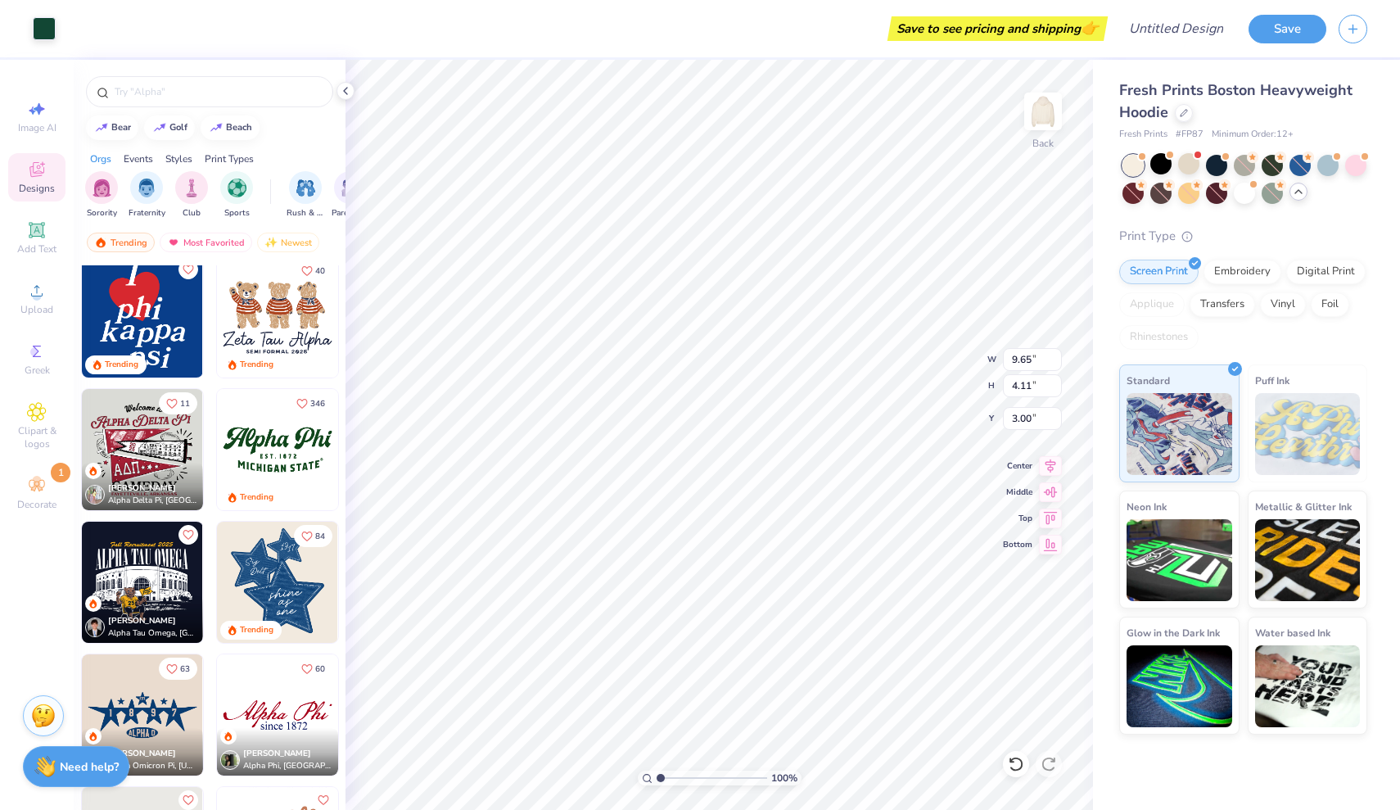
type input "0.50"
type input "11.38"
type input "2.70"
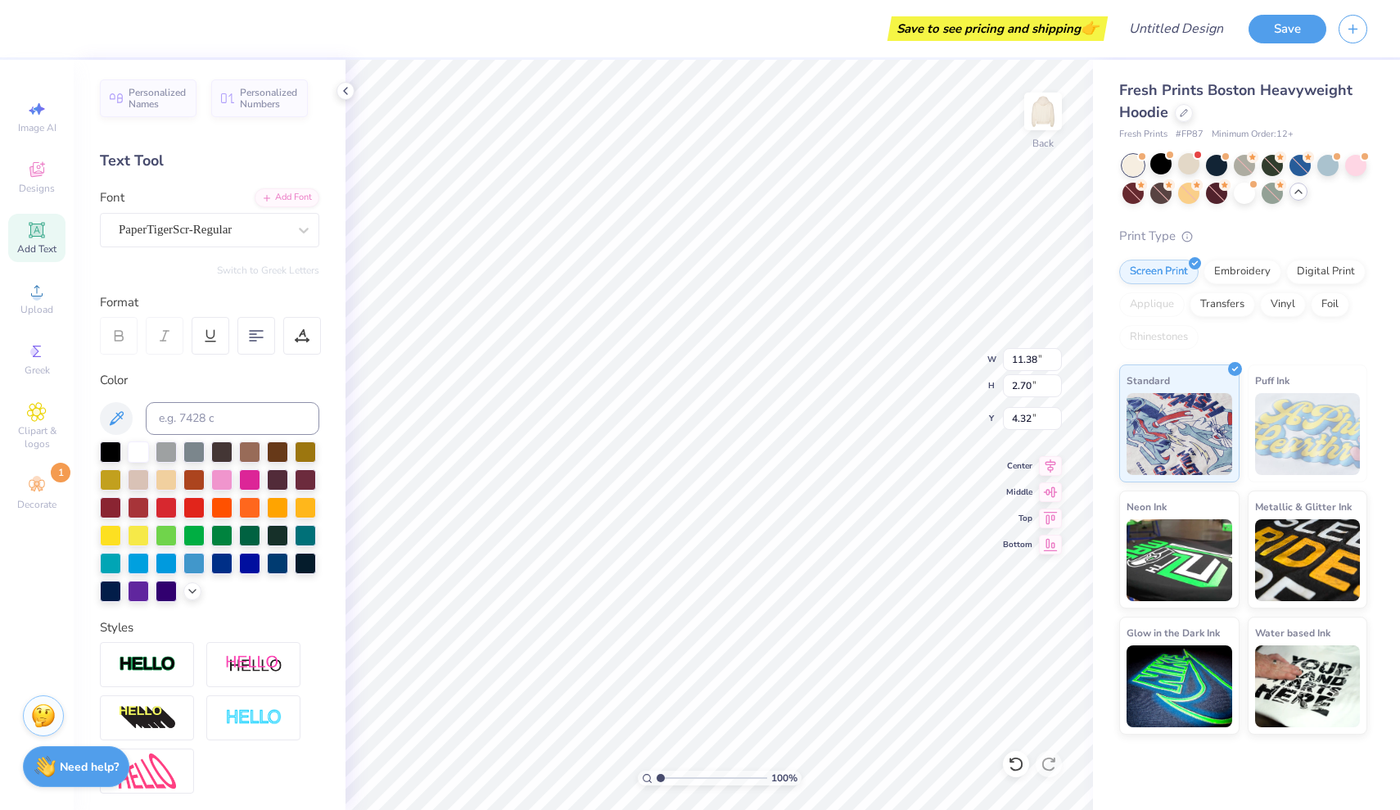
type input "8.88"
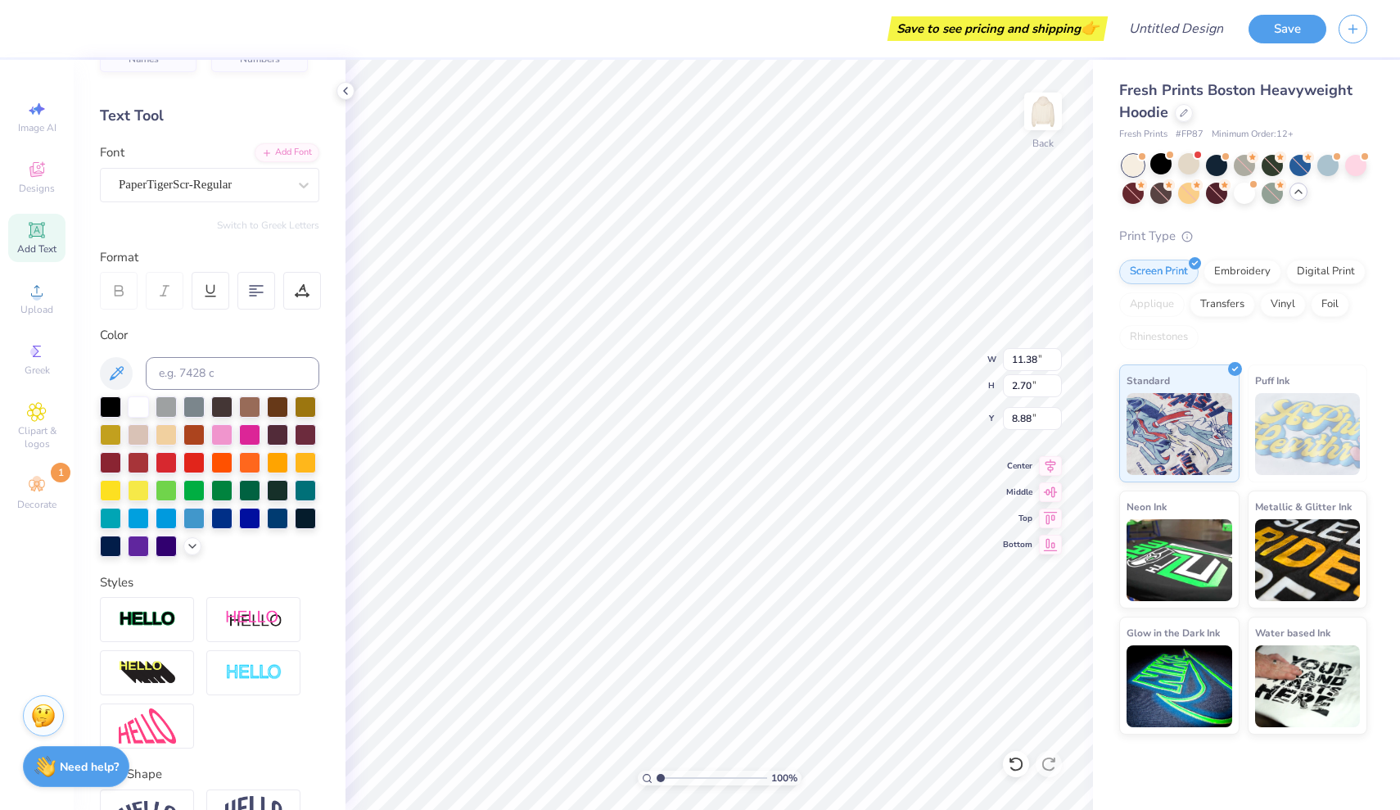
scroll to position [48, 0]
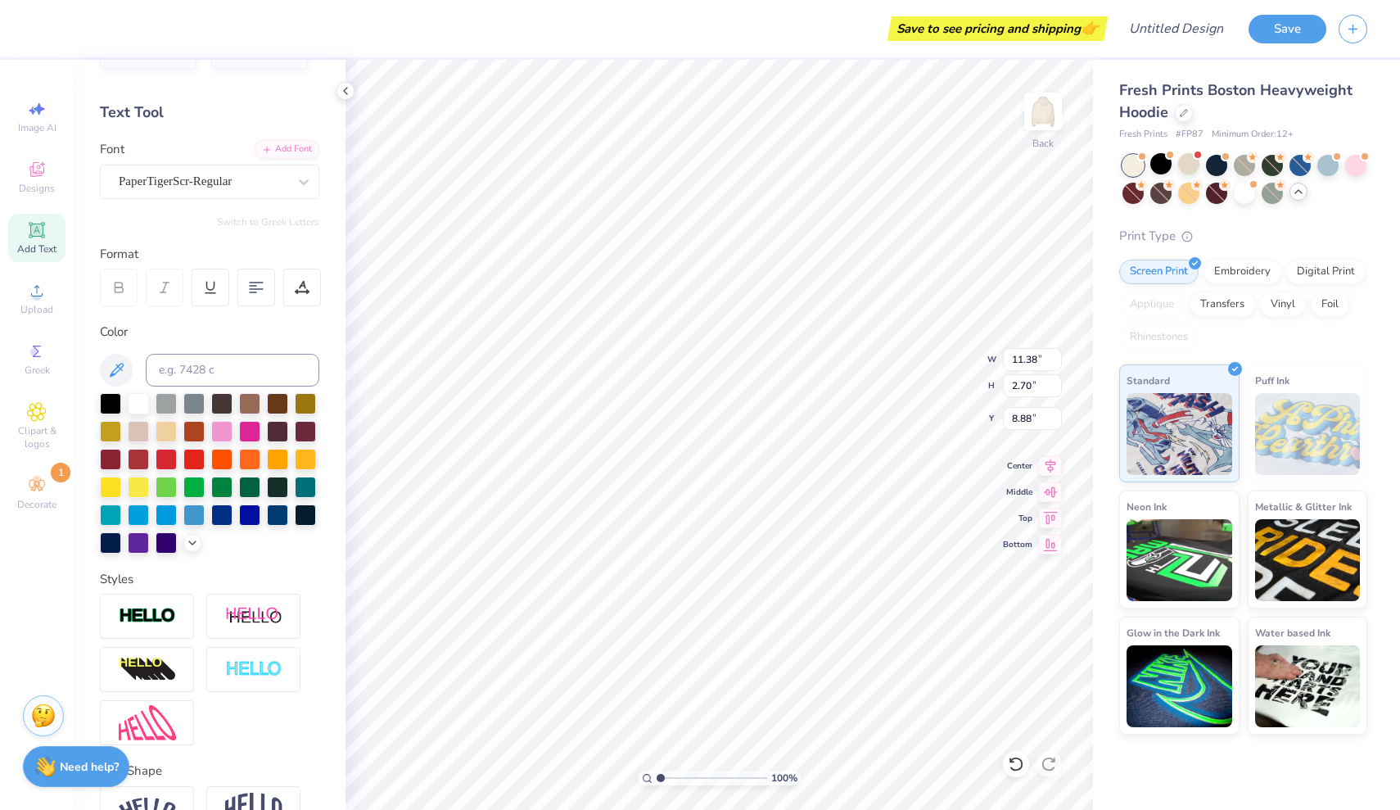
click at [47, 238] on div "Add Text" at bounding box center [36, 238] width 57 height 48
type input "7.05"
type input "2.04"
type input "5.73"
click at [31, 247] on span "Add Text" at bounding box center [36, 248] width 39 height 13
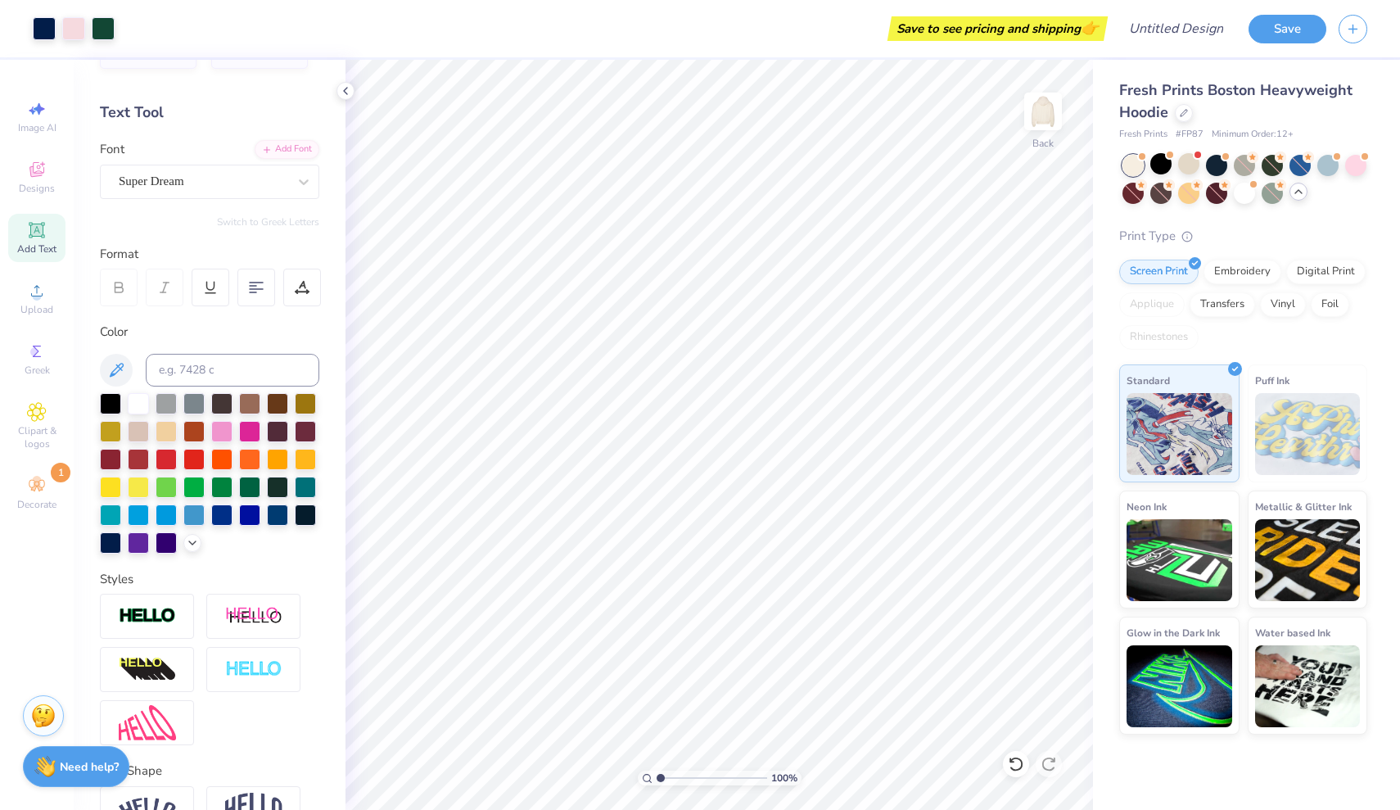
click at [46, 239] on icon at bounding box center [37, 230] width 20 height 20
click at [52, 178] on div "Designs" at bounding box center [36, 177] width 57 height 48
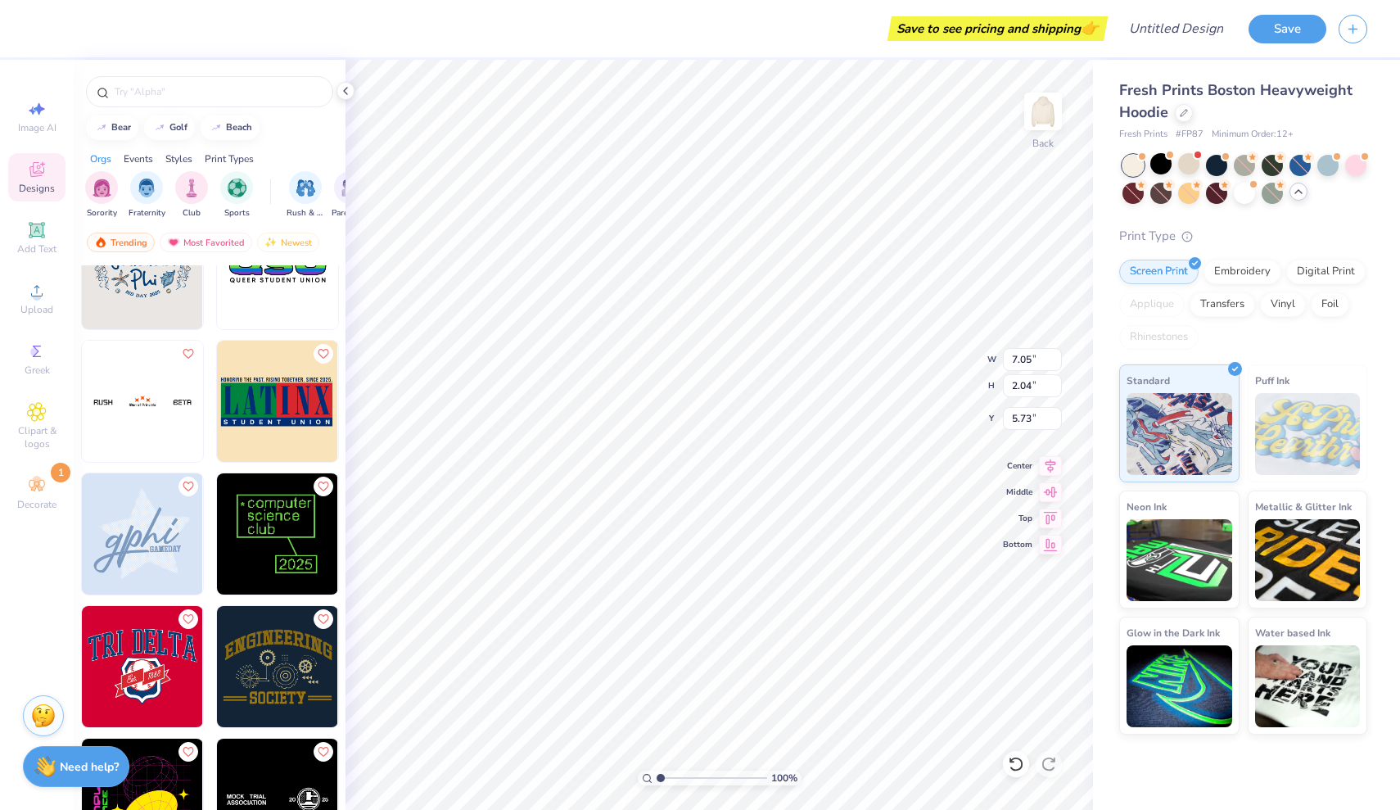
scroll to position [8413, 0]
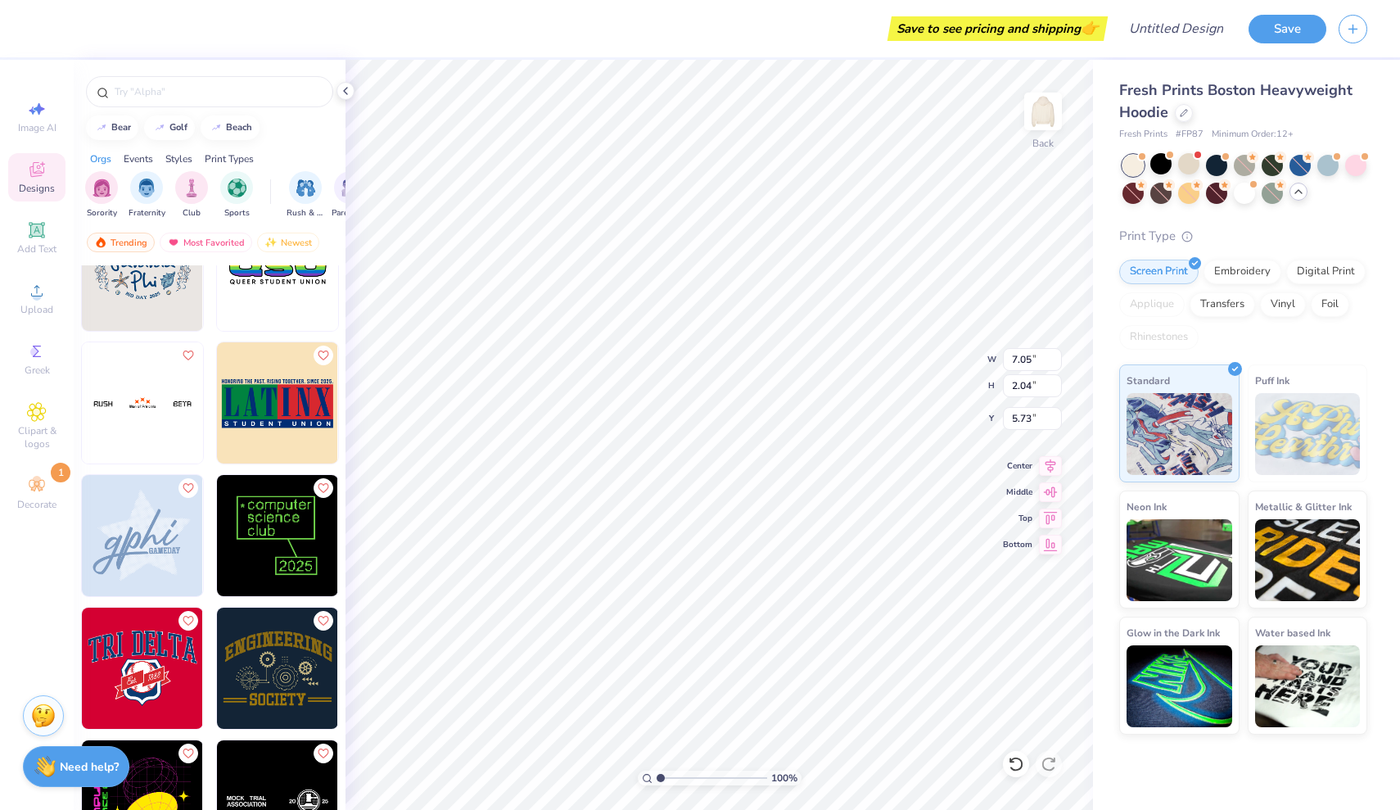
click at [161, 530] on div at bounding box center [22, 535] width 364 height 121
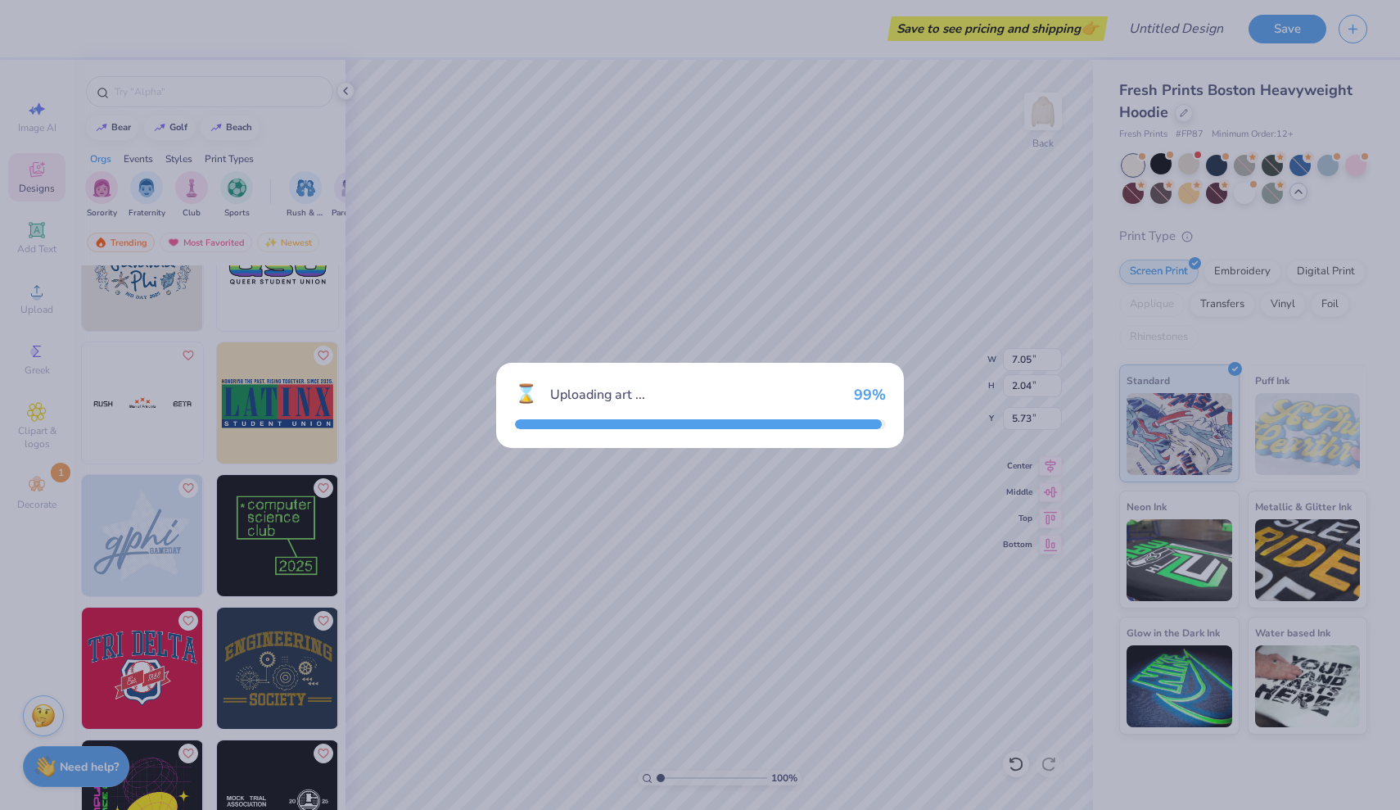
type input "8.68"
type input "8.09"
type input "3.00"
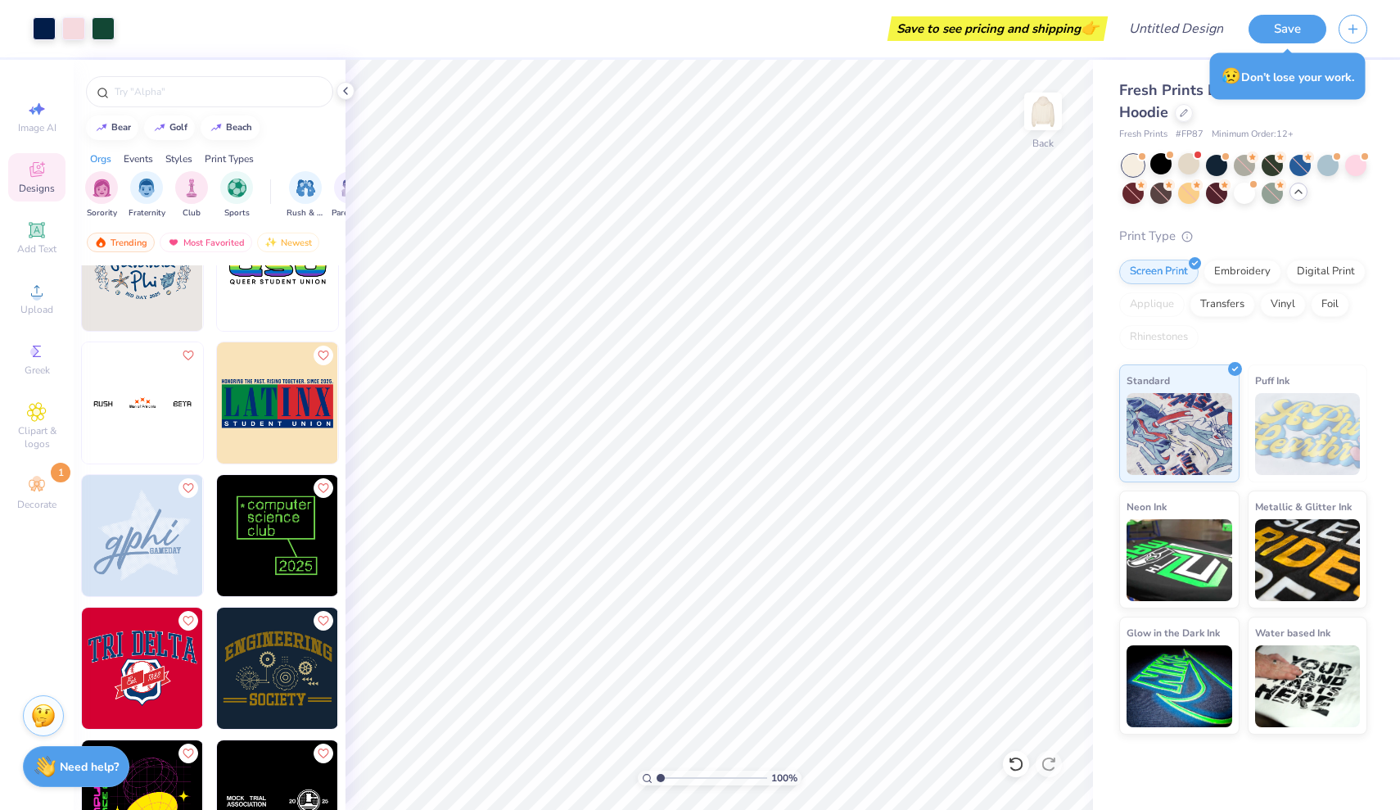
click at [179, 537] on img at bounding box center [142, 535] width 121 height 121
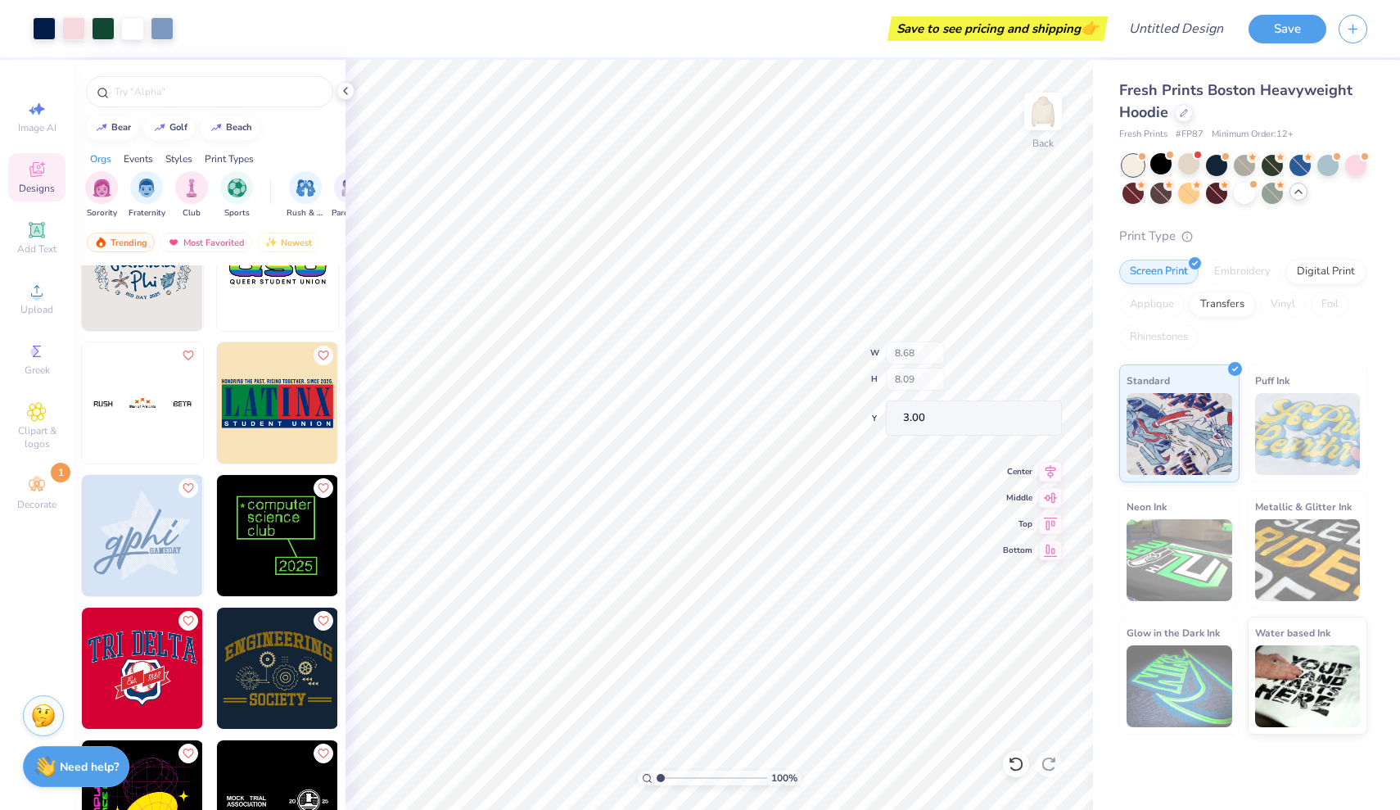
type input "7.61"
type input "5.84"
type input "4.71"
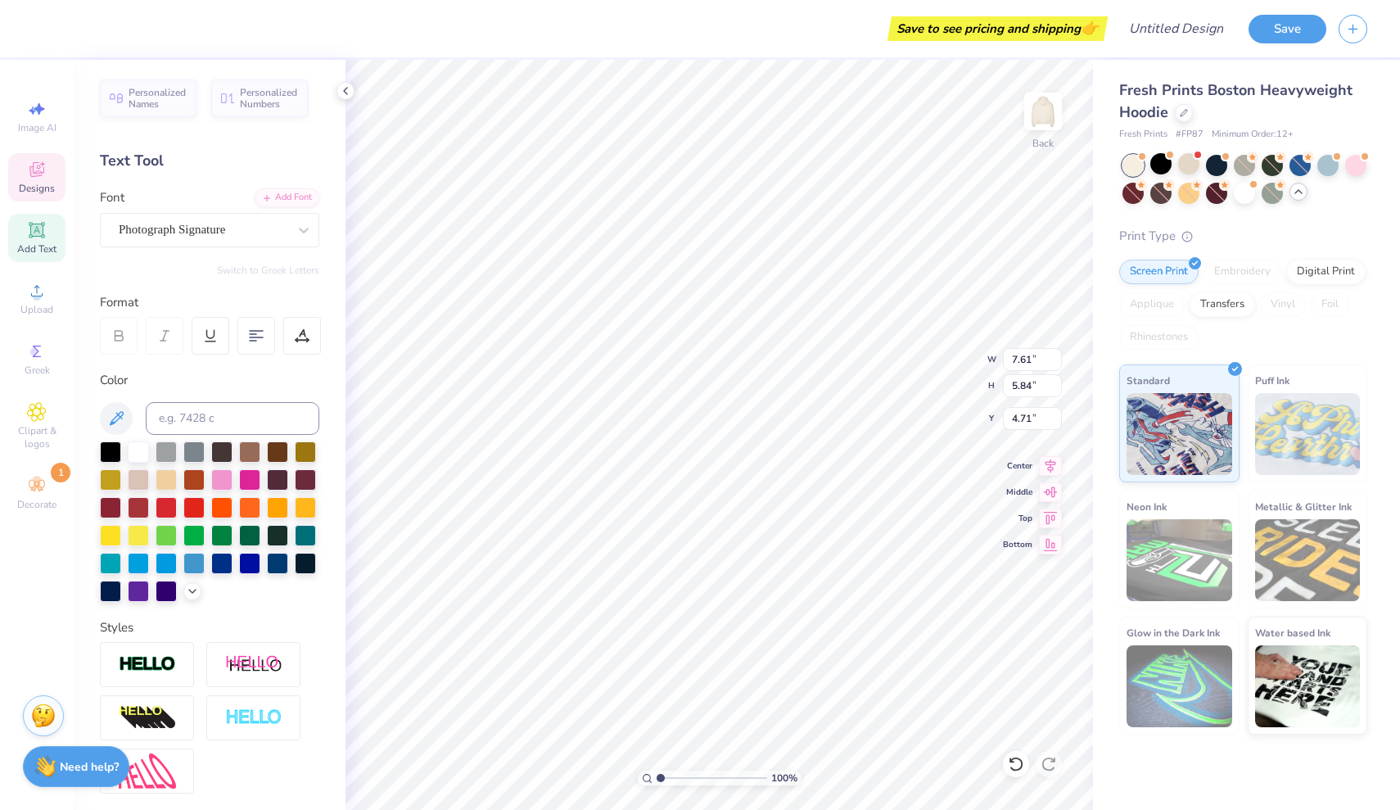
type textarea "g"
type textarea "Bucknell"
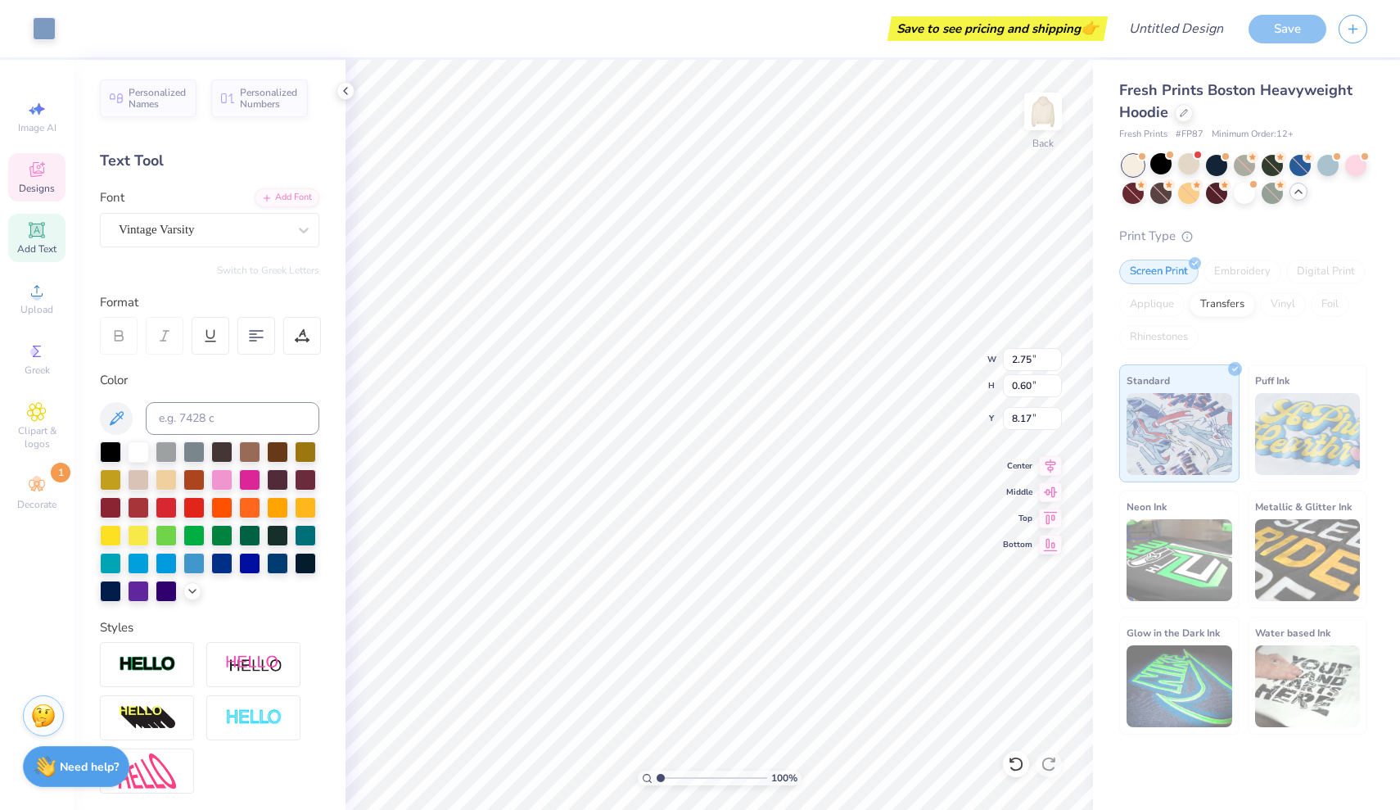
type input "8.17"
type input "18.86"
type input "5.94"
type input "5.20"
type input "15"
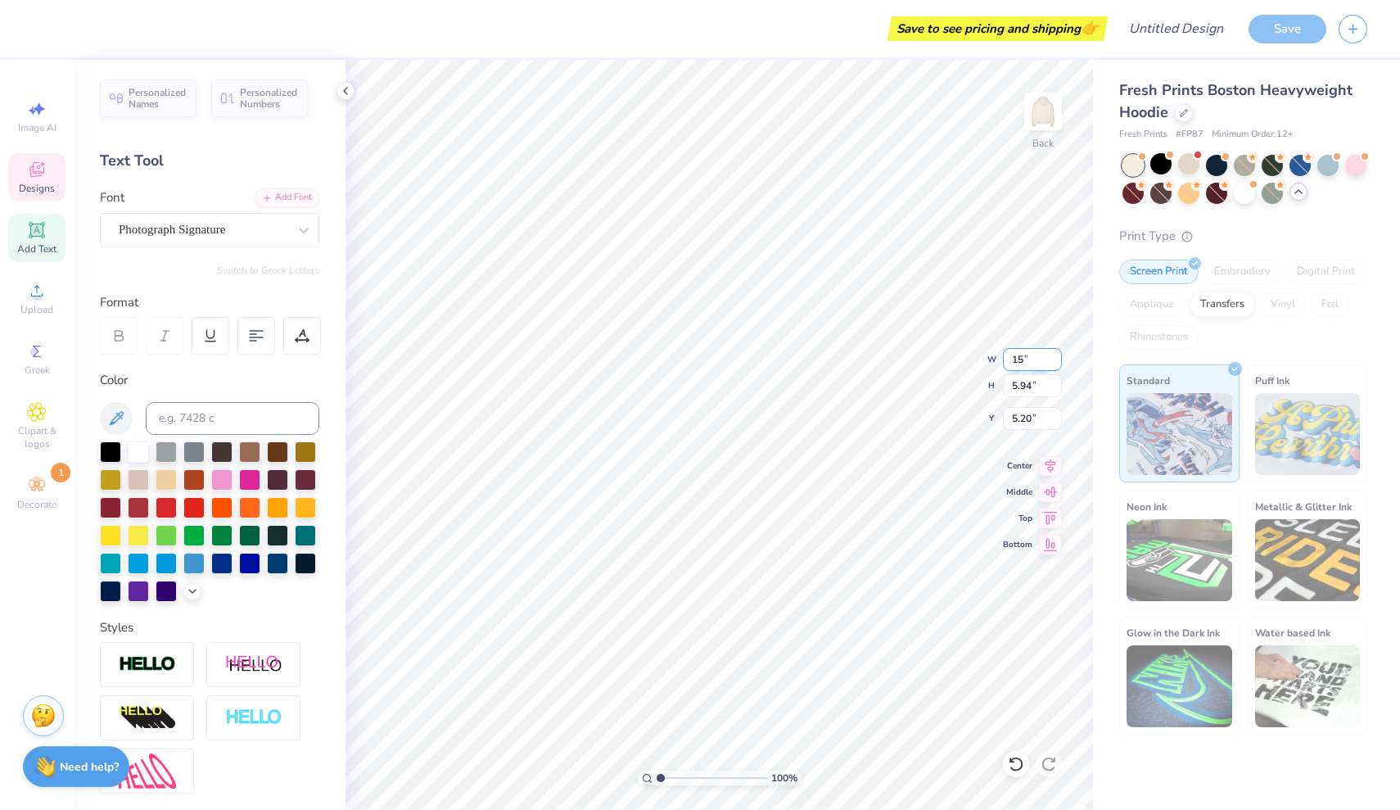
drag, startPoint x: 1057, startPoint y: 364, endPoint x: 740, endPoint y: 505, distance: 346.8
click at [1057, 364] on input "15" at bounding box center [1032, 359] width 59 height 23
type input "8.77"
type input "2.75"
type input "0.60"
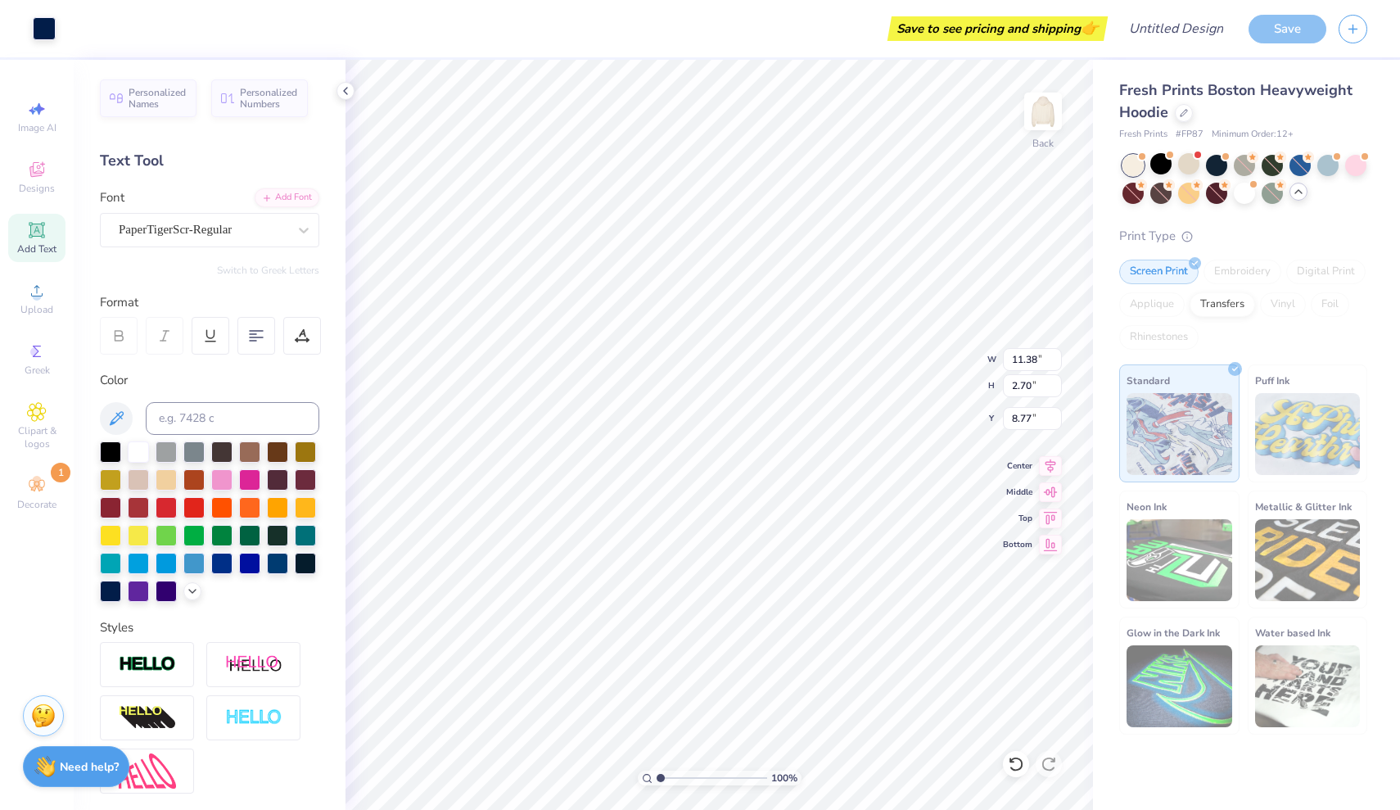
type input "8.17"
type input "8.25"
type input "8.09"
type input "3.00"
type input "18.86"
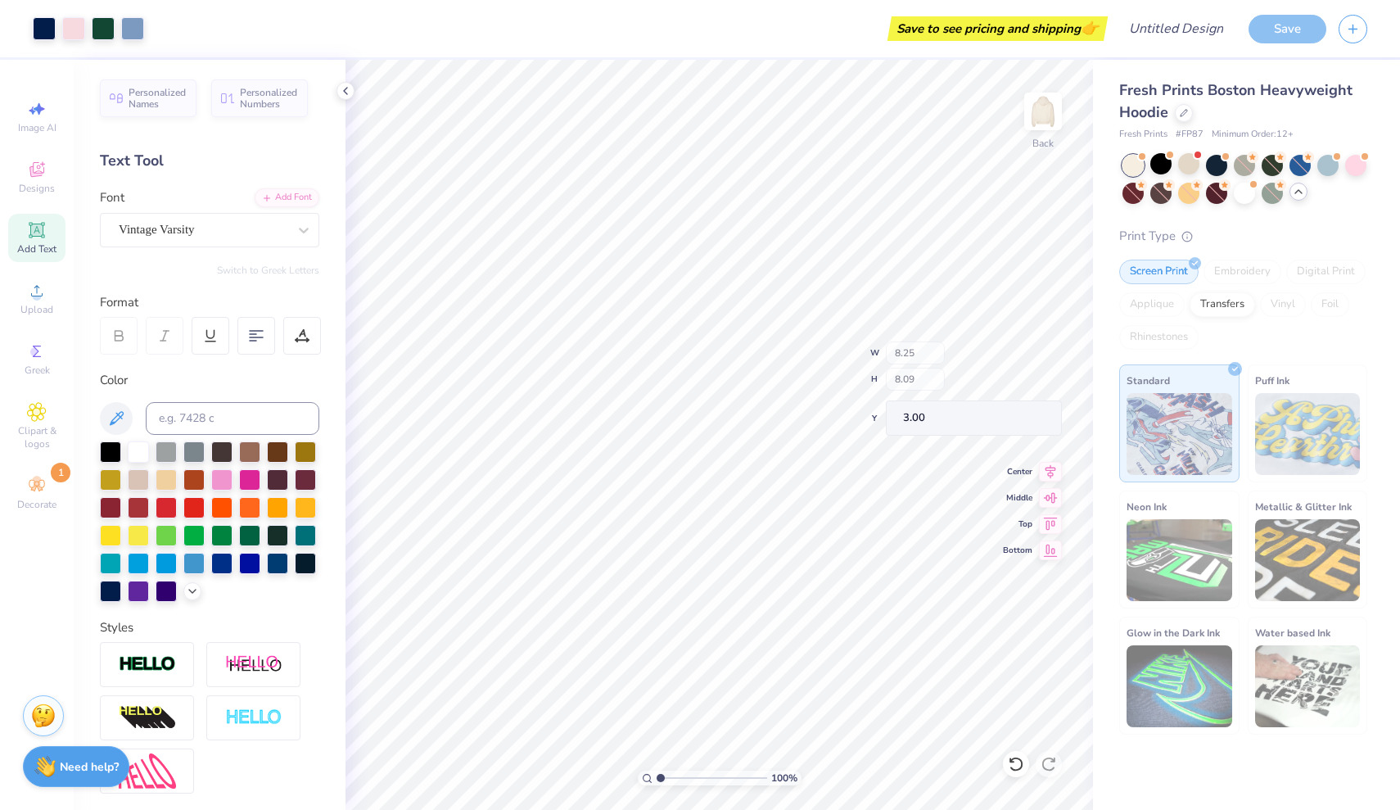
type input "5.94"
type input "5.20"
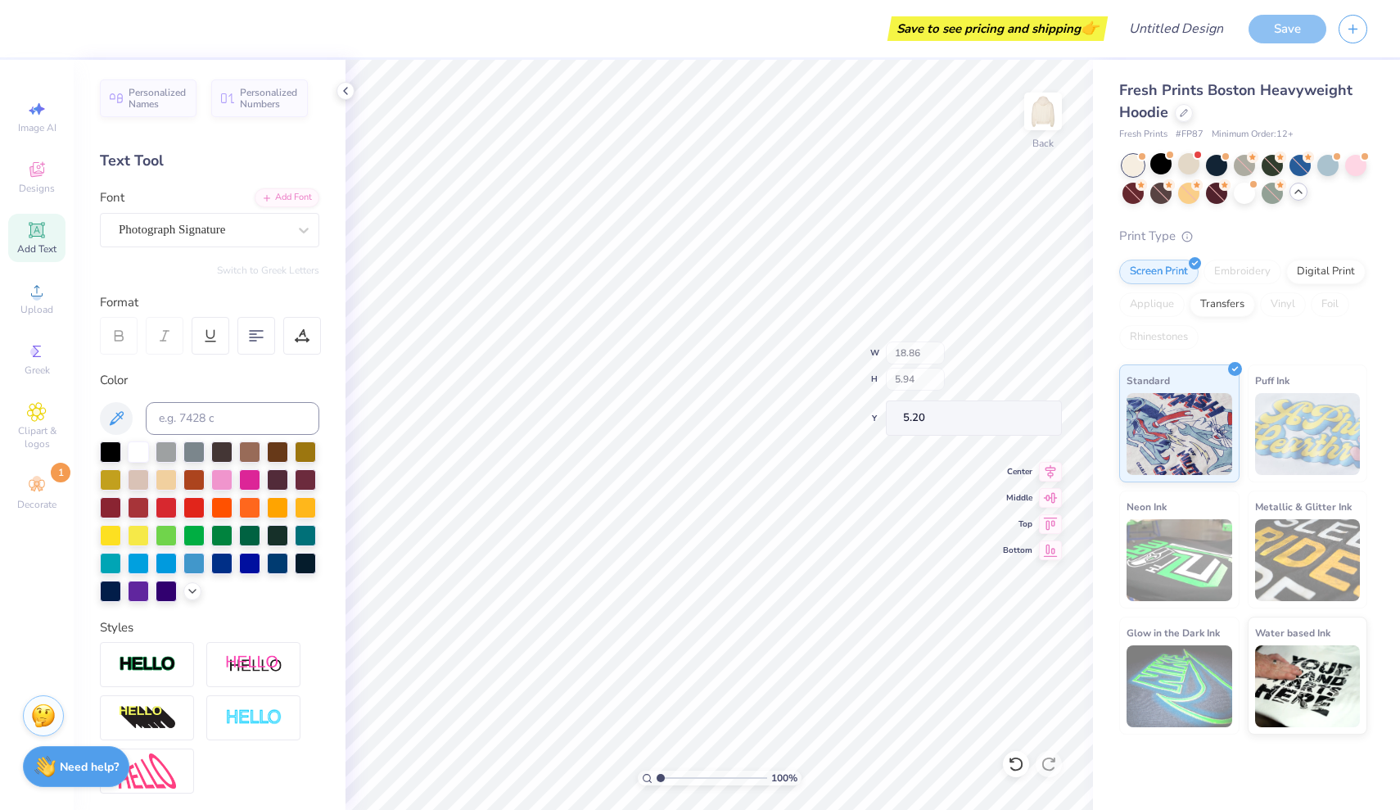
type input "11.38"
type input "2.70"
type input "8.77"
type input "9.65"
type input "4.11"
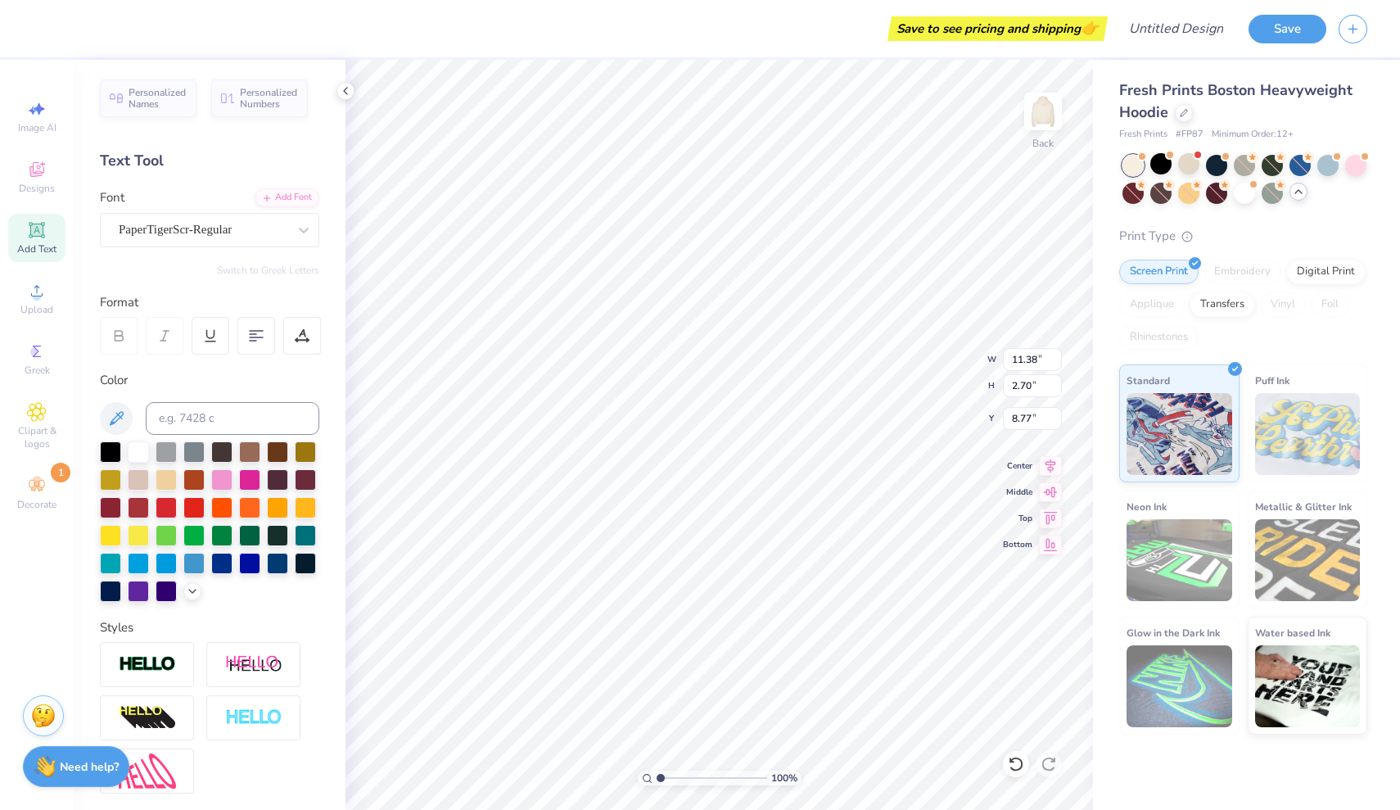
type input "0.50"
type input "7.30"
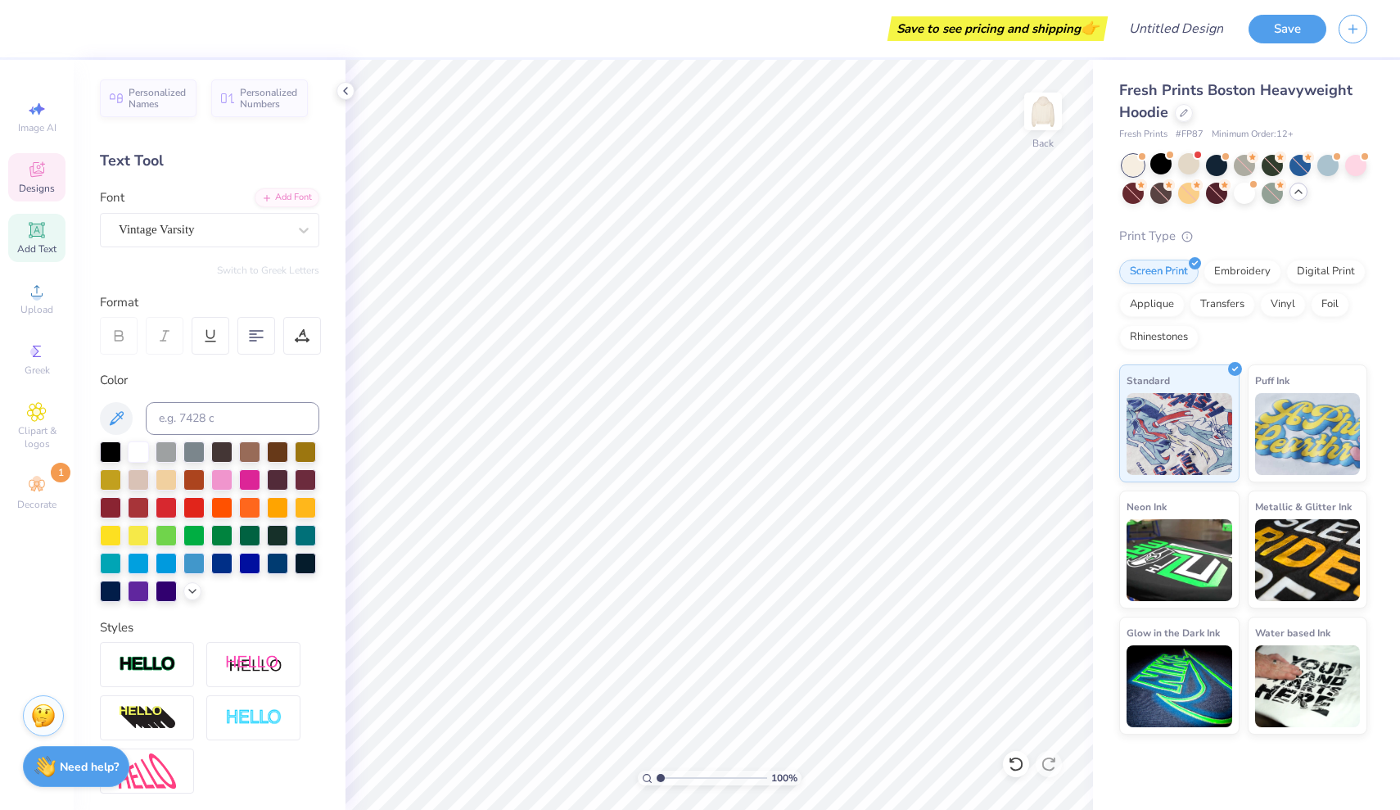
click at [42, 174] on icon at bounding box center [36, 171] width 13 height 11
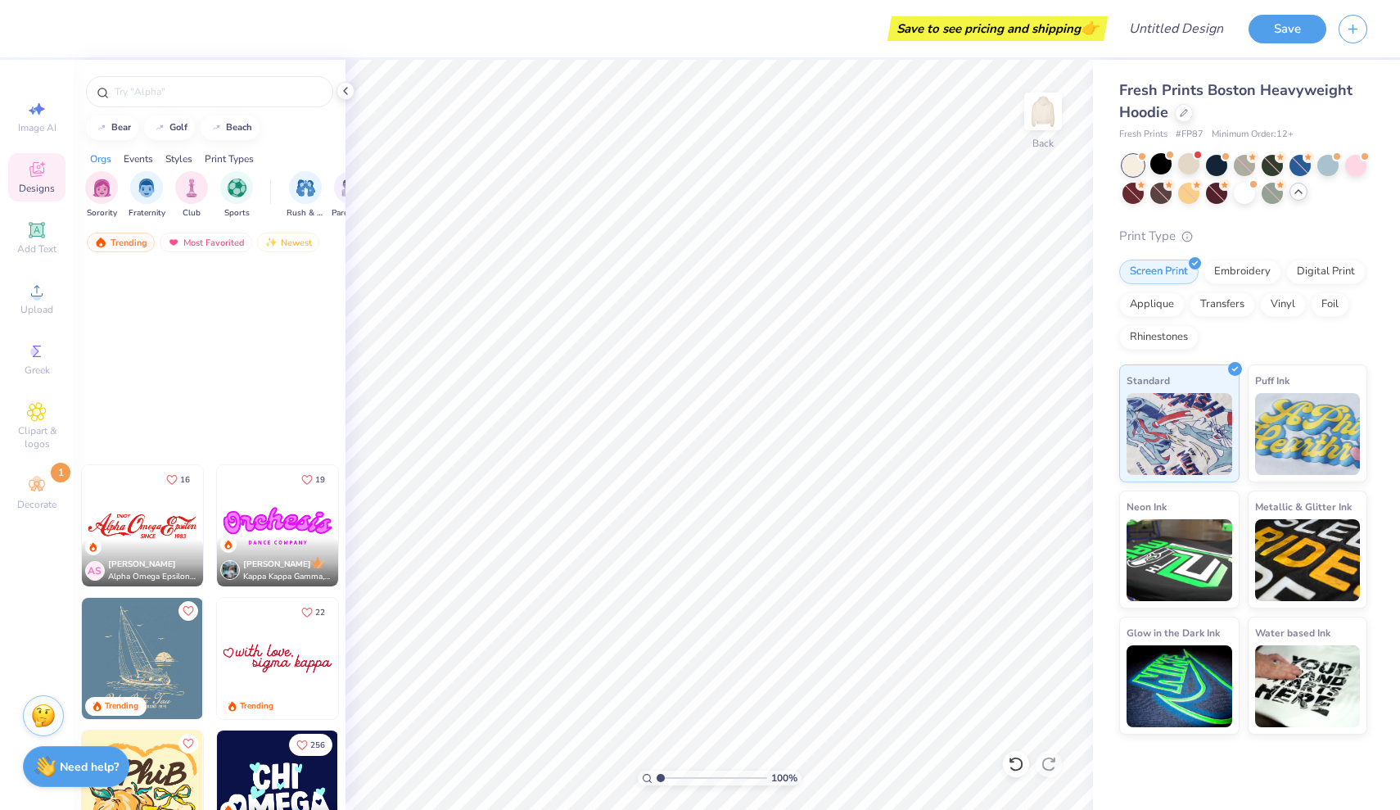
scroll to position [802, 0]
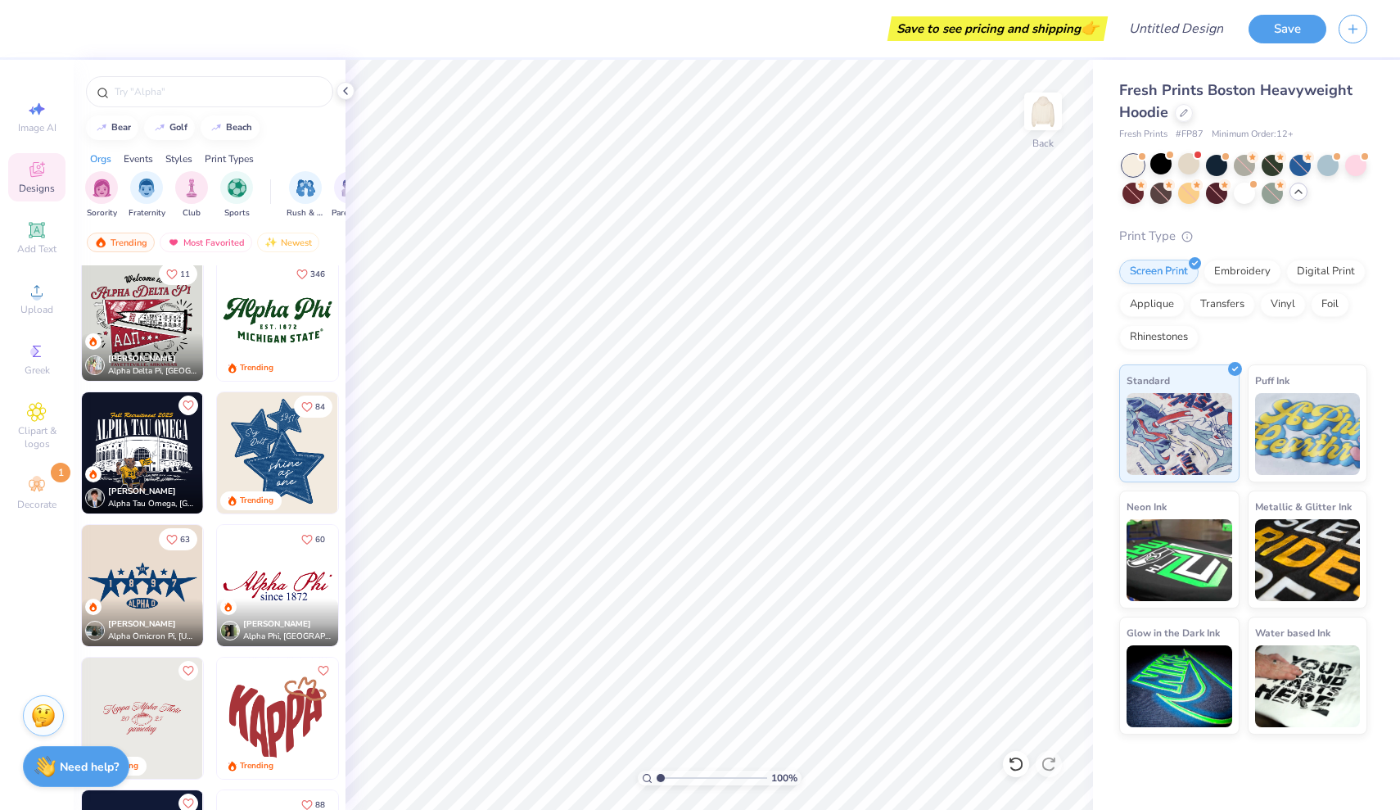
click at [151, 565] on img at bounding box center [142, 585] width 121 height 121
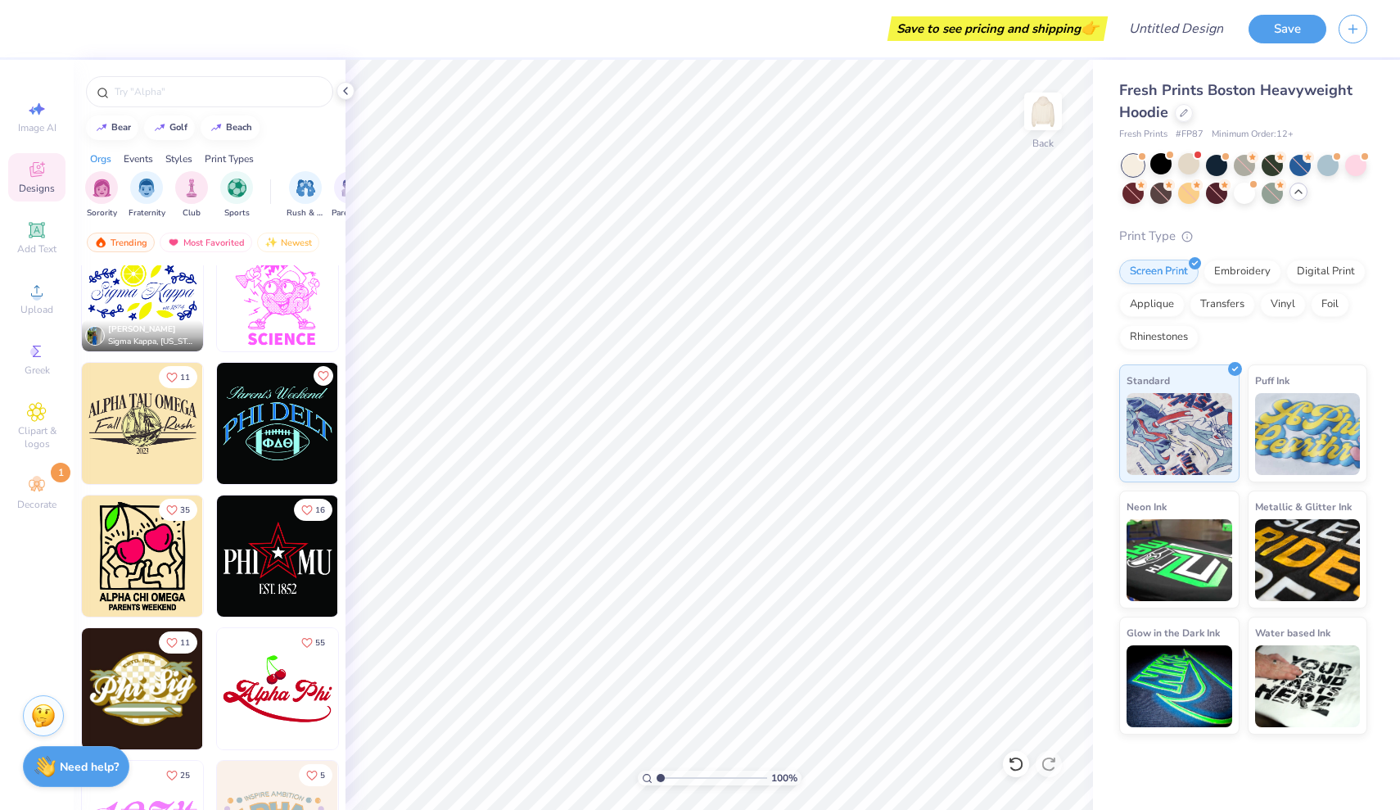
scroll to position [11312, 0]
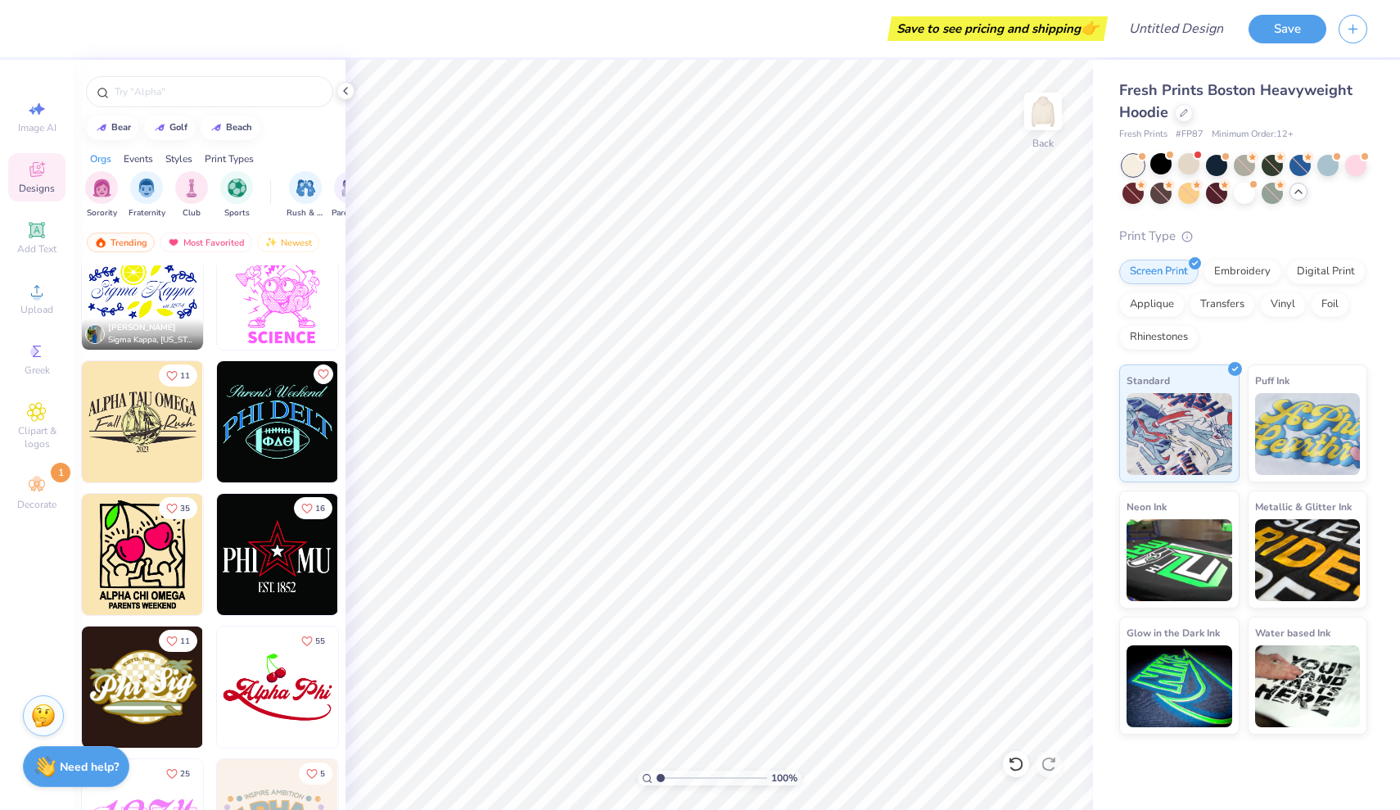
click at [216, 563] on img at bounding box center [155, 554] width 121 height 121
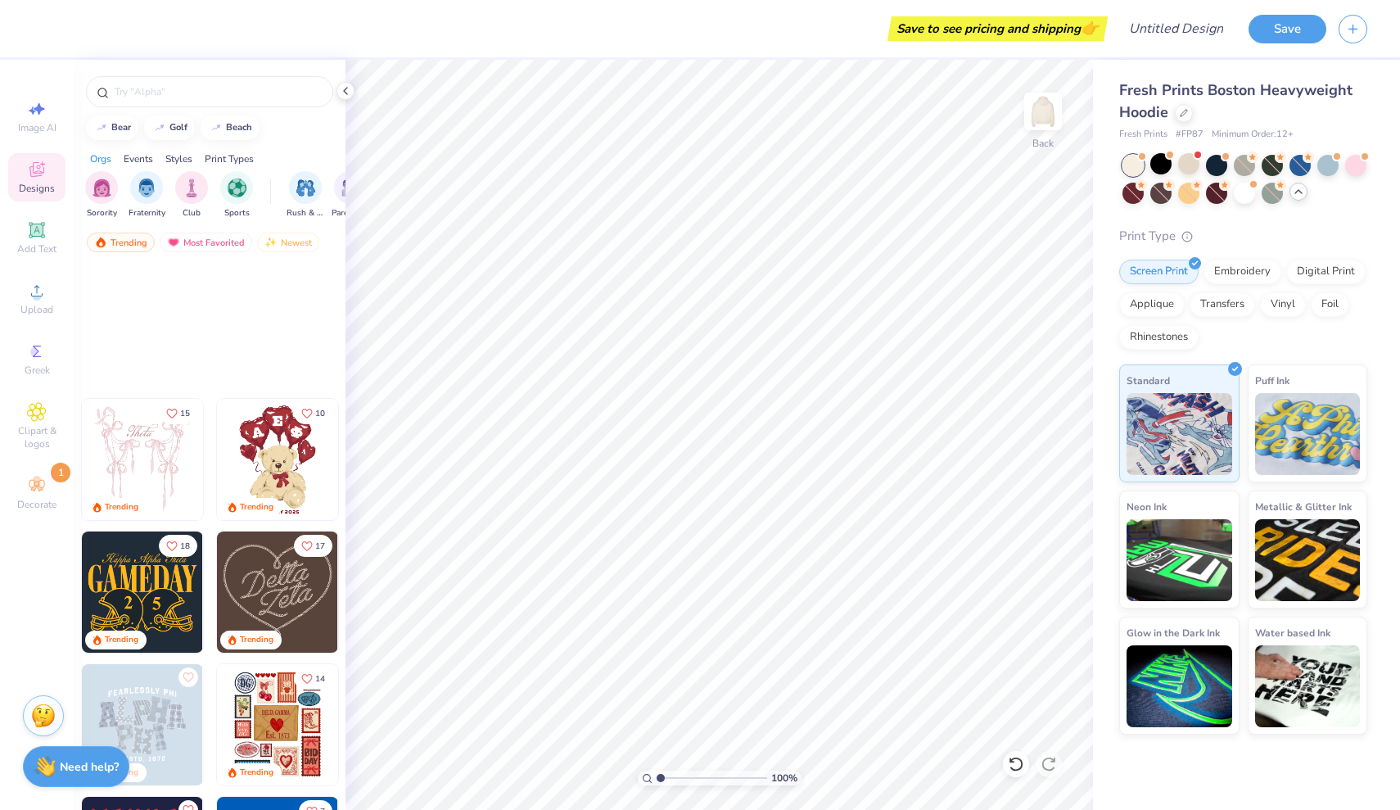
scroll to position [314, 0]
